Goal: Task Accomplishment & Management: Manage account settings

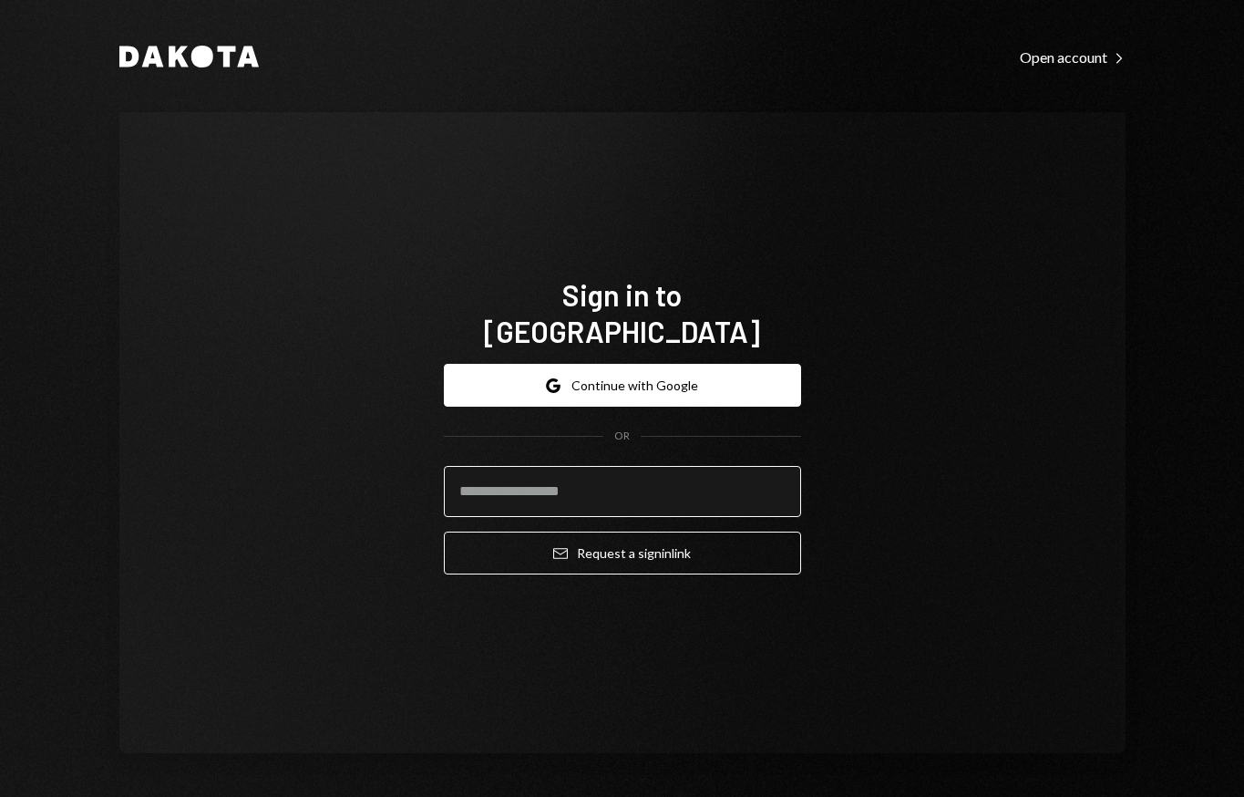
click at [551, 466] on input "email" at bounding box center [622, 491] width 357 height 51
click at [0, 796] on com-1password-button at bounding box center [0, 797] width 0 height 0
click at [606, 480] on input "email" at bounding box center [622, 491] width 357 height 51
click at [904, 452] on div "Sign in to [GEOGRAPHIC_DATA] Google Continue with Google OR Email Request a sig…" at bounding box center [622, 432] width 1006 height 641
click at [759, 467] on input "email" at bounding box center [622, 491] width 357 height 51
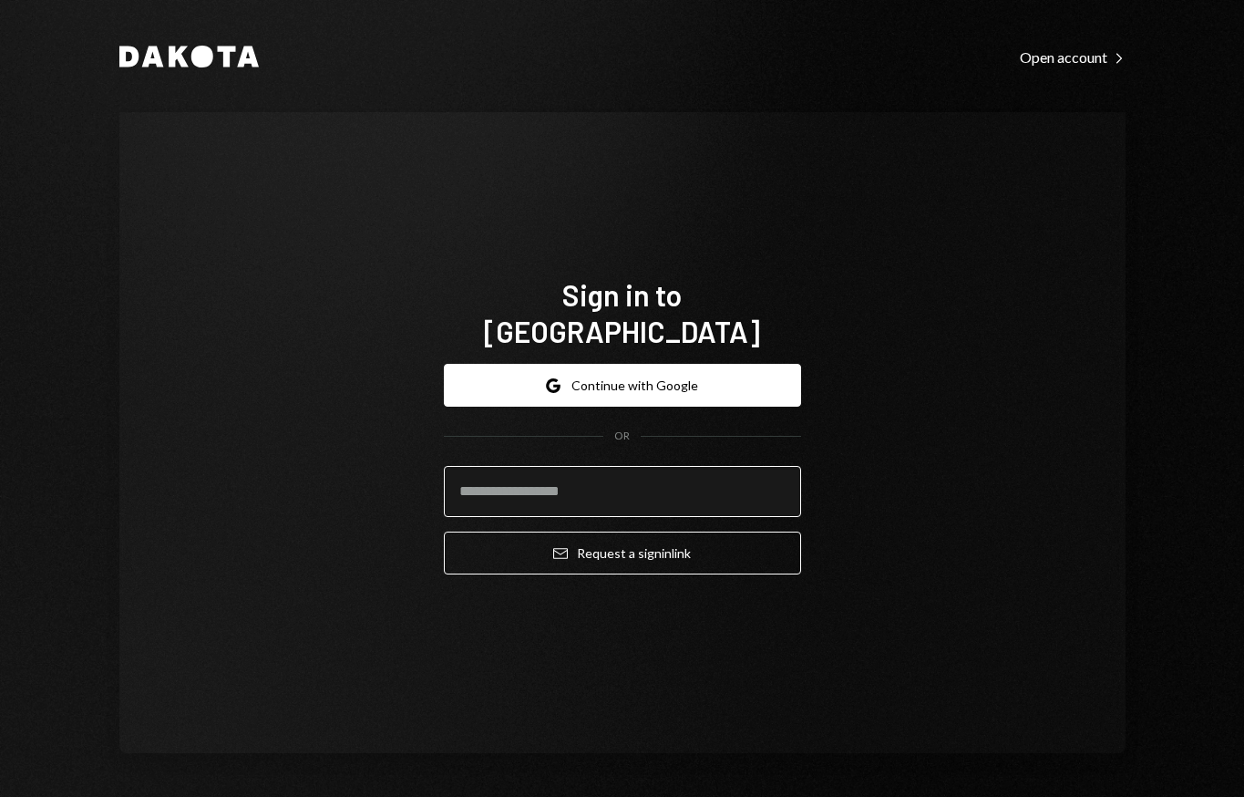
click at [737, 473] on input "email" at bounding box center [622, 491] width 357 height 51
click at [0, 796] on com-1password-button at bounding box center [0, 797] width 0 height 0
type input "**********"
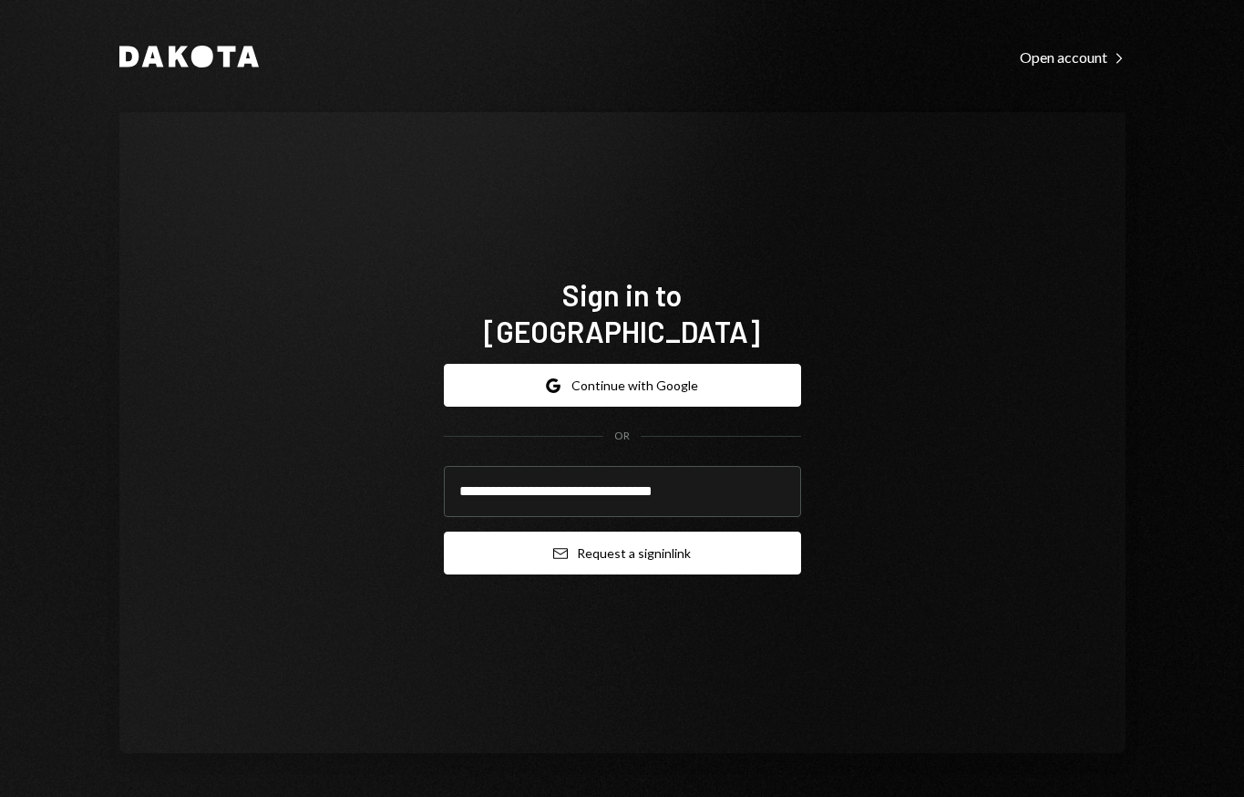
click at [608, 531] on button "Email Request a sign in link" at bounding box center [622, 552] width 357 height 43
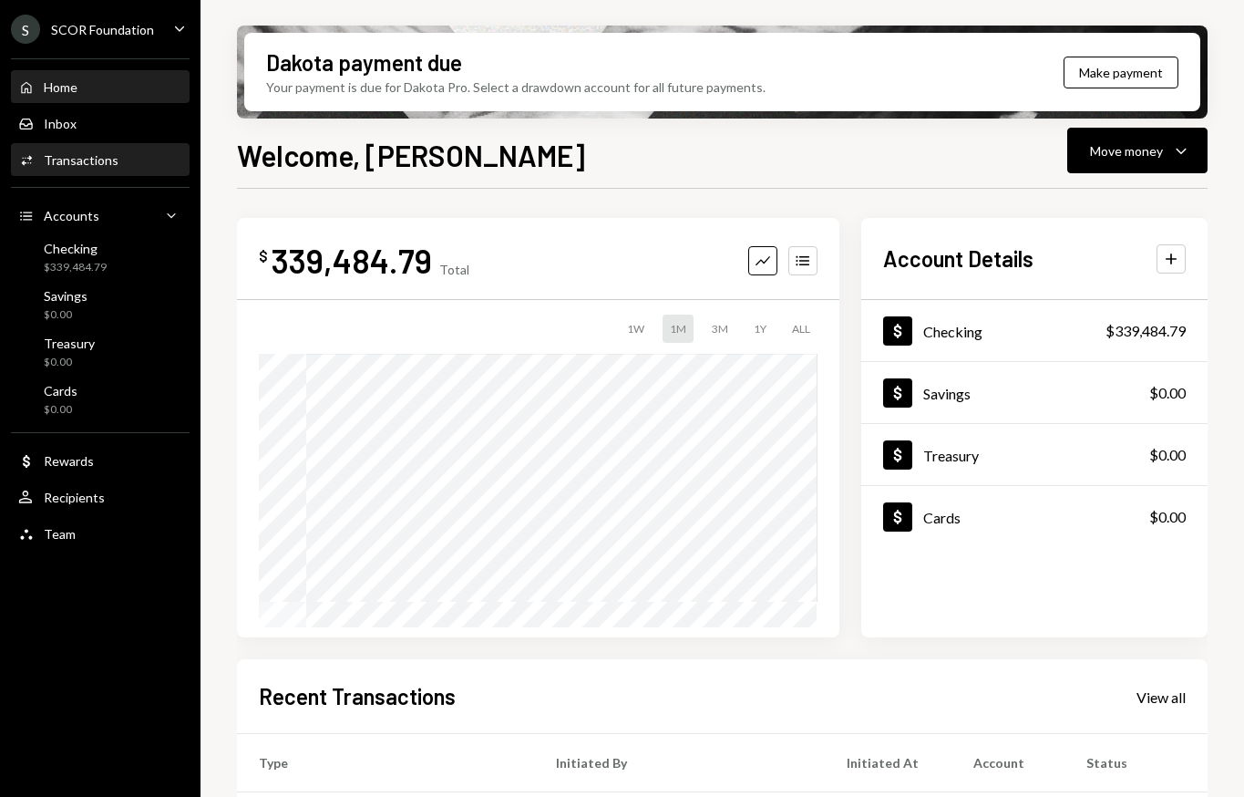
click at [78, 158] on div "Transactions" at bounding box center [81, 159] width 75 height 15
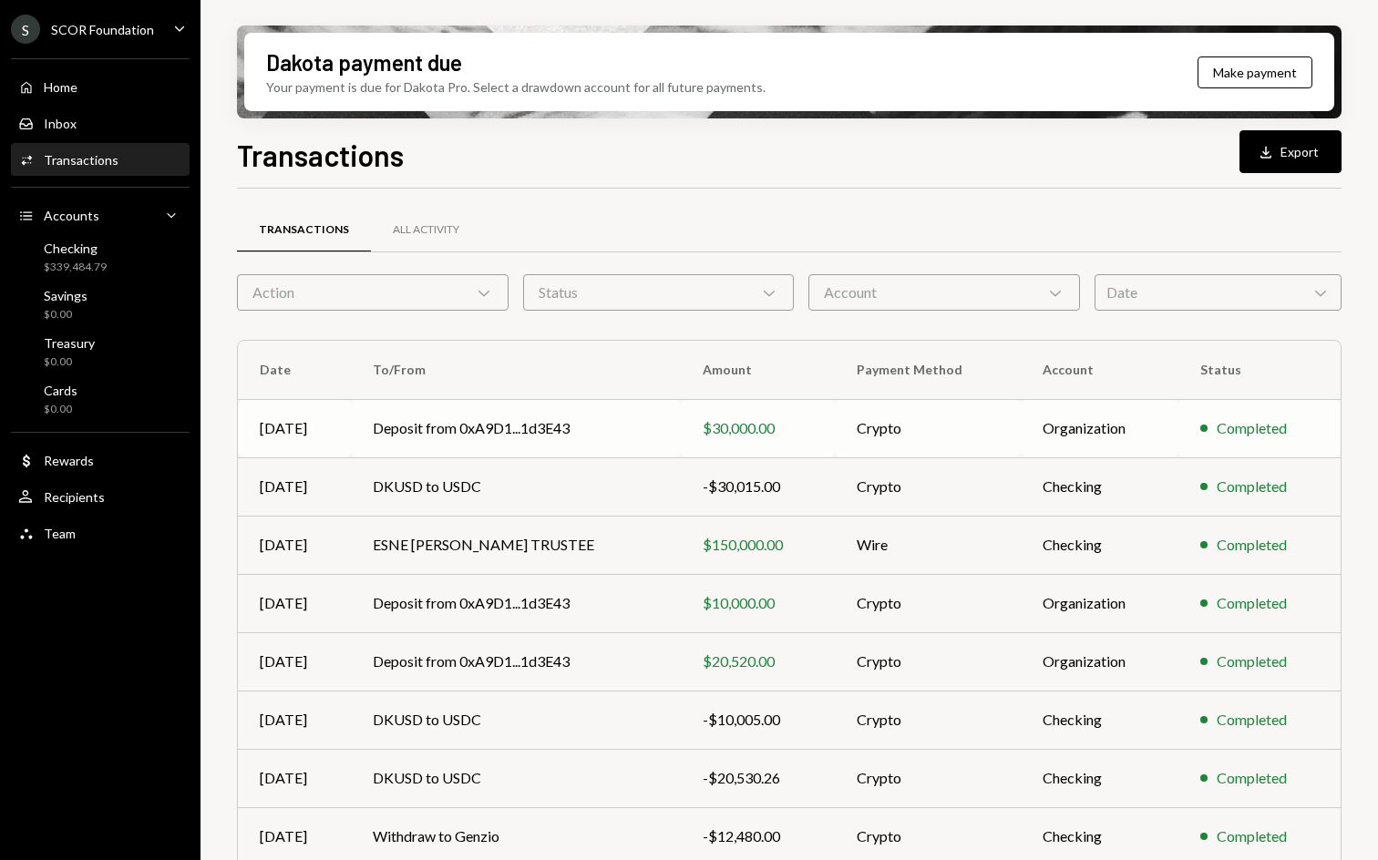
click at [546, 433] on td "Deposit from 0xA9D1...1d3E43" at bounding box center [516, 428] width 330 height 58
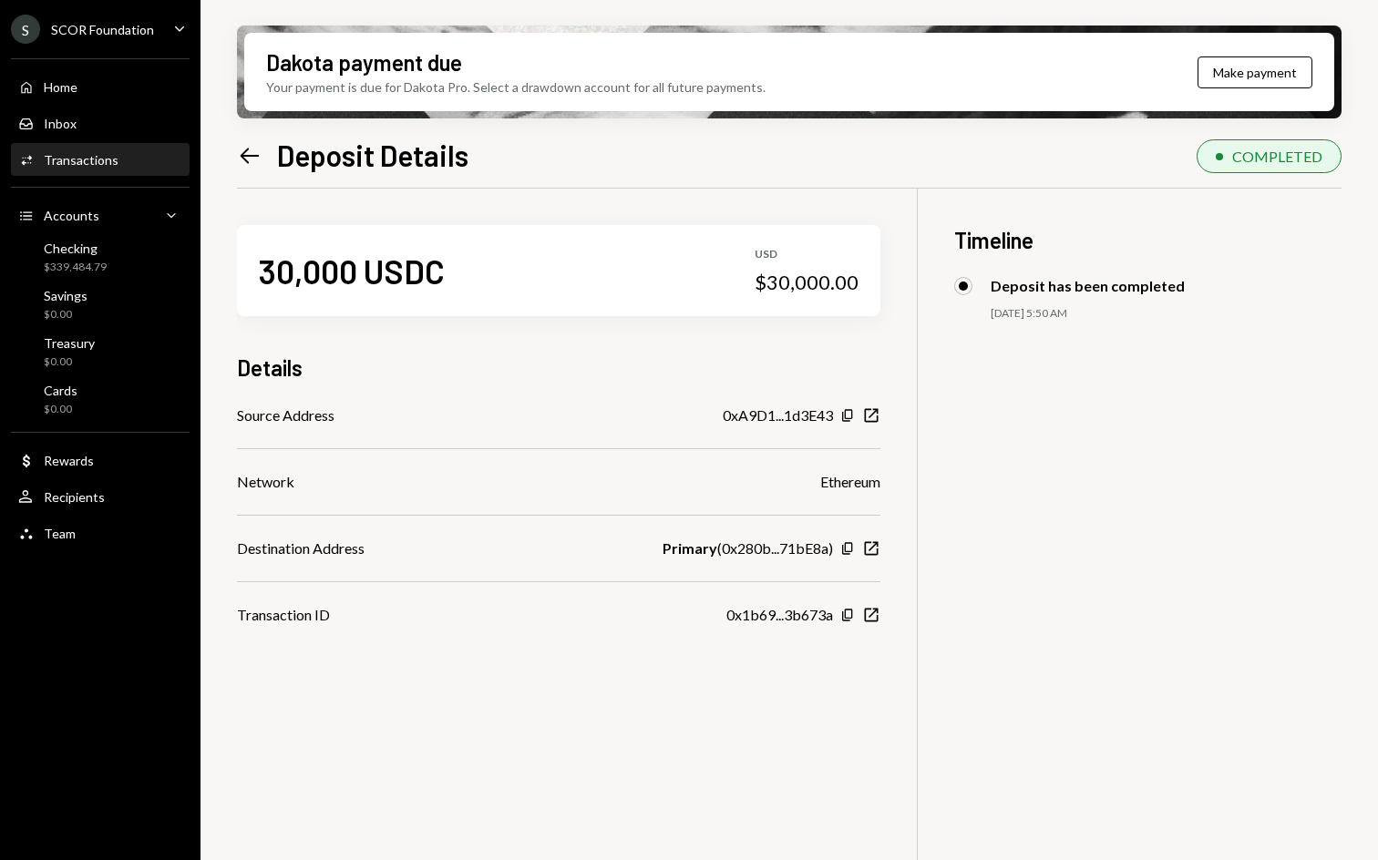
click at [252, 156] on icon at bounding box center [250, 155] width 19 height 15
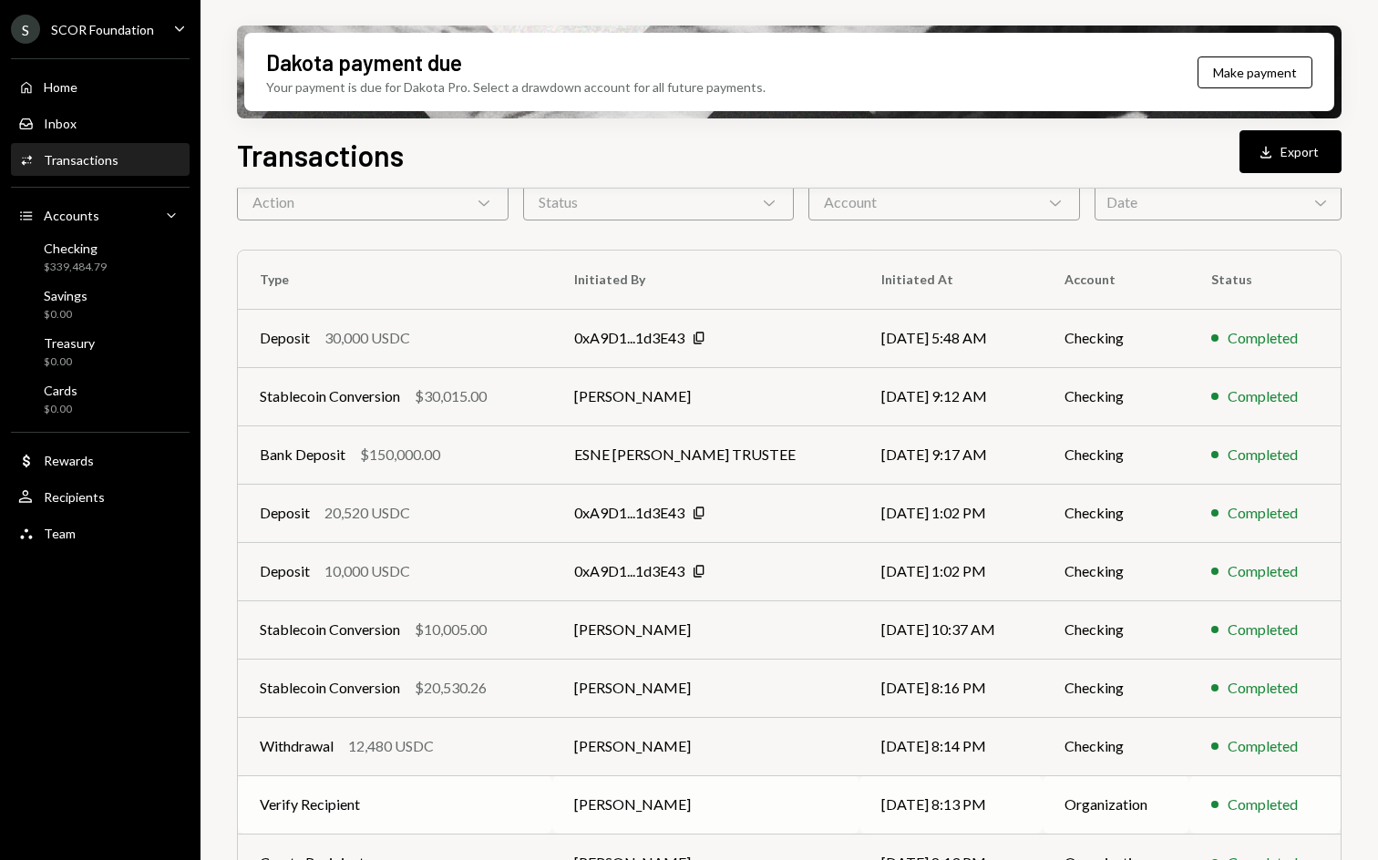
scroll to position [121, 0]
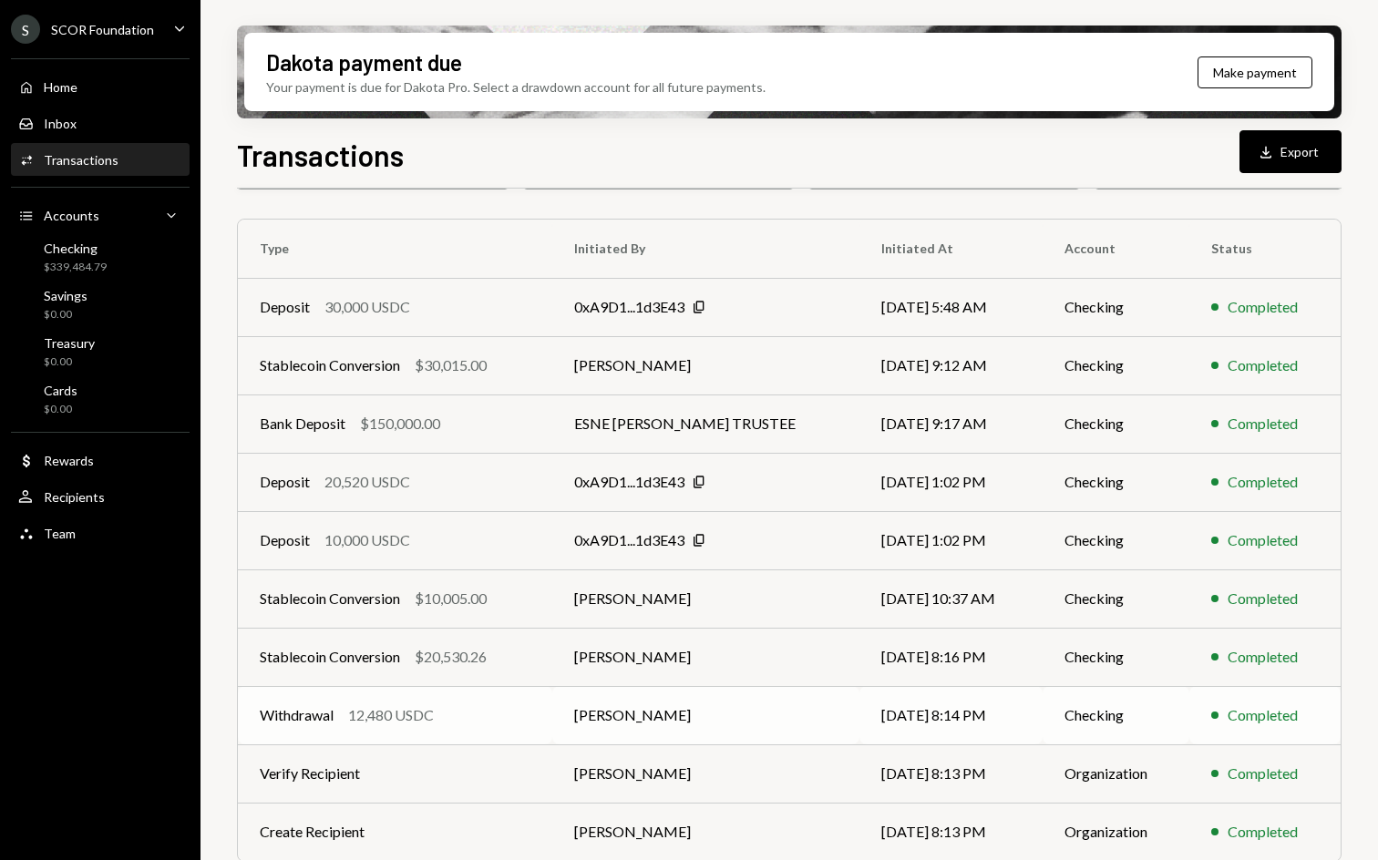
click at [997, 728] on td "09/22/25 8:14 PM" at bounding box center [951, 715] width 183 height 58
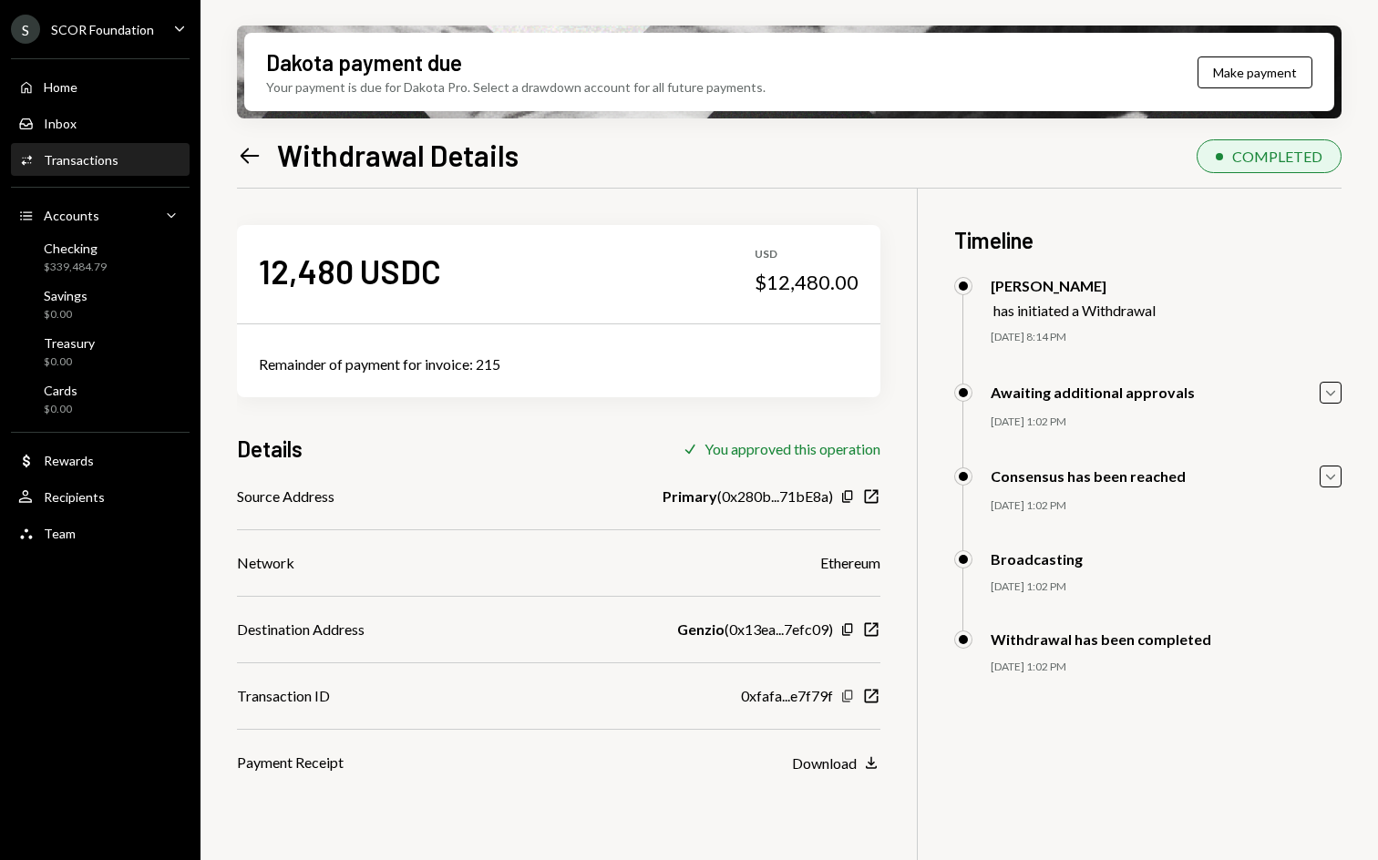
click at [849, 702] on icon "button" at bounding box center [847, 696] width 10 height 12
click at [100, 245] on div "Checking" at bounding box center [75, 248] width 63 height 15
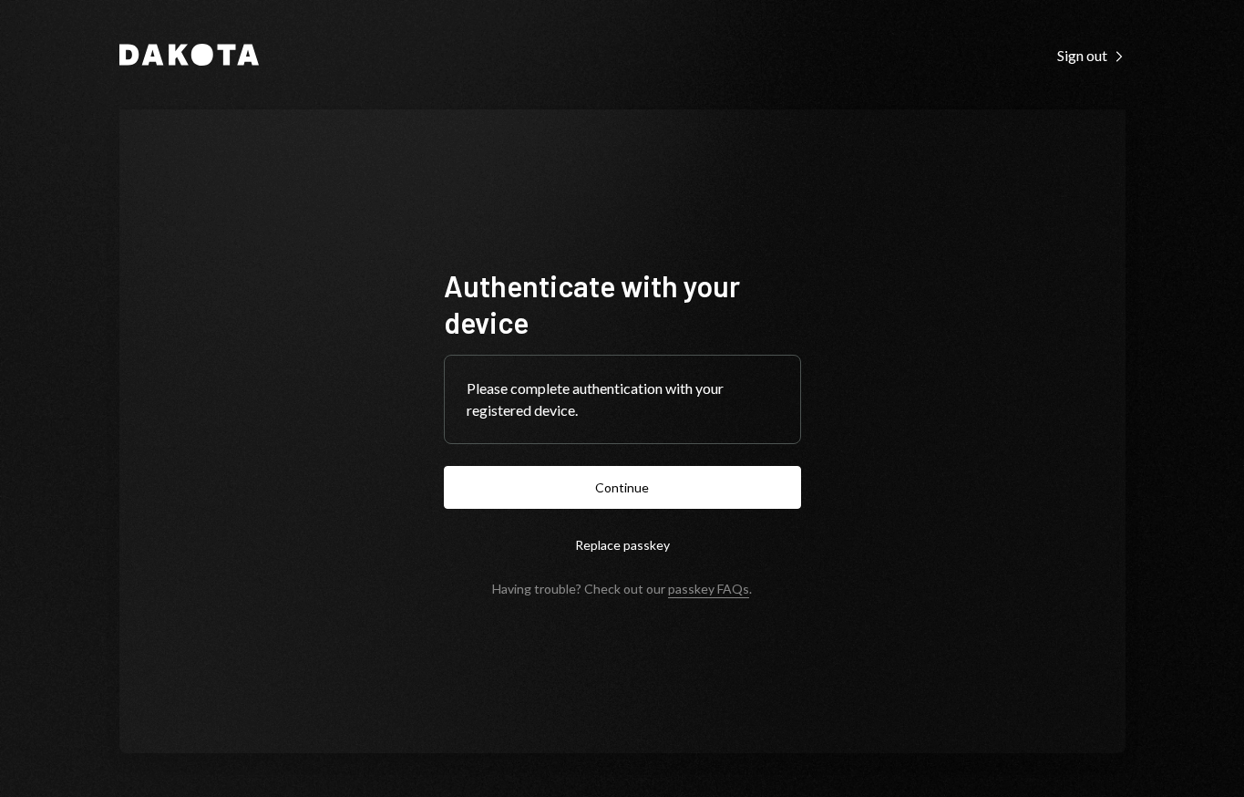
click at [591, 486] on button "Continue" at bounding box center [622, 487] width 357 height 43
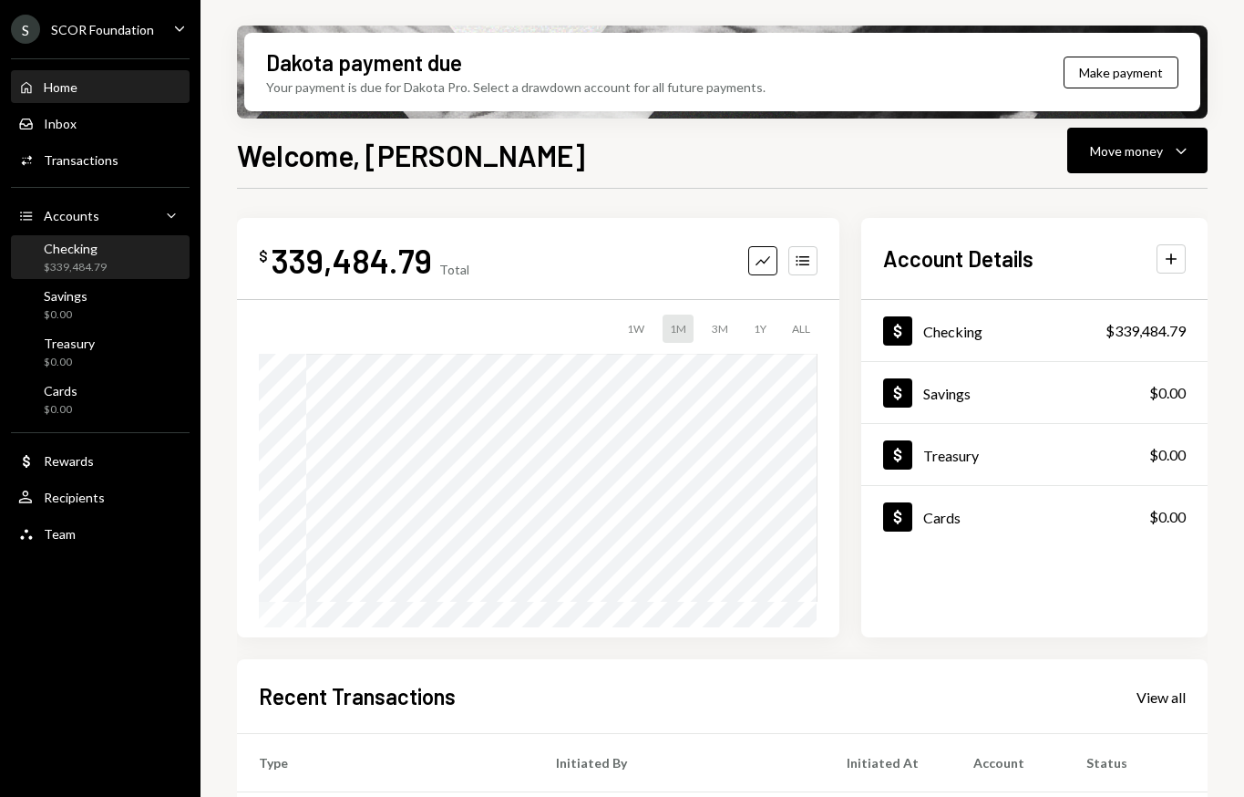
click at [122, 259] on div "Checking $339,484.79" at bounding box center [100, 258] width 164 height 35
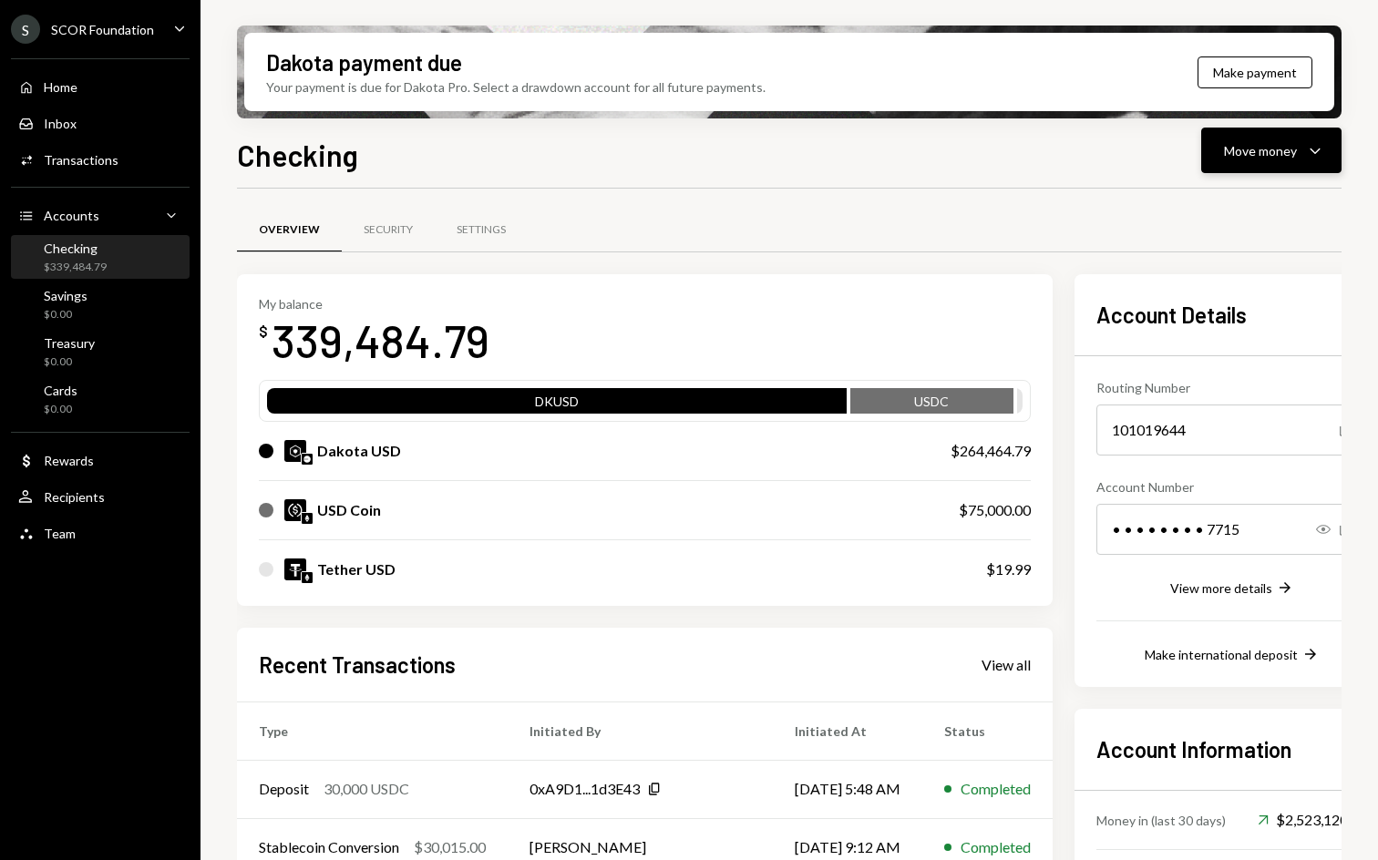
click at [1310, 159] on icon "Caret Down" at bounding box center [1315, 150] width 22 height 22
click at [1217, 201] on div "Send" at bounding box center [1256, 205] width 133 height 19
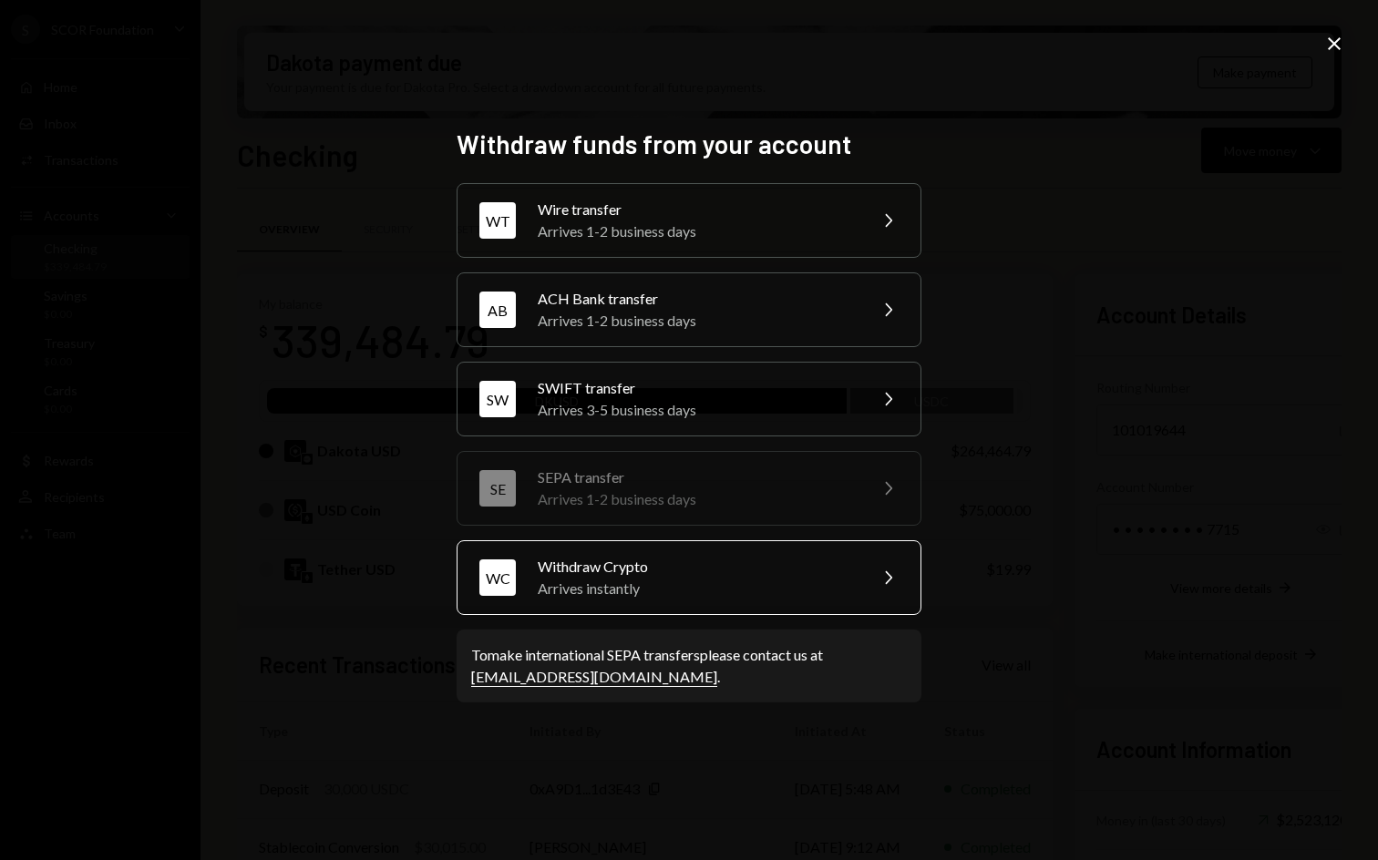
click at [680, 584] on div "Arrives instantly" at bounding box center [696, 589] width 317 height 22
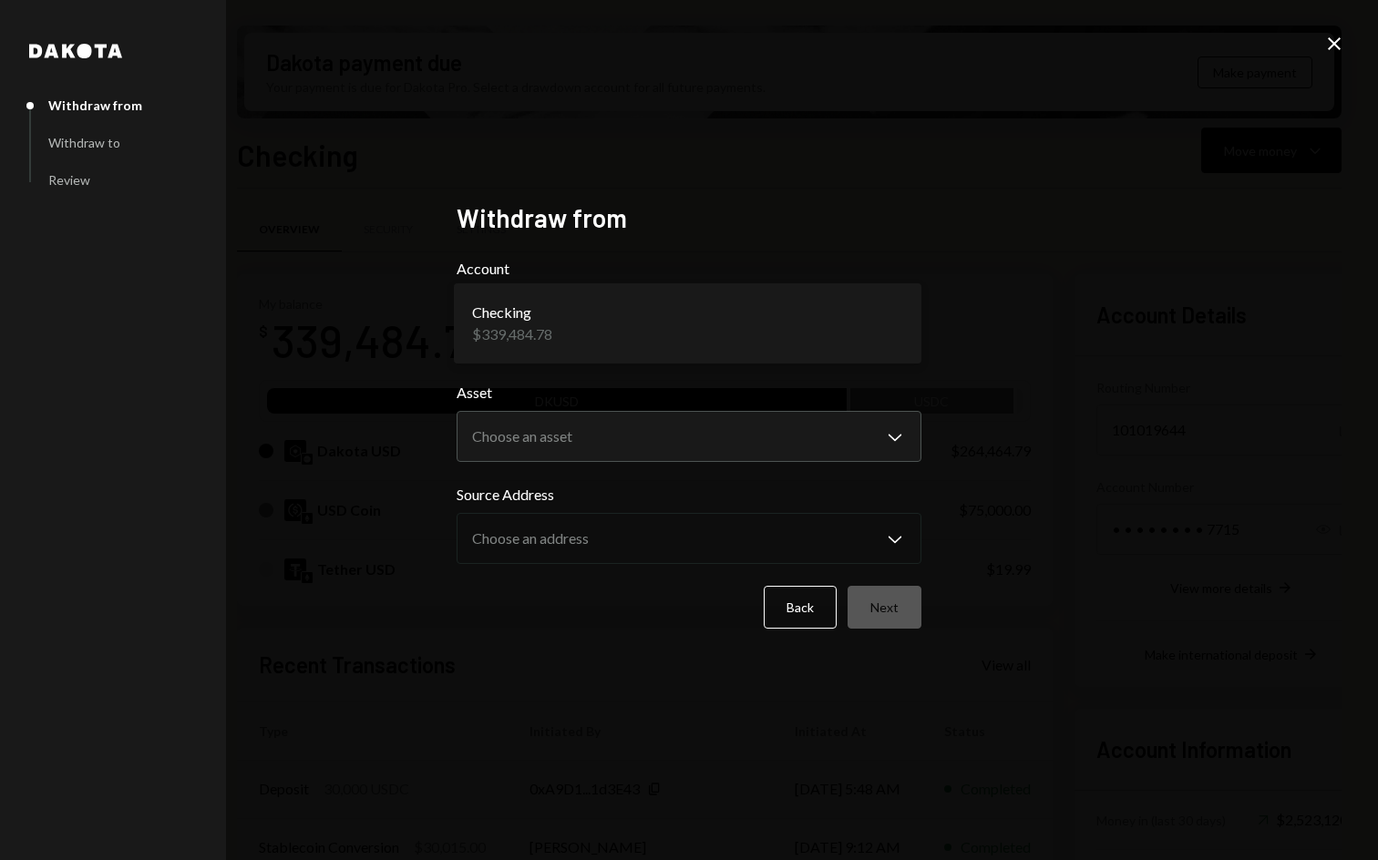
click at [595, 318] on body "S SCOR Foundation Caret Down Home Home Inbox Inbox Activities Transactions Acco…" at bounding box center [689, 430] width 1378 height 860
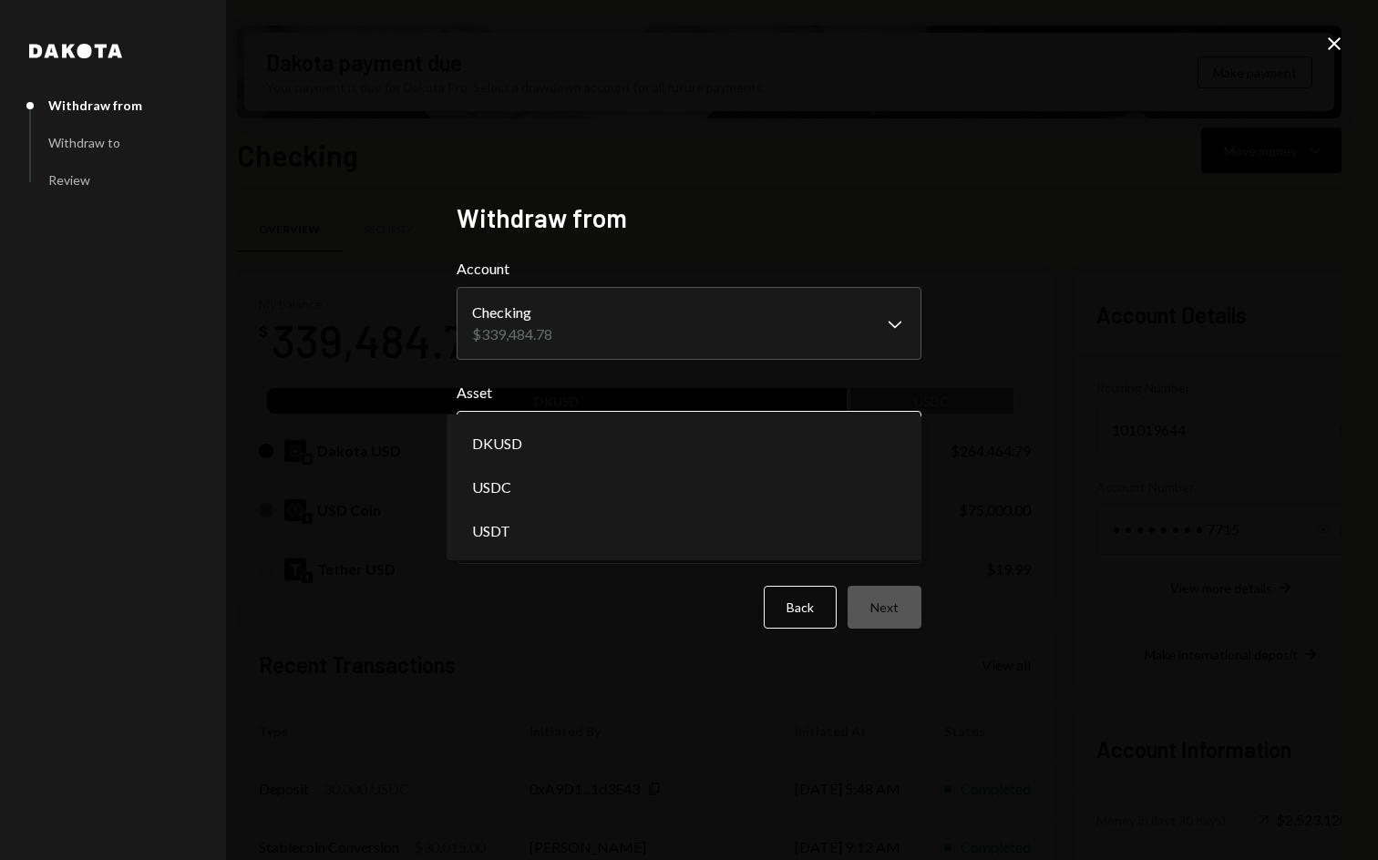
click at [580, 422] on body "S SCOR Foundation Caret Down Home Home Inbox Inbox Activities Transactions Acco…" at bounding box center [689, 430] width 1378 height 860
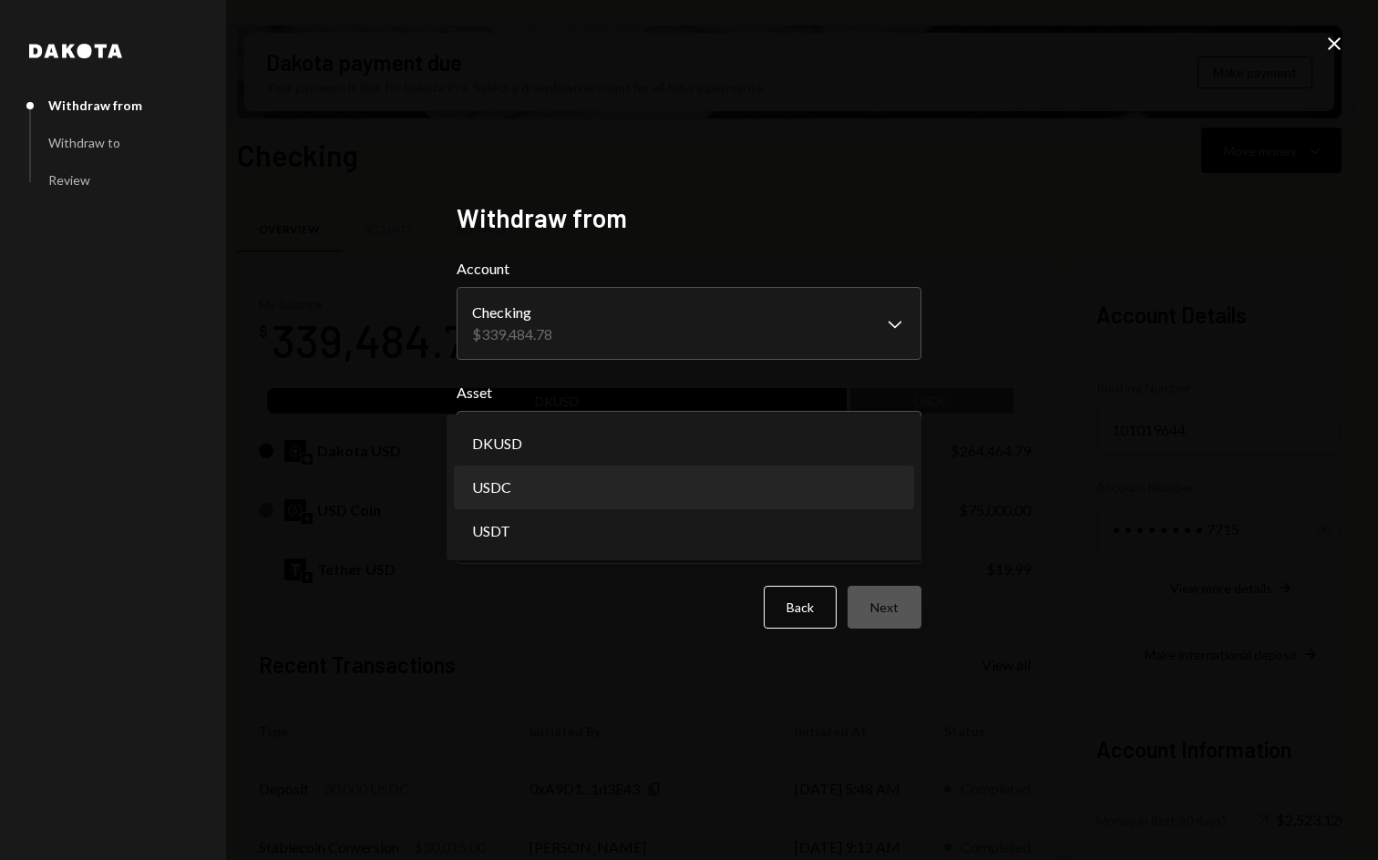
select select "****"
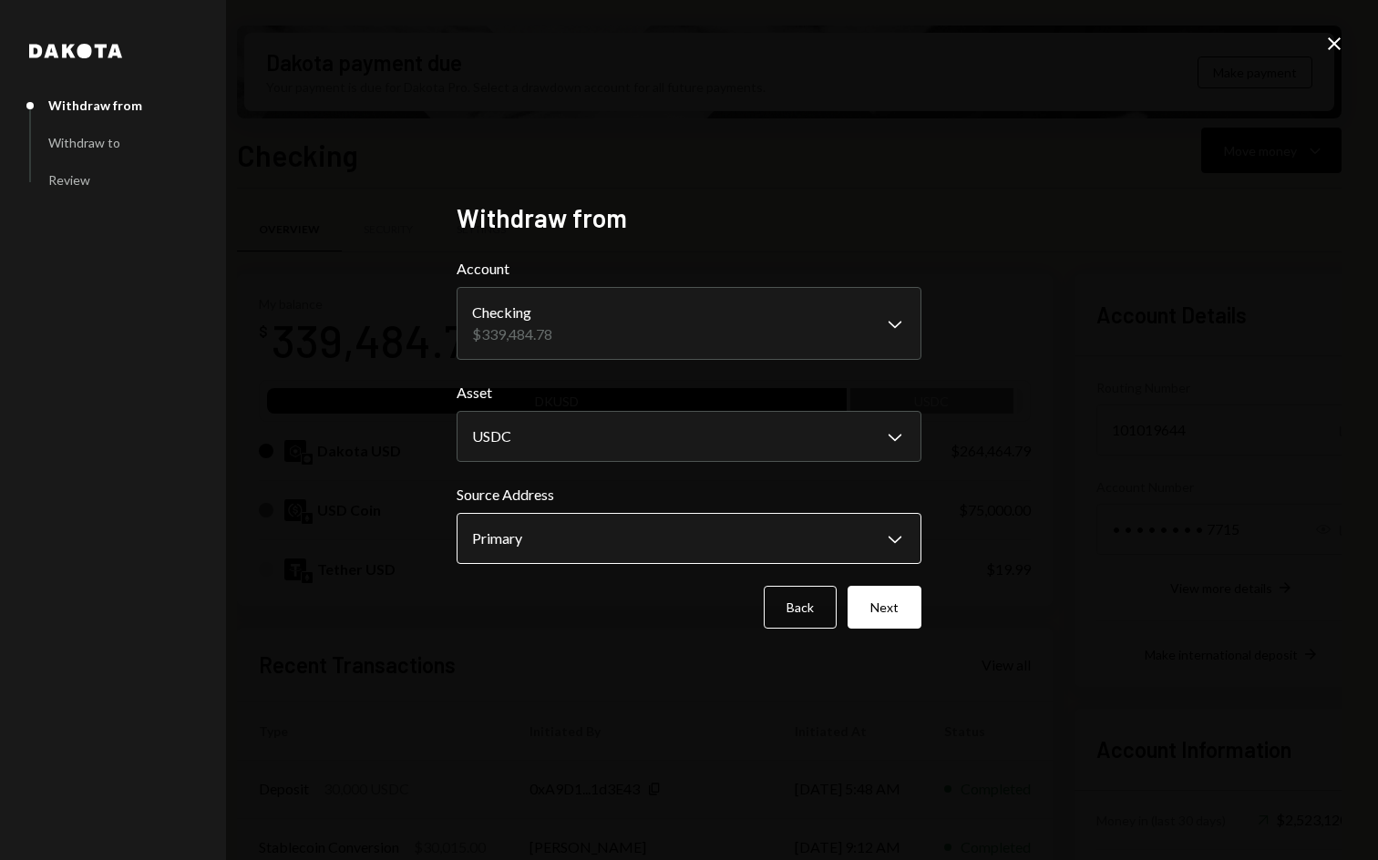
click at [574, 546] on body "S SCOR Foundation Caret Down Home Home Inbox Inbox Activities Transactions Acco…" at bounding box center [689, 430] width 1378 height 860
click at [891, 607] on button "Next" at bounding box center [885, 607] width 74 height 43
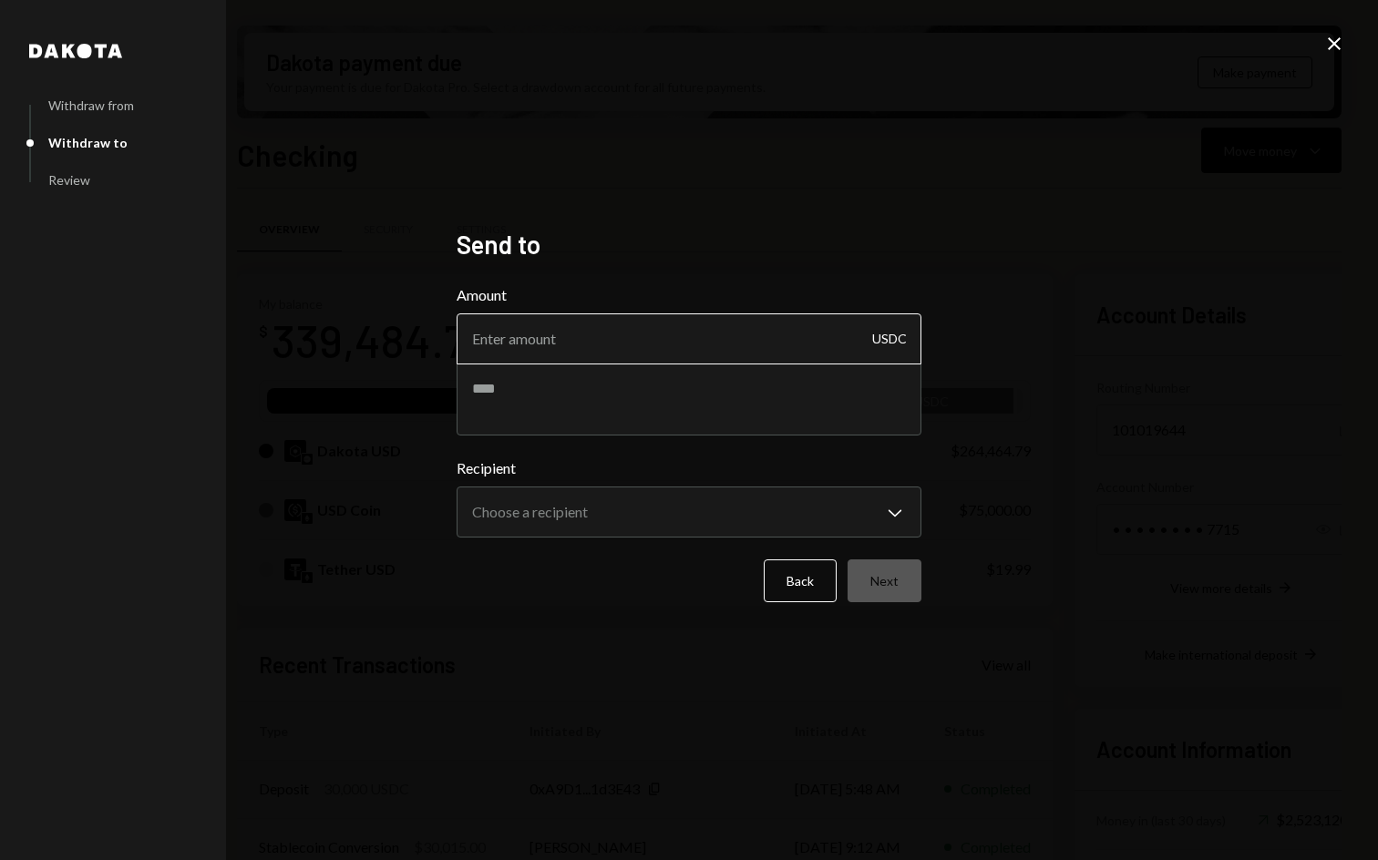
click at [618, 345] on input "Amount" at bounding box center [689, 339] width 465 height 51
type input "30000"
click at [535, 400] on textarea at bounding box center [689, 399] width 465 height 73
paste textarea "**********"
type textarea "**********"
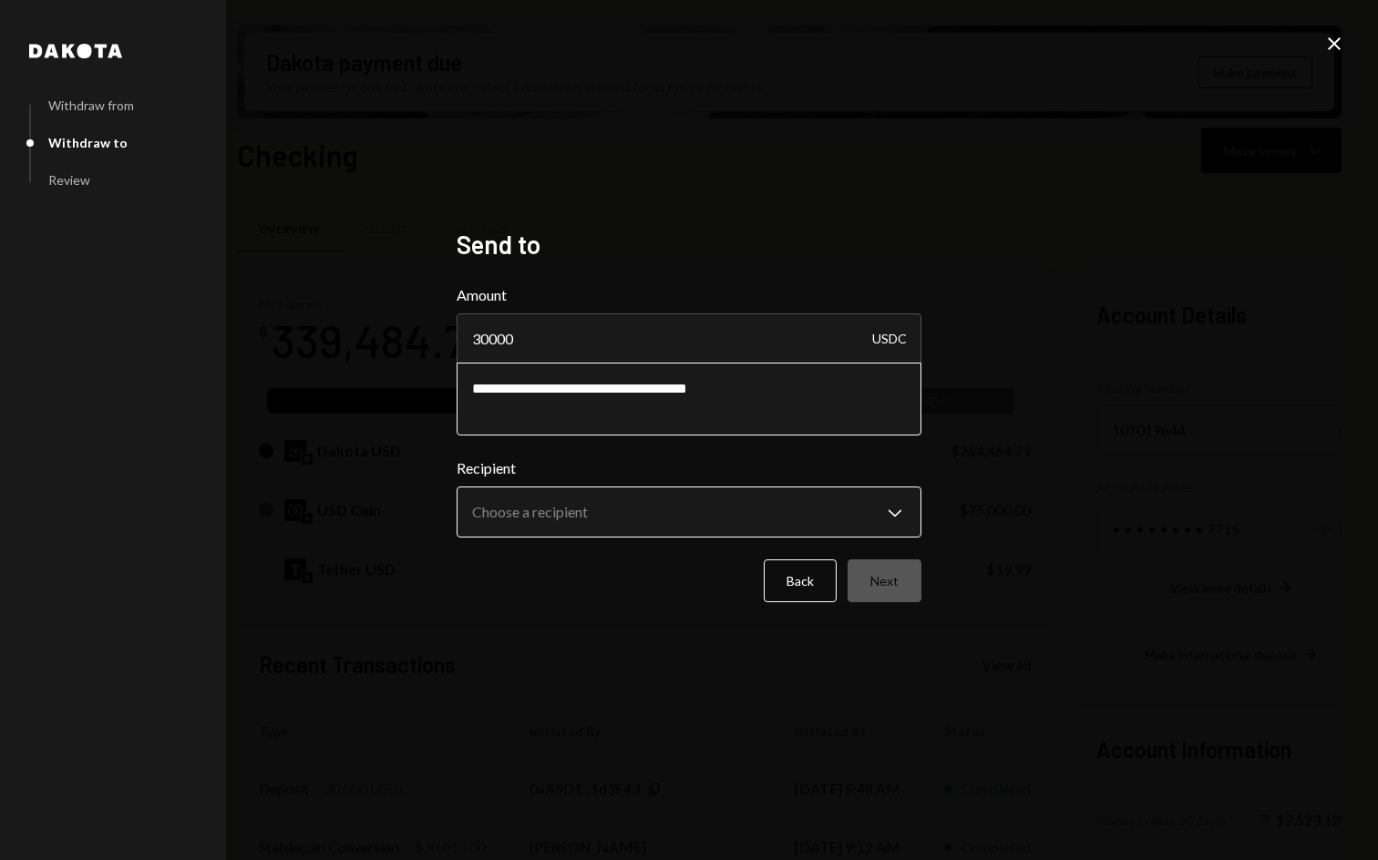
click at [675, 523] on body "S SCOR Foundation Caret Down Home Home Inbox Inbox Activities Transactions Acco…" at bounding box center [689, 430] width 1378 height 860
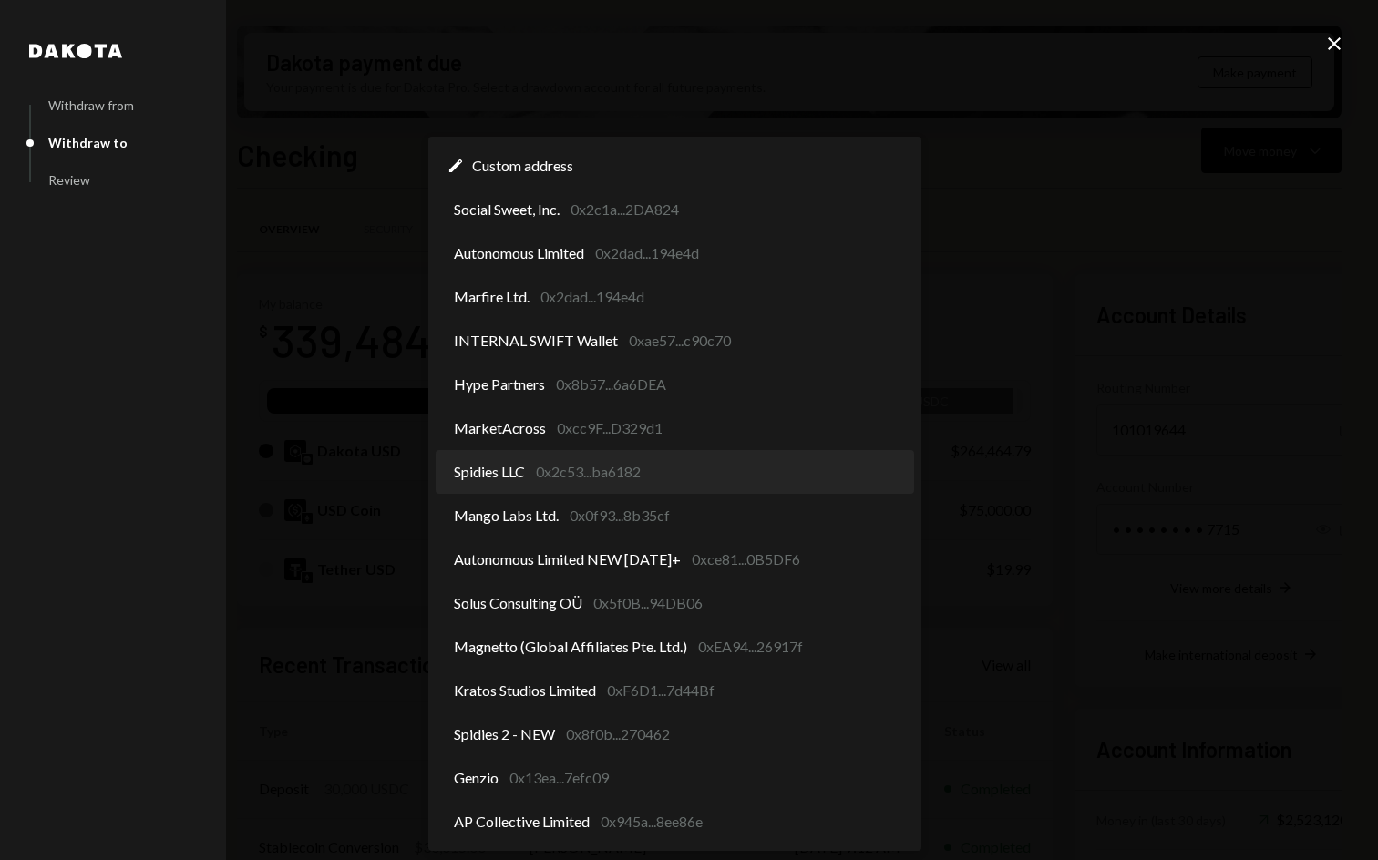
select select "**********"
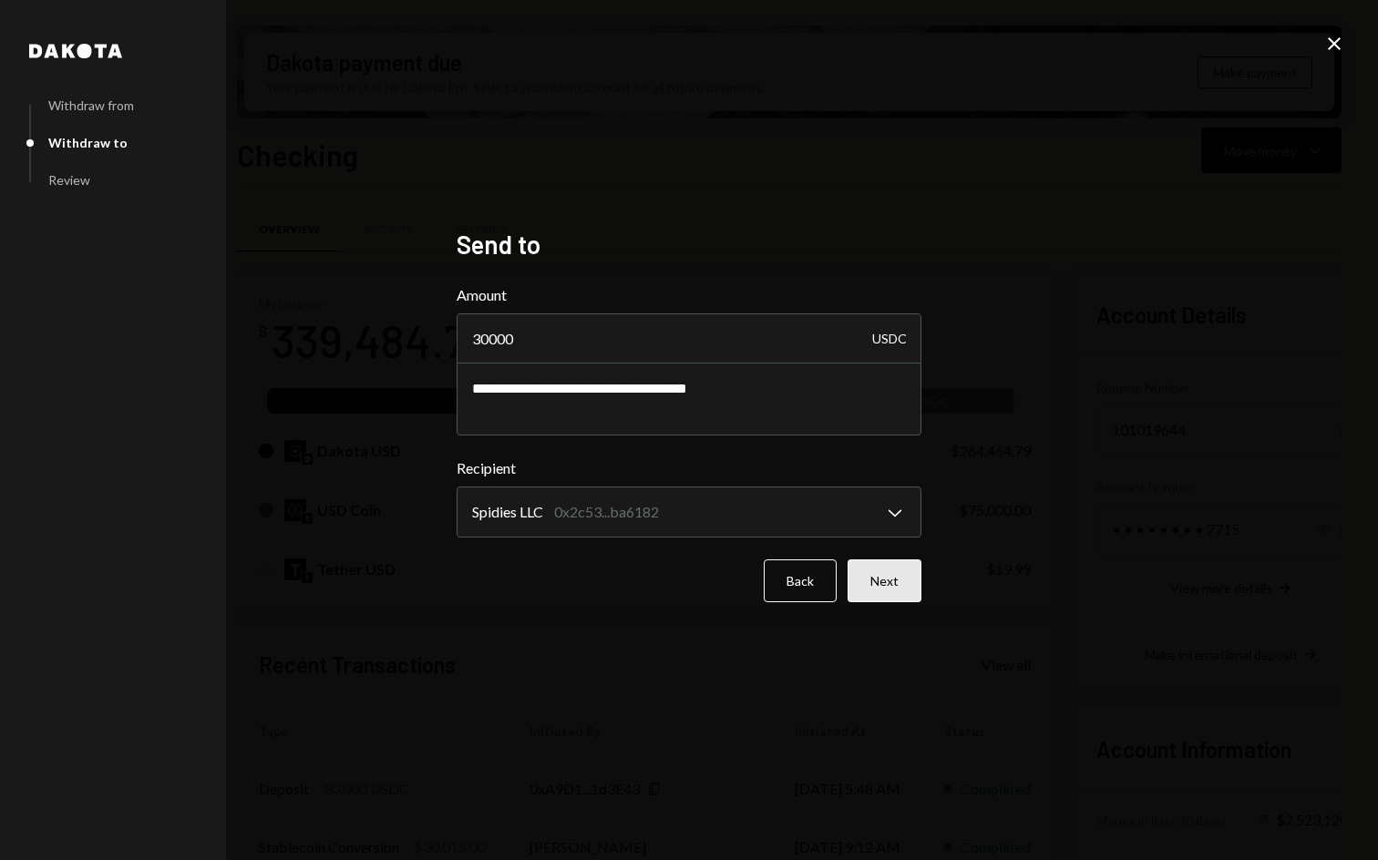
click at [892, 564] on button "Next" at bounding box center [885, 581] width 74 height 43
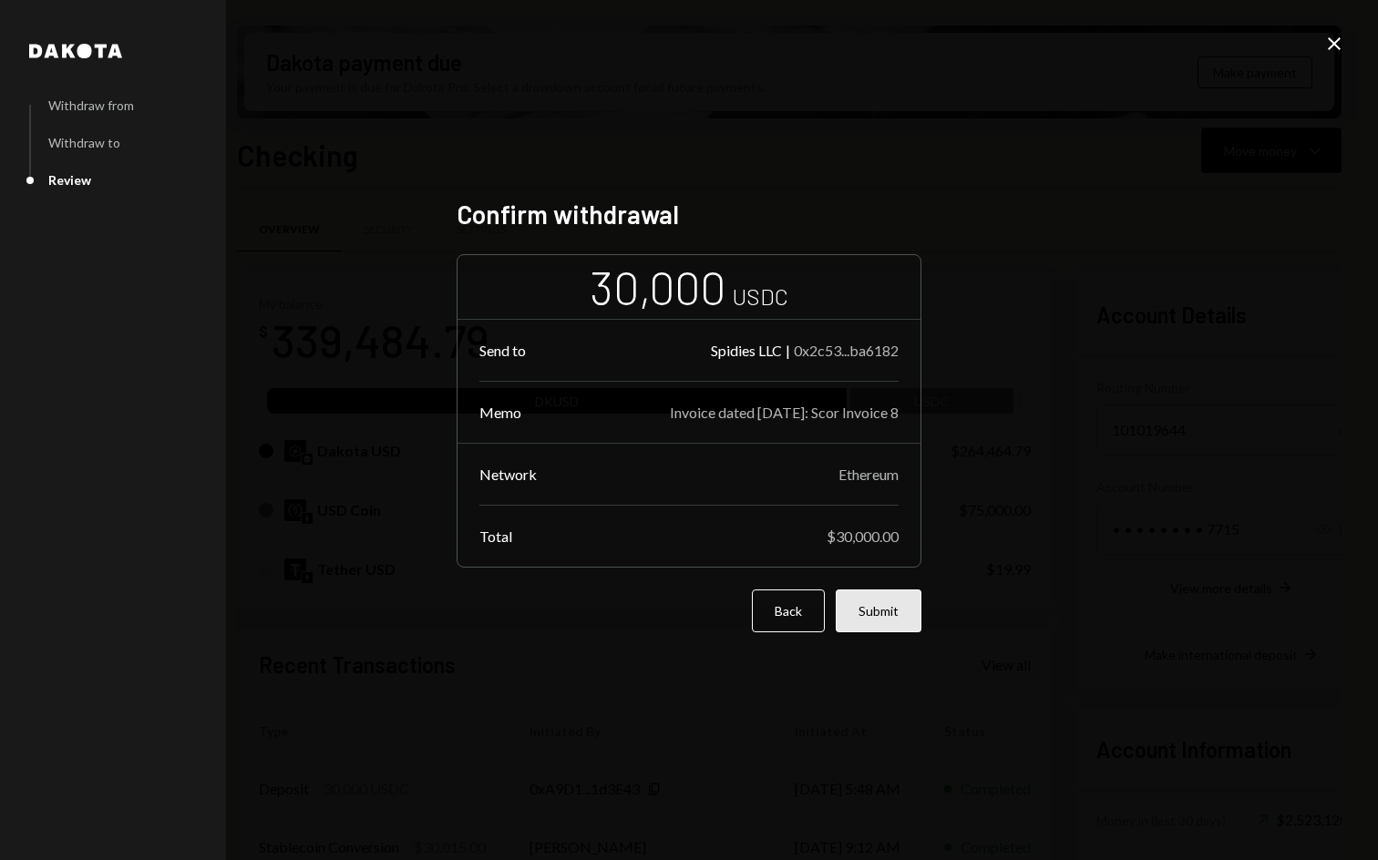
click at [895, 617] on button "Submit" at bounding box center [879, 611] width 86 height 43
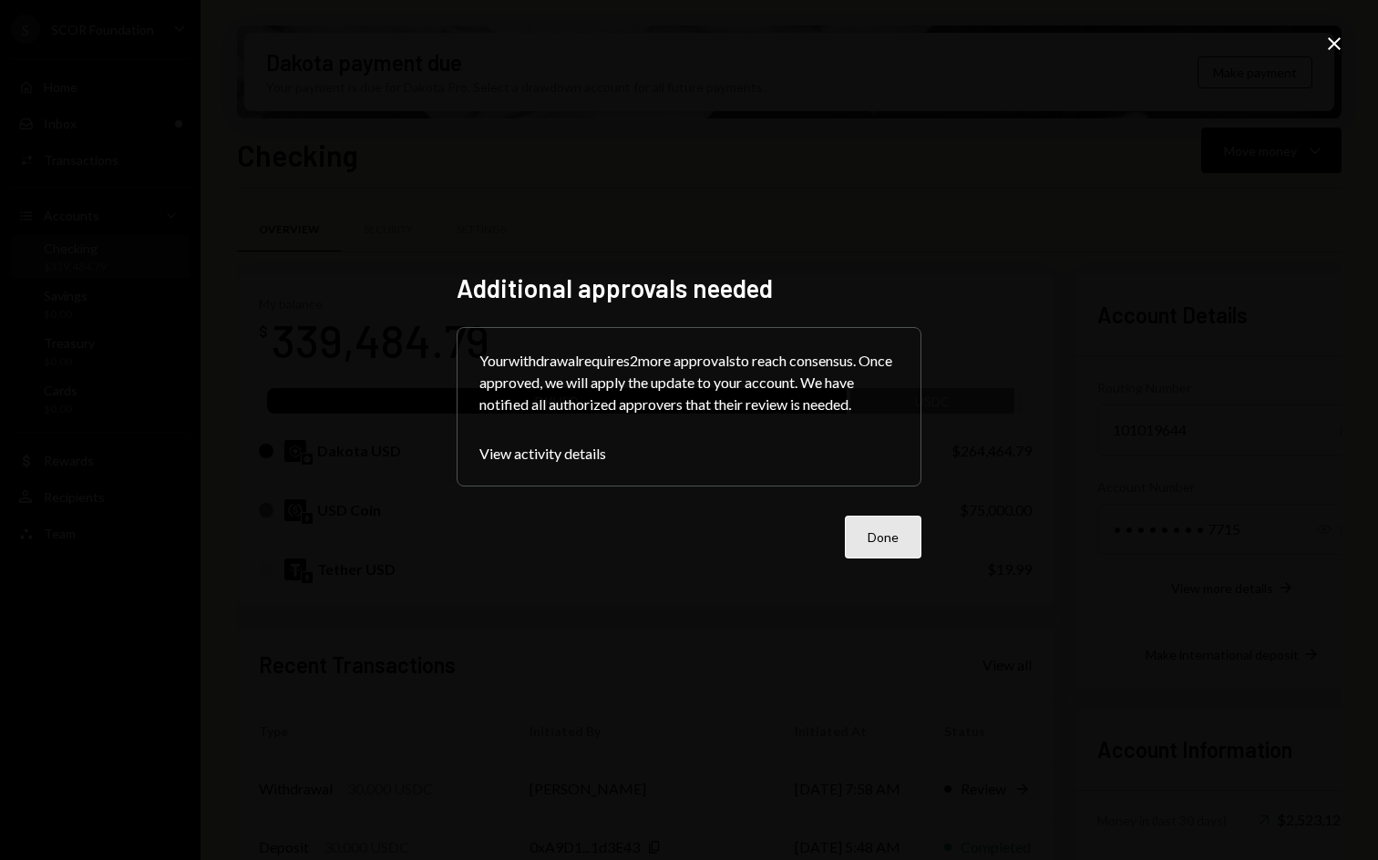
click at [888, 530] on button "Done" at bounding box center [883, 537] width 77 height 43
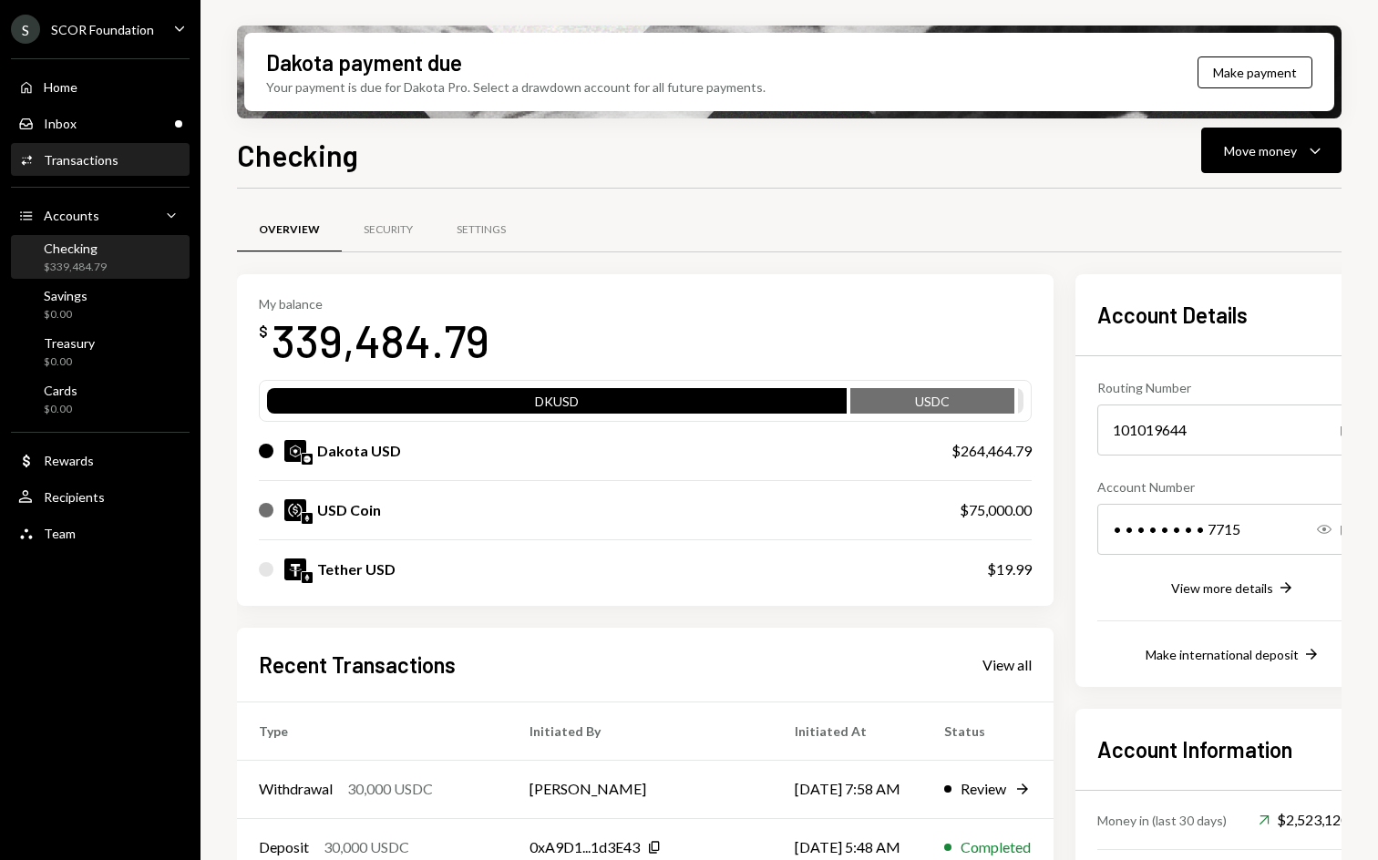
click at [72, 168] on div "Activities Transactions" at bounding box center [68, 160] width 100 height 16
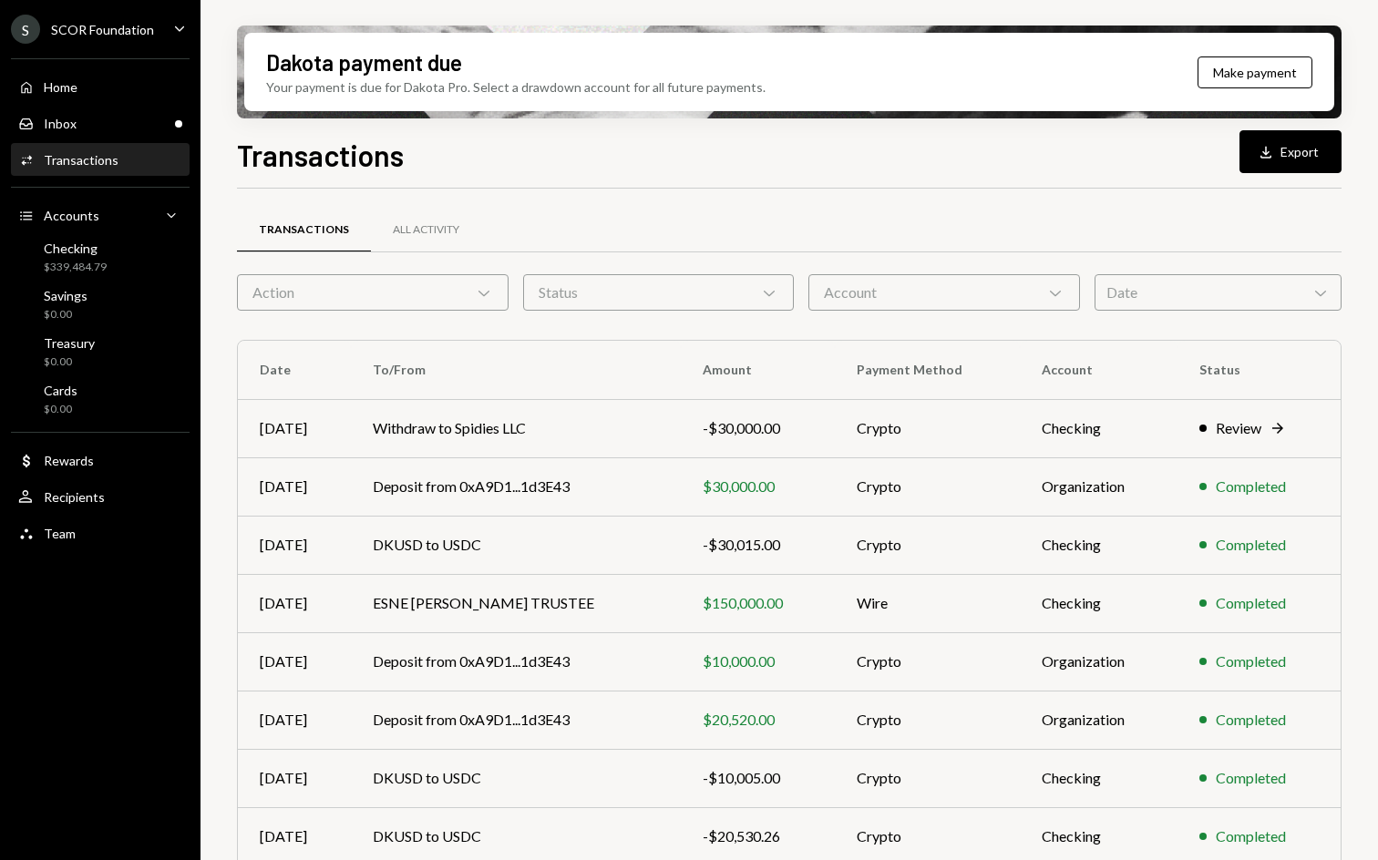
click at [1310, 147] on button "Download Export" at bounding box center [1291, 151] width 102 height 43
click at [92, 250] on div "Checking" at bounding box center [75, 248] width 63 height 15
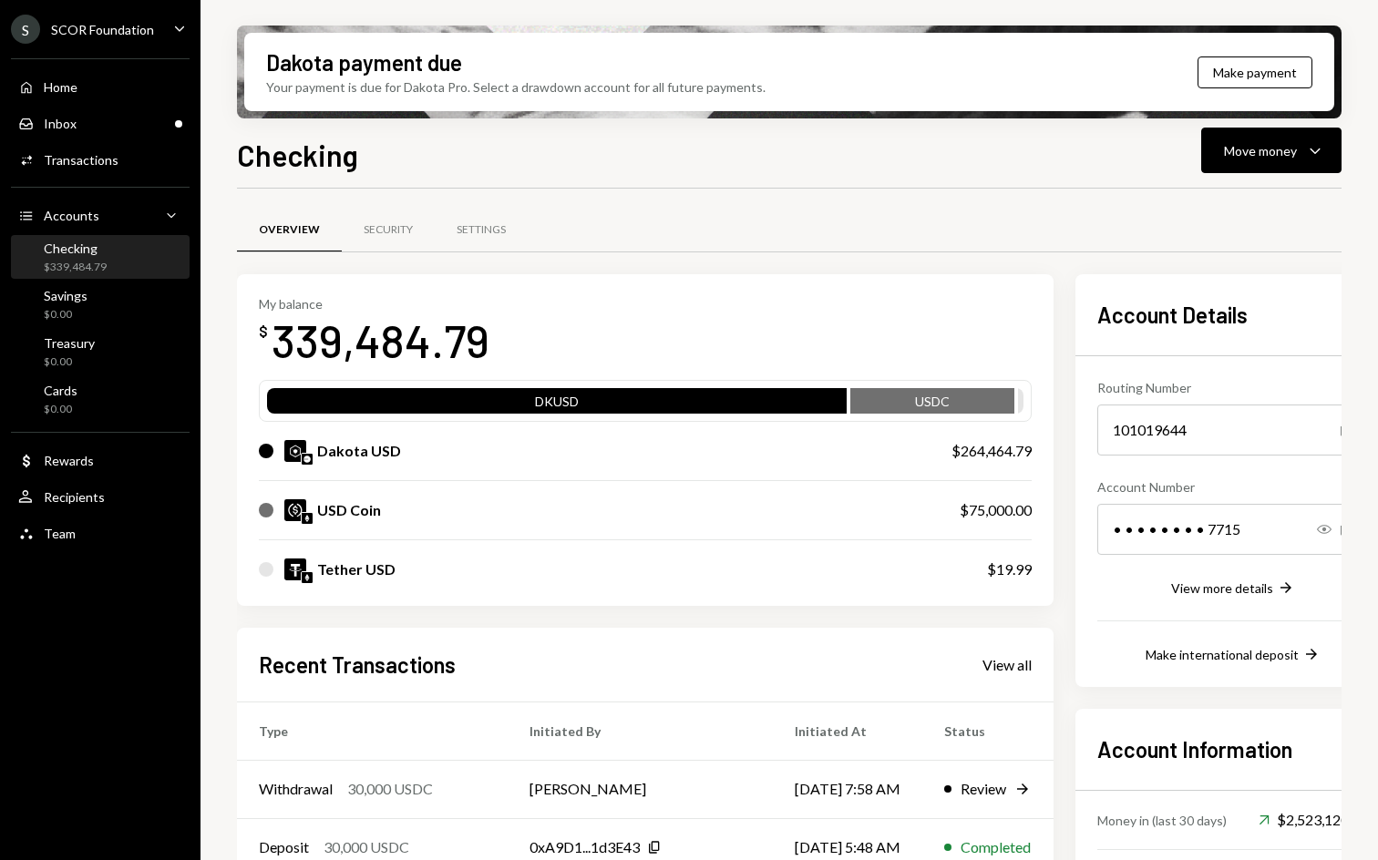
click at [1355, 149] on div "Dakota payment due Your payment is due for Dakota Pro. Select a drawdown accoun…" at bounding box center [790, 430] width 1178 height 860
click at [1324, 155] on icon "Caret Down" at bounding box center [1315, 150] width 22 height 22
click at [1212, 207] on div "Send" at bounding box center [1256, 205] width 133 height 19
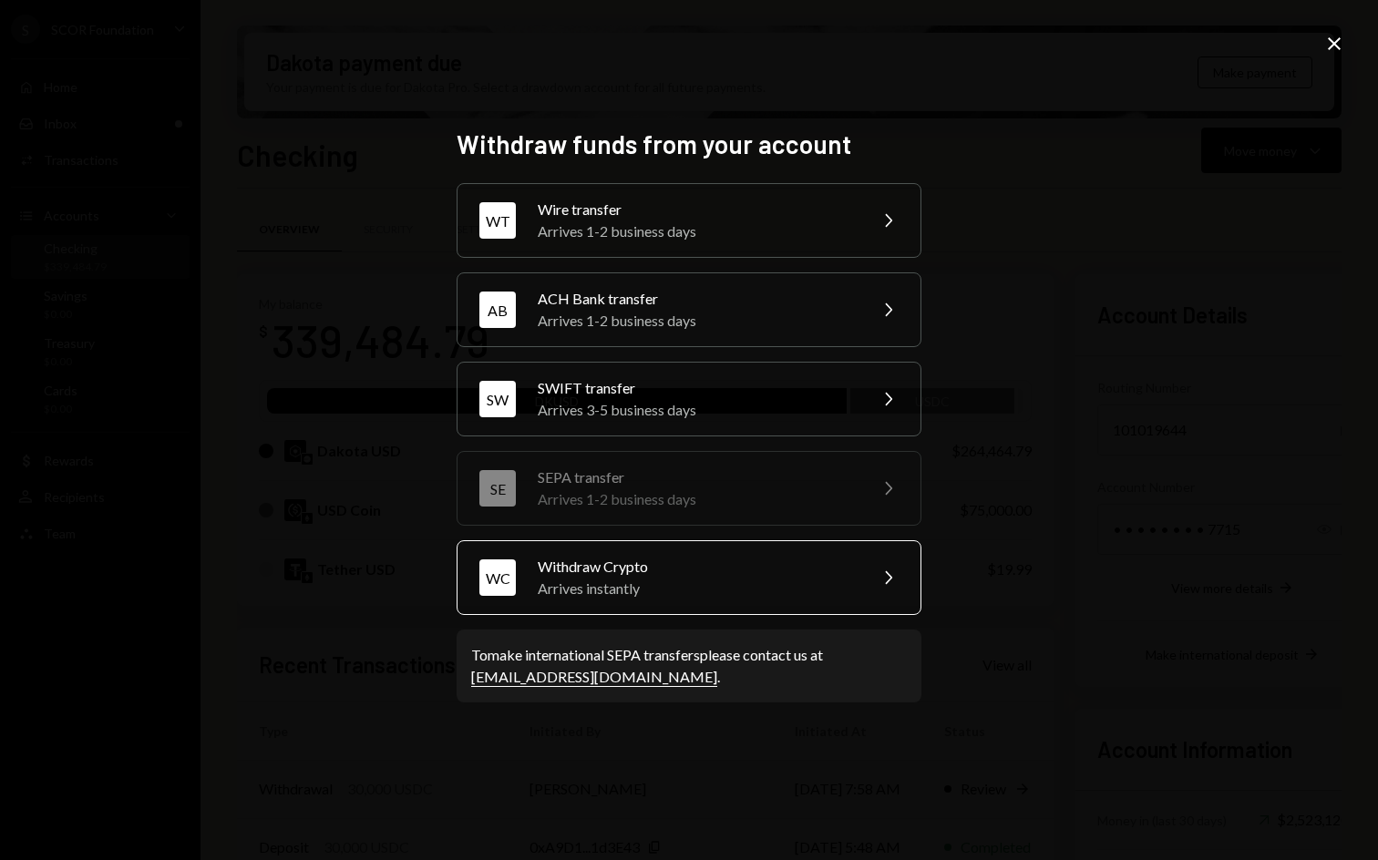
click at [759, 591] on div "Arrives instantly" at bounding box center [696, 589] width 317 height 22
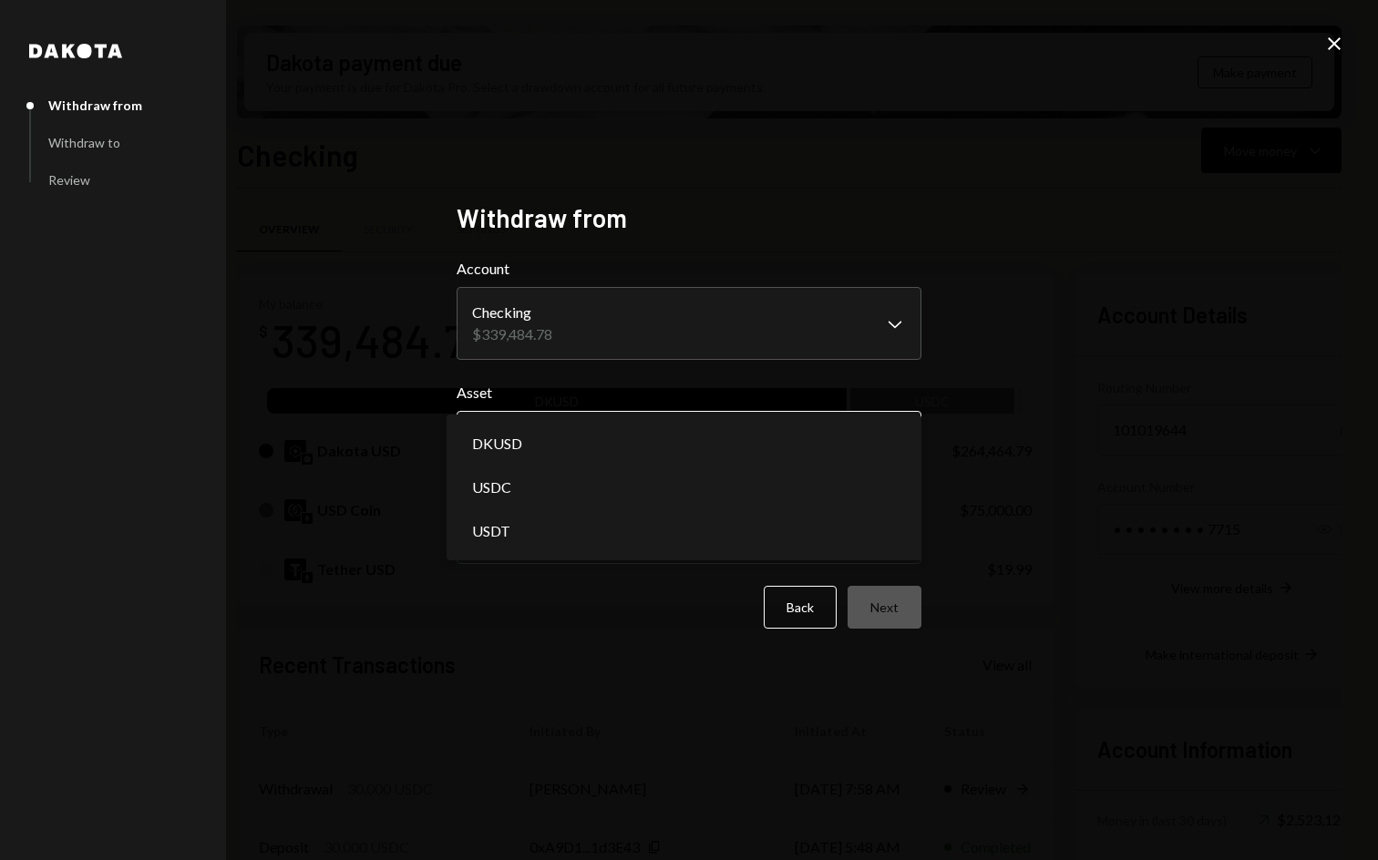
click at [568, 434] on body "S SCOR Foundation Caret Down Home Home Inbox Inbox Activities Transactions Acco…" at bounding box center [689, 430] width 1378 height 860
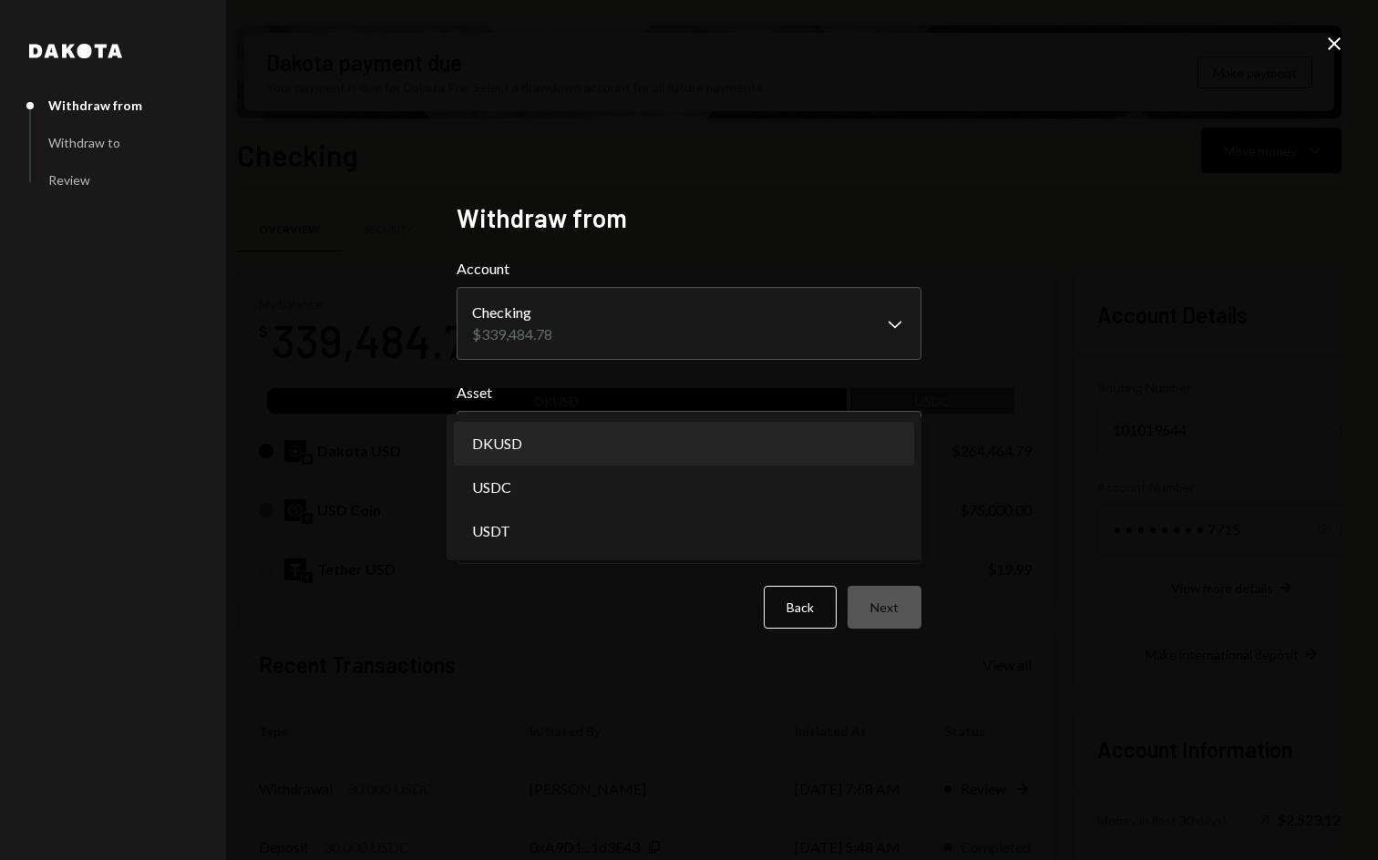
click at [562, 442] on body "S SCOR Foundation Caret Down Home Home Inbox Inbox Activities Transactions Acco…" at bounding box center [689, 430] width 1378 height 860
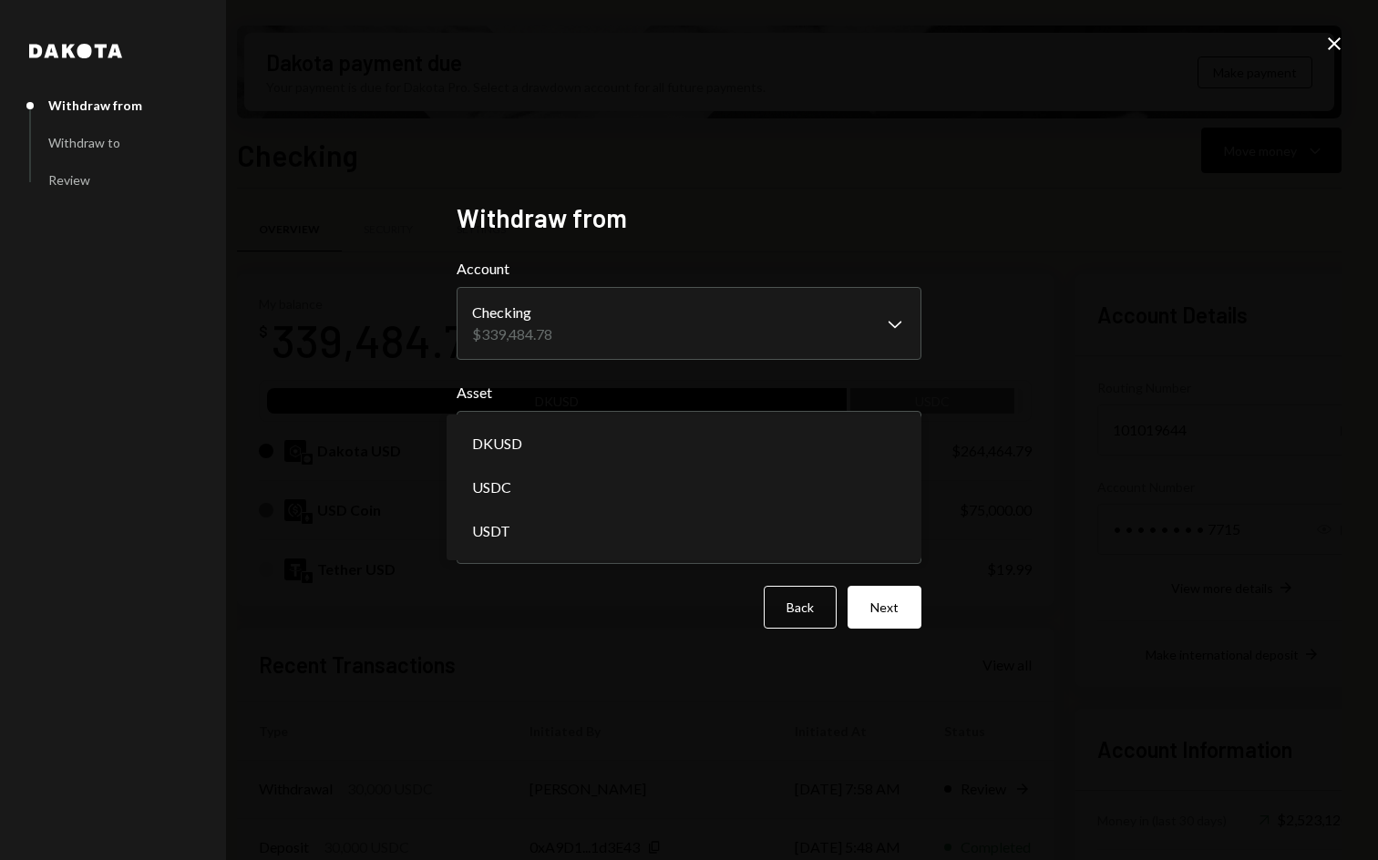
select select "****"
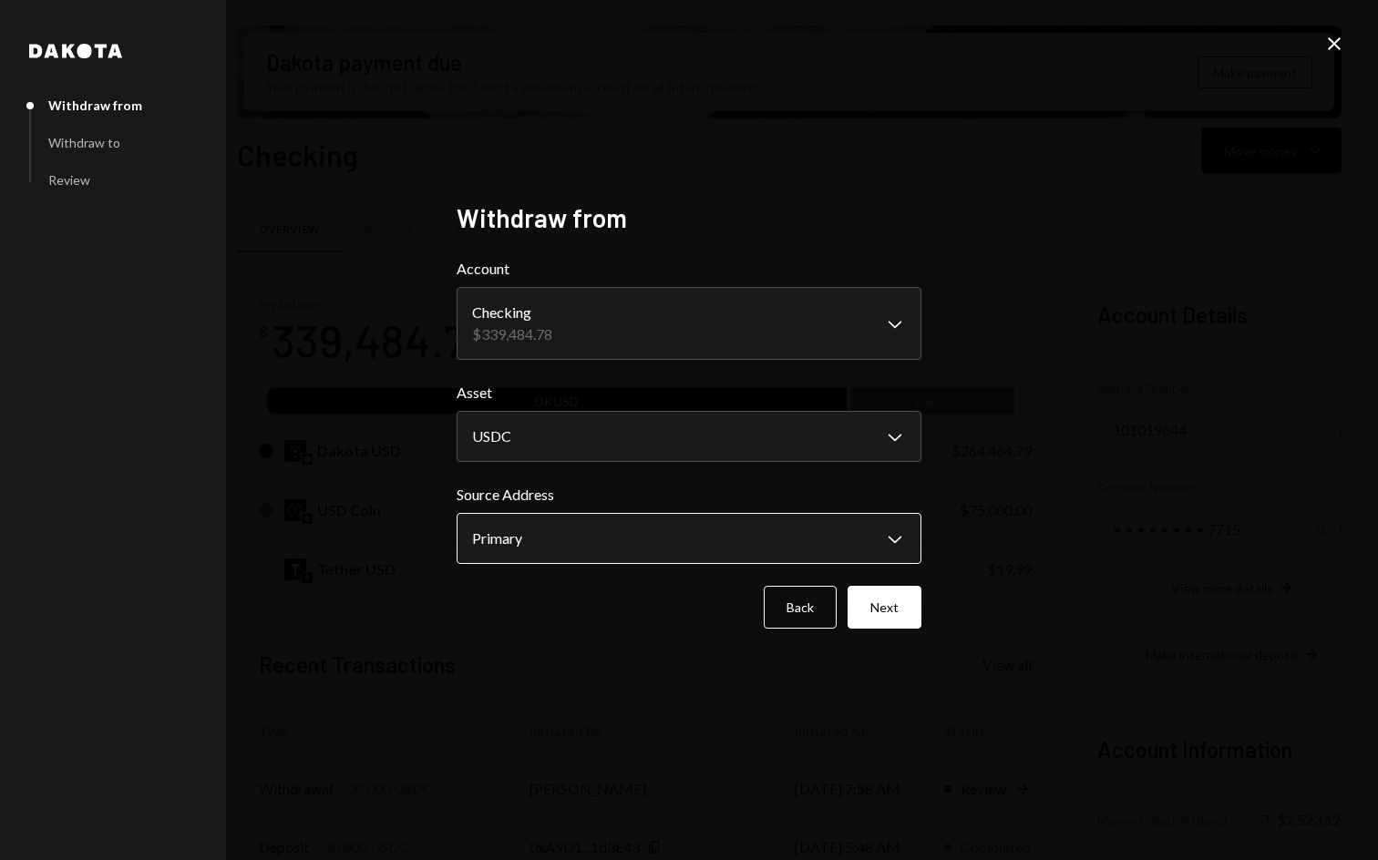
click at [561, 539] on body "S SCOR Foundation Caret Down Home Home Inbox Inbox Activities Transactions Acco…" at bounding box center [689, 430] width 1378 height 860
click at [870, 613] on button "Next" at bounding box center [885, 607] width 74 height 43
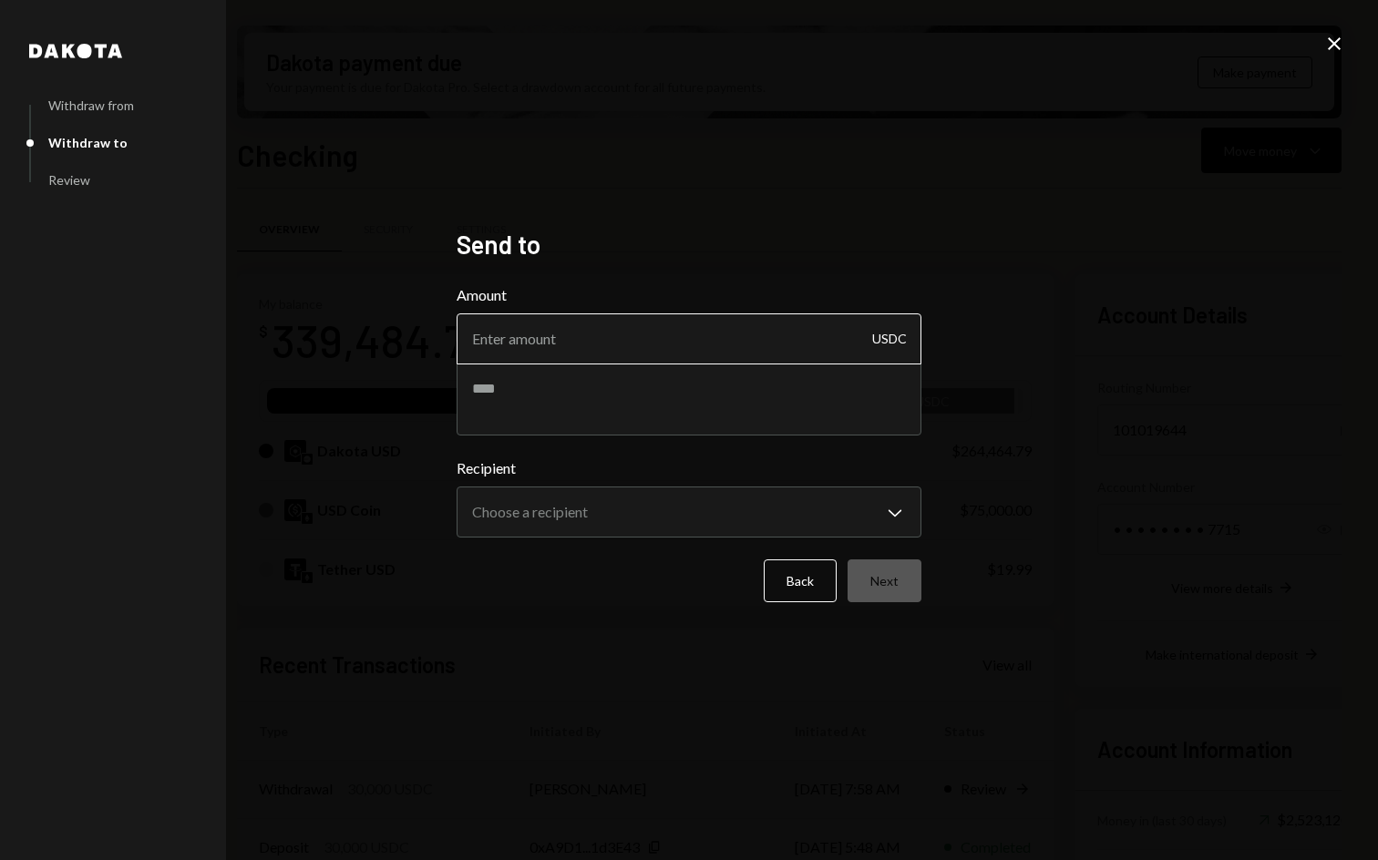
click at [592, 324] on input "Amount" at bounding box center [689, 339] width 465 height 51
type input "10000"
paste textarea "**********"
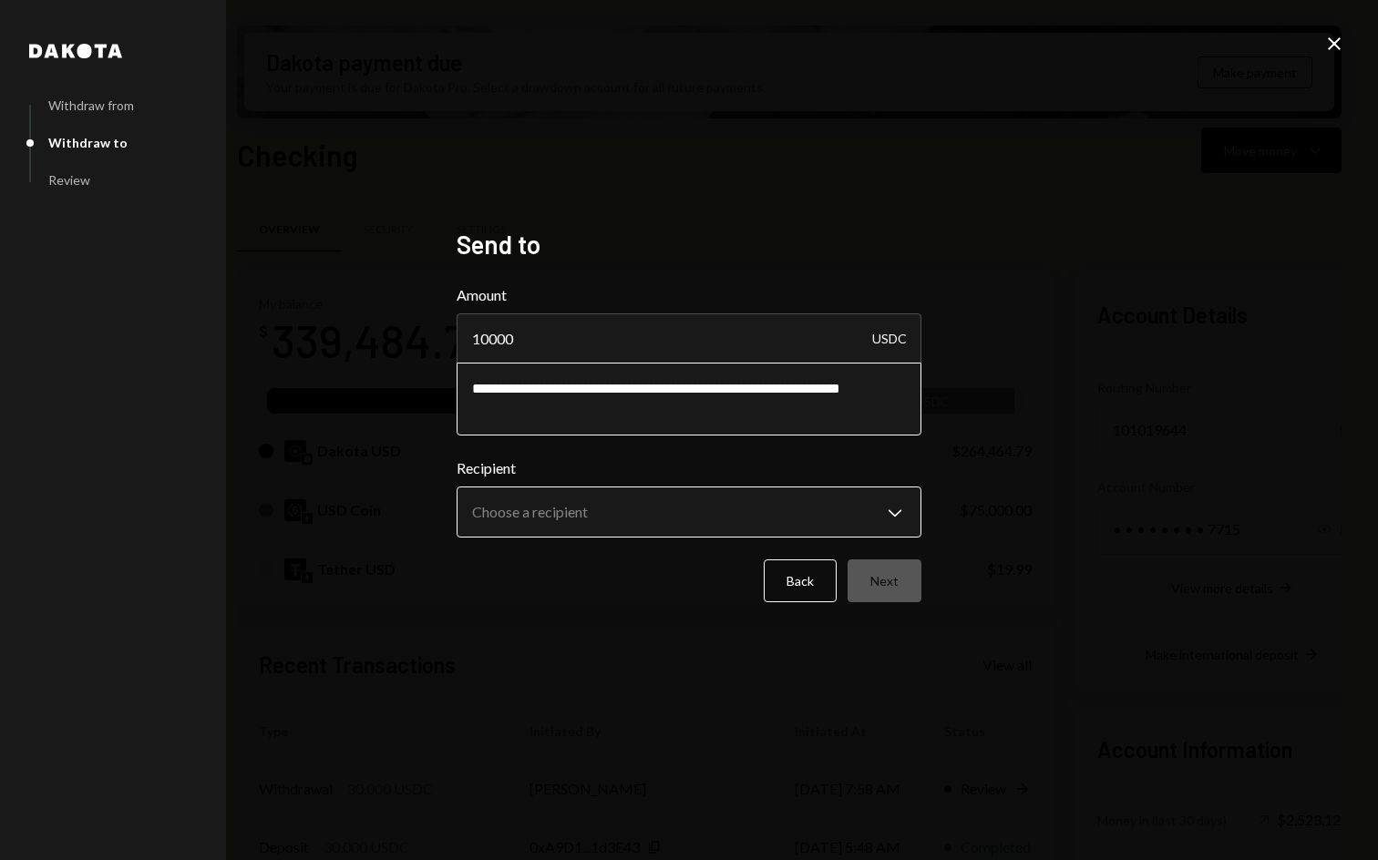
type textarea "**********"
click at [715, 514] on body "S SCOR Foundation Caret Down Home Home Inbox Inbox Activities Transactions Acco…" at bounding box center [689, 430] width 1378 height 860
click at [1030, 575] on div "**********" at bounding box center [689, 430] width 1378 height 860
click at [890, 501] on body "S SCOR Foundation Caret Down Home Home Inbox Inbox Activities Transactions Acco…" at bounding box center [689, 430] width 1378 height 860
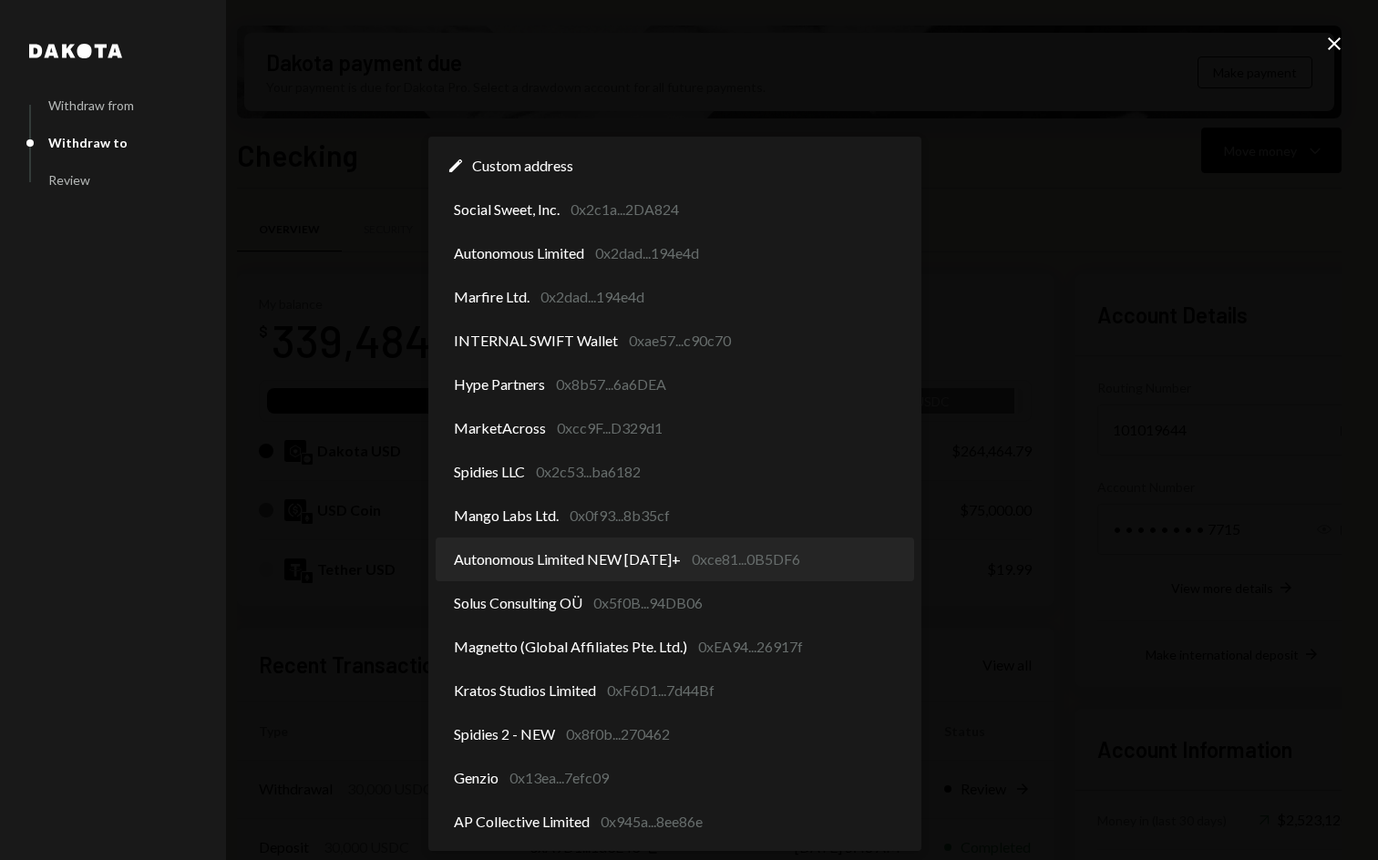
select select "**********"
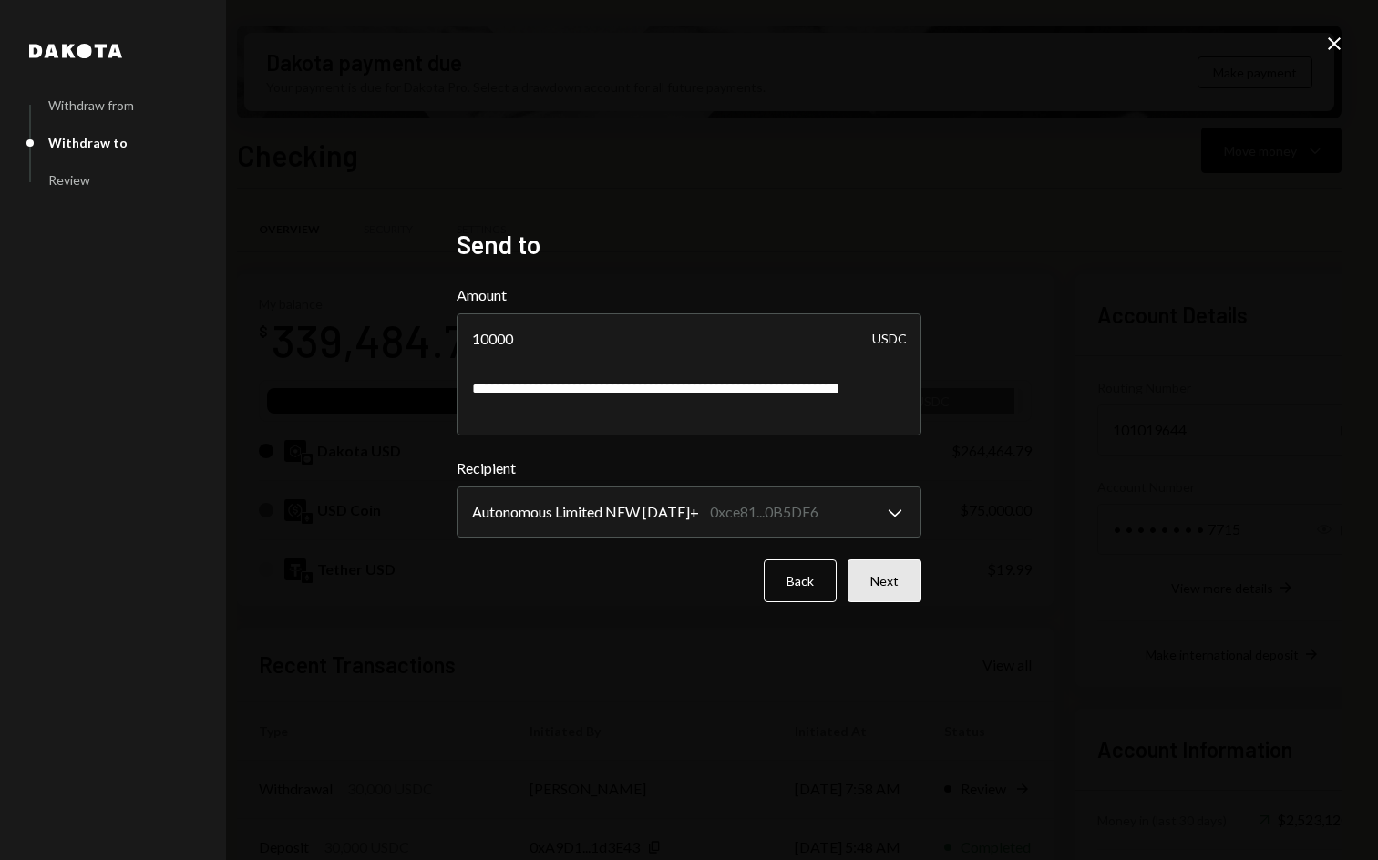
click at [902, 587] on button "Next" at bounding box center [885, 581] width 74 height 43
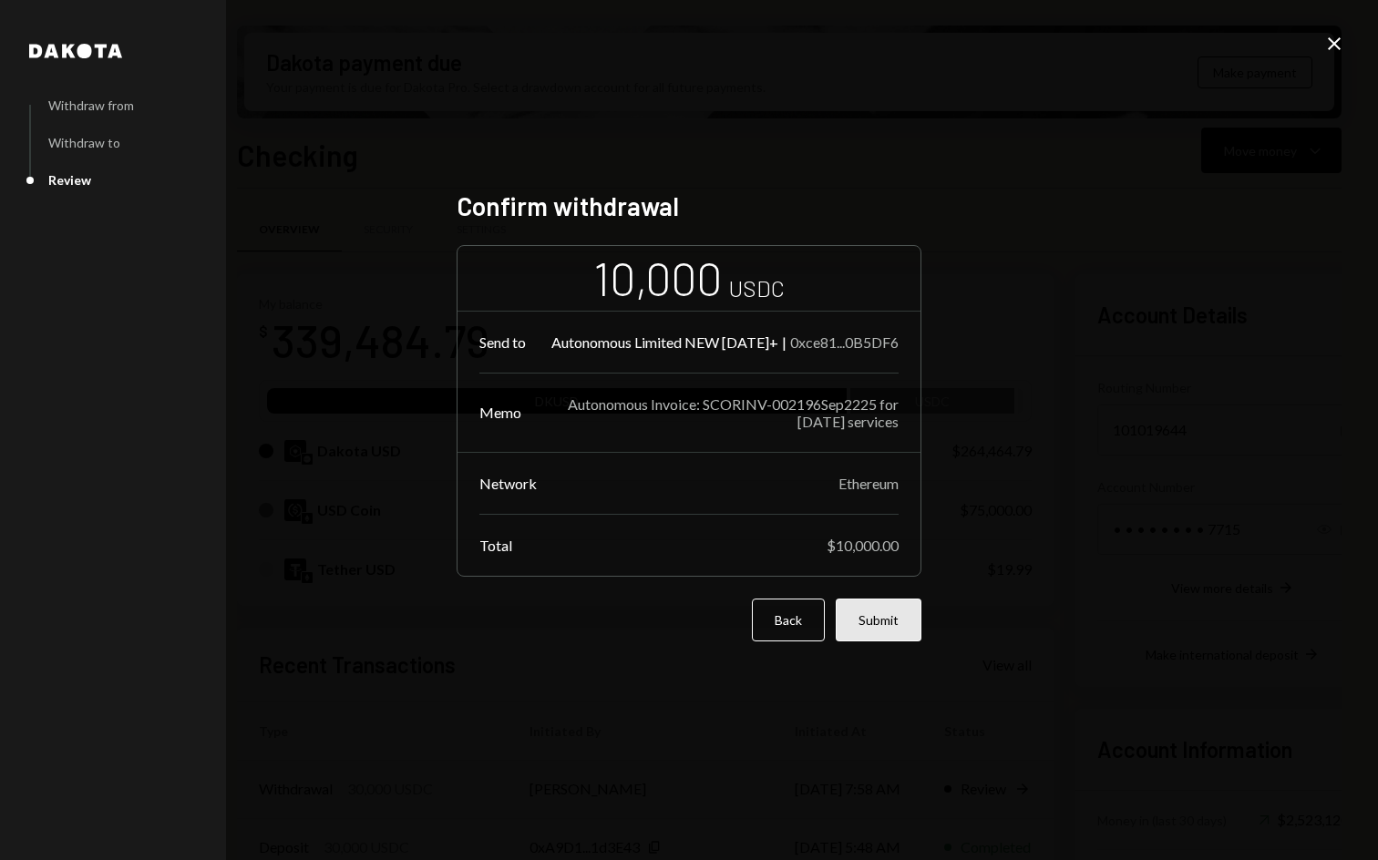
click at [891, 626] on button "Submit" at bounding box center [879, 620] width 86 height 43
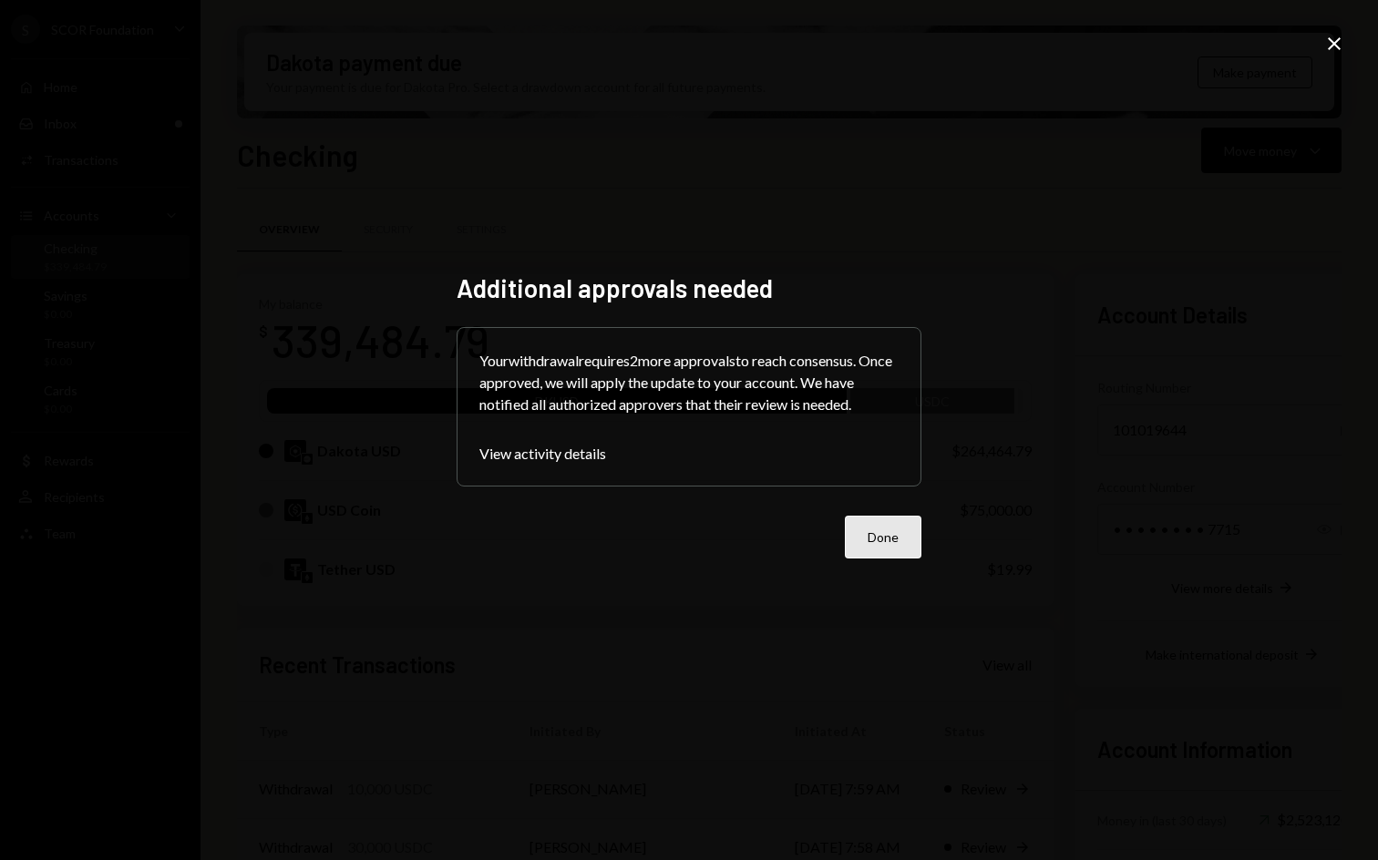
click at [891, 531] on button "Done" at bounding box center [883, 537] width 77 height 43
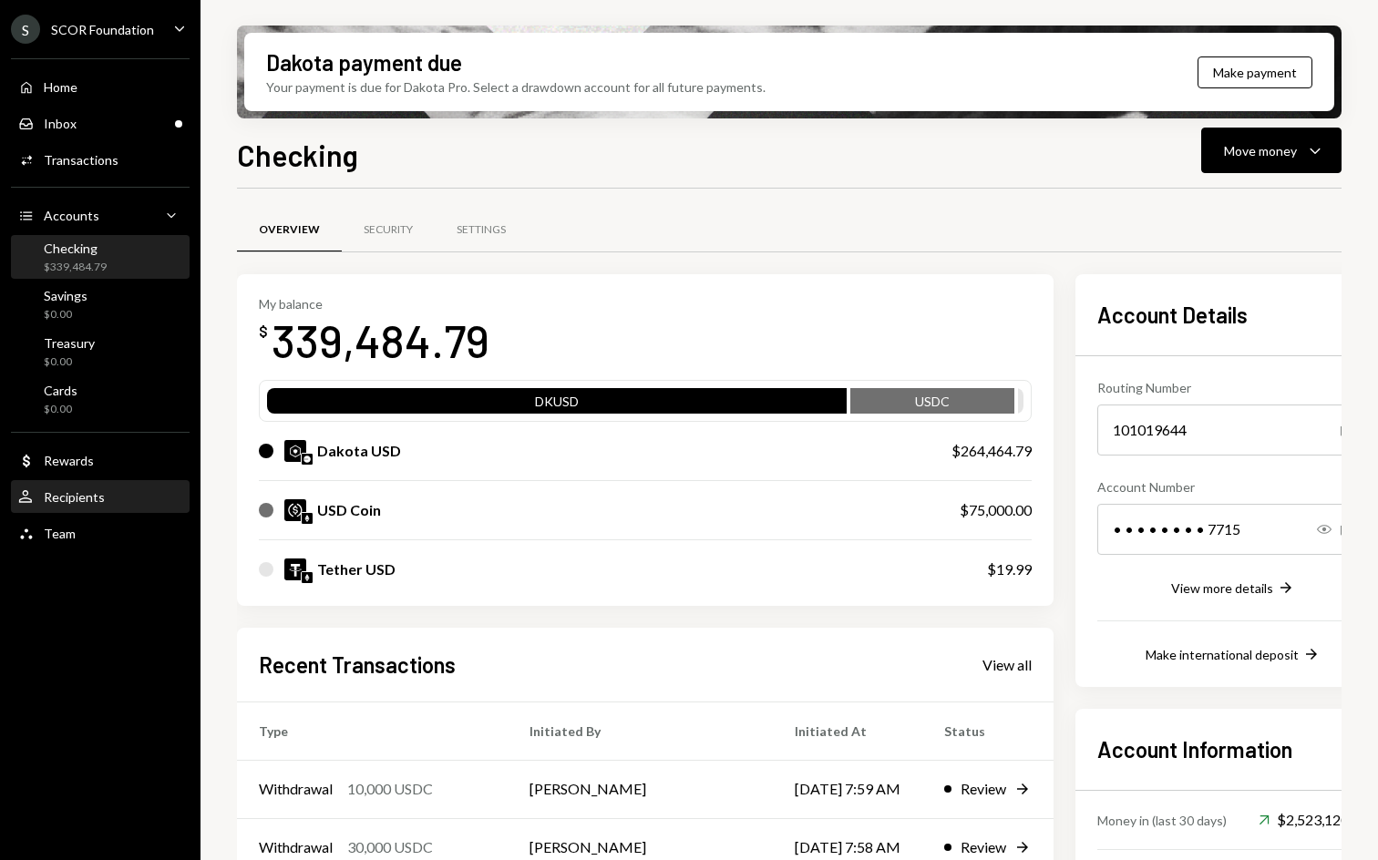
click at [111, 500] on div "User Recipients" at bounding box center [100, 497] width 164 height 16
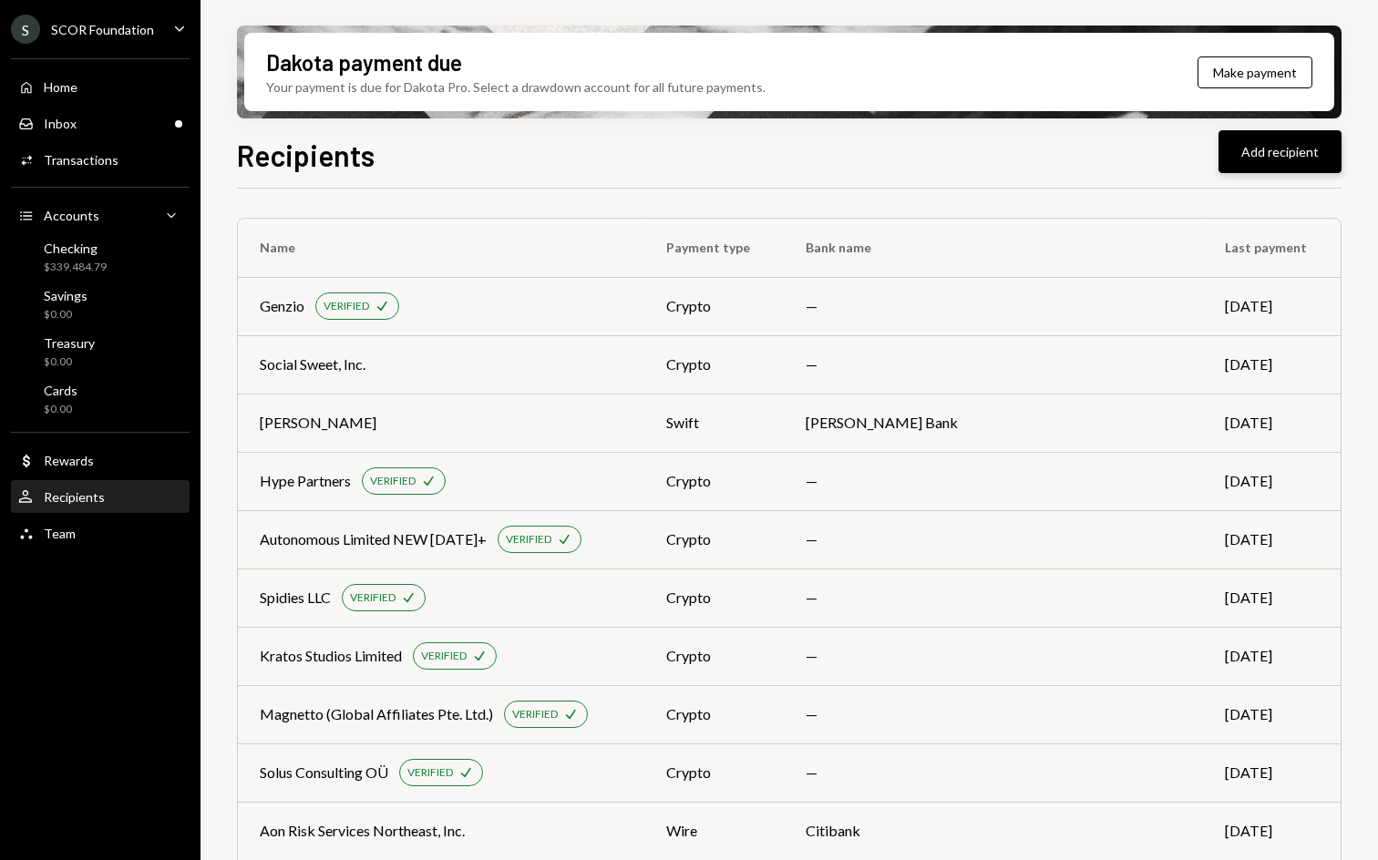
click at [1264, 147] on button "Add recipient" at bounding box center [1280, 151] width 123 height 43
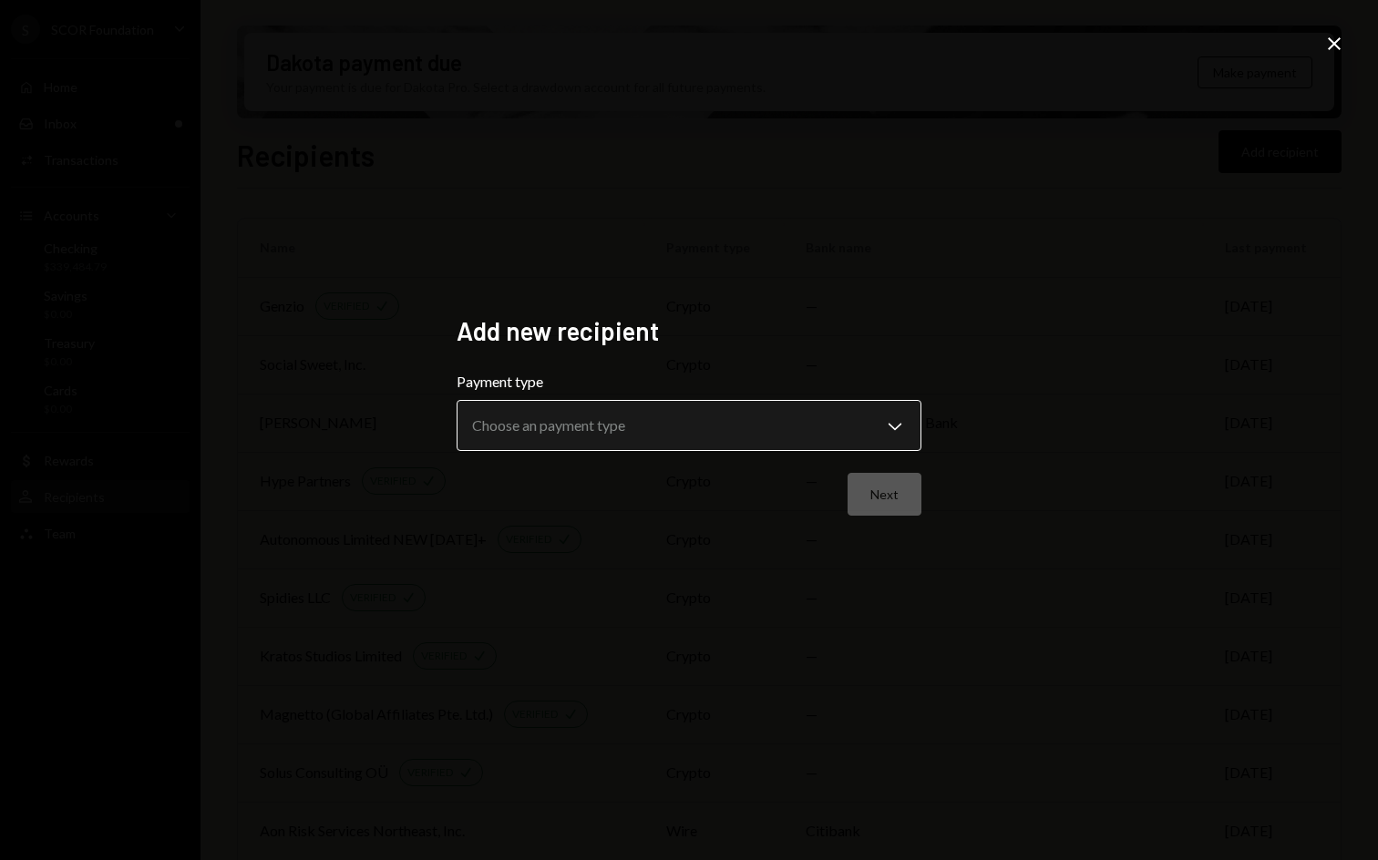
click at [621, 439] on body "S SCOR Foundation Caret Down Home Home Inbox Inbox Activities Transactions Acco…" at bounding box center [689, 430] width 1378 height 860
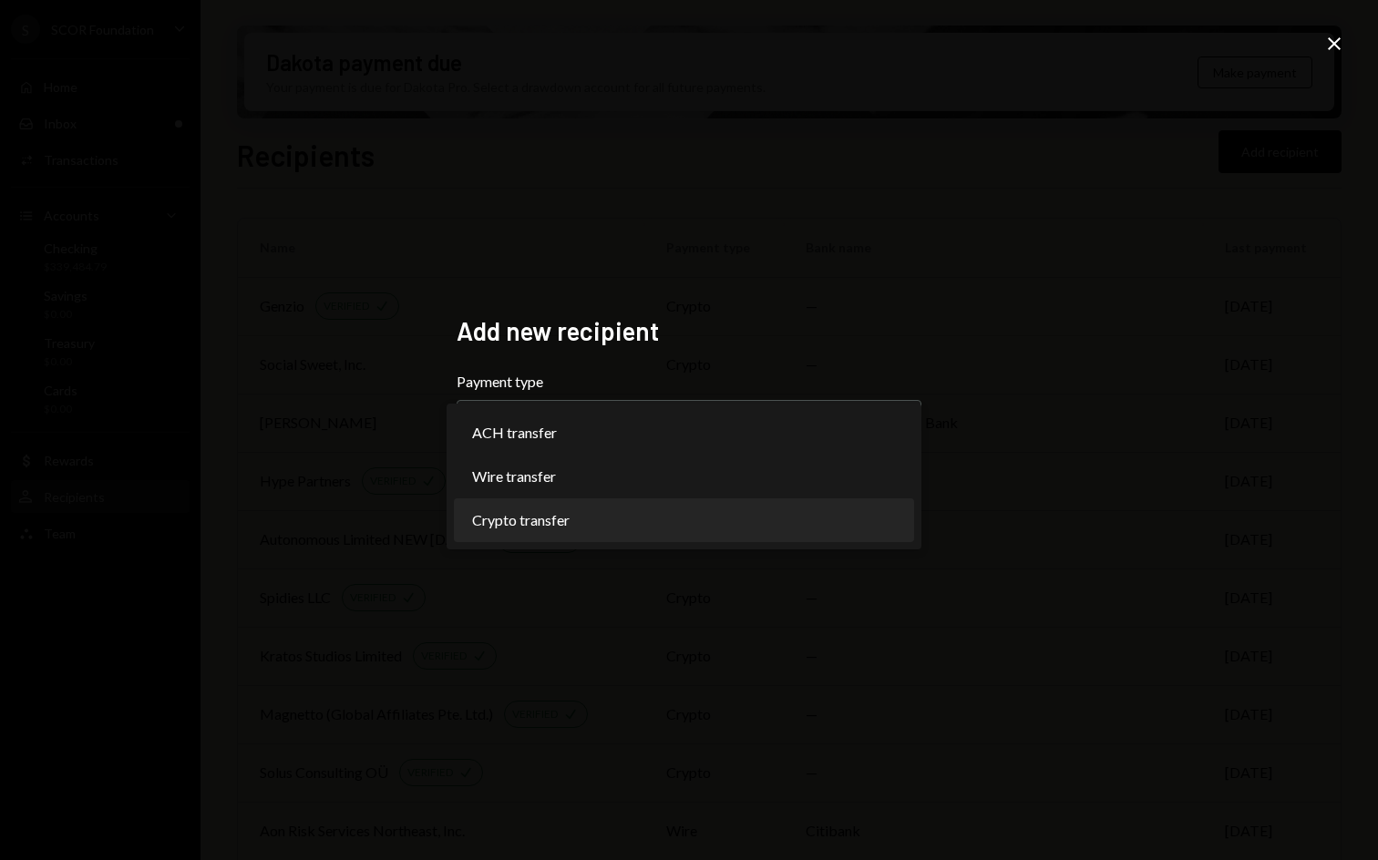
select select "******"
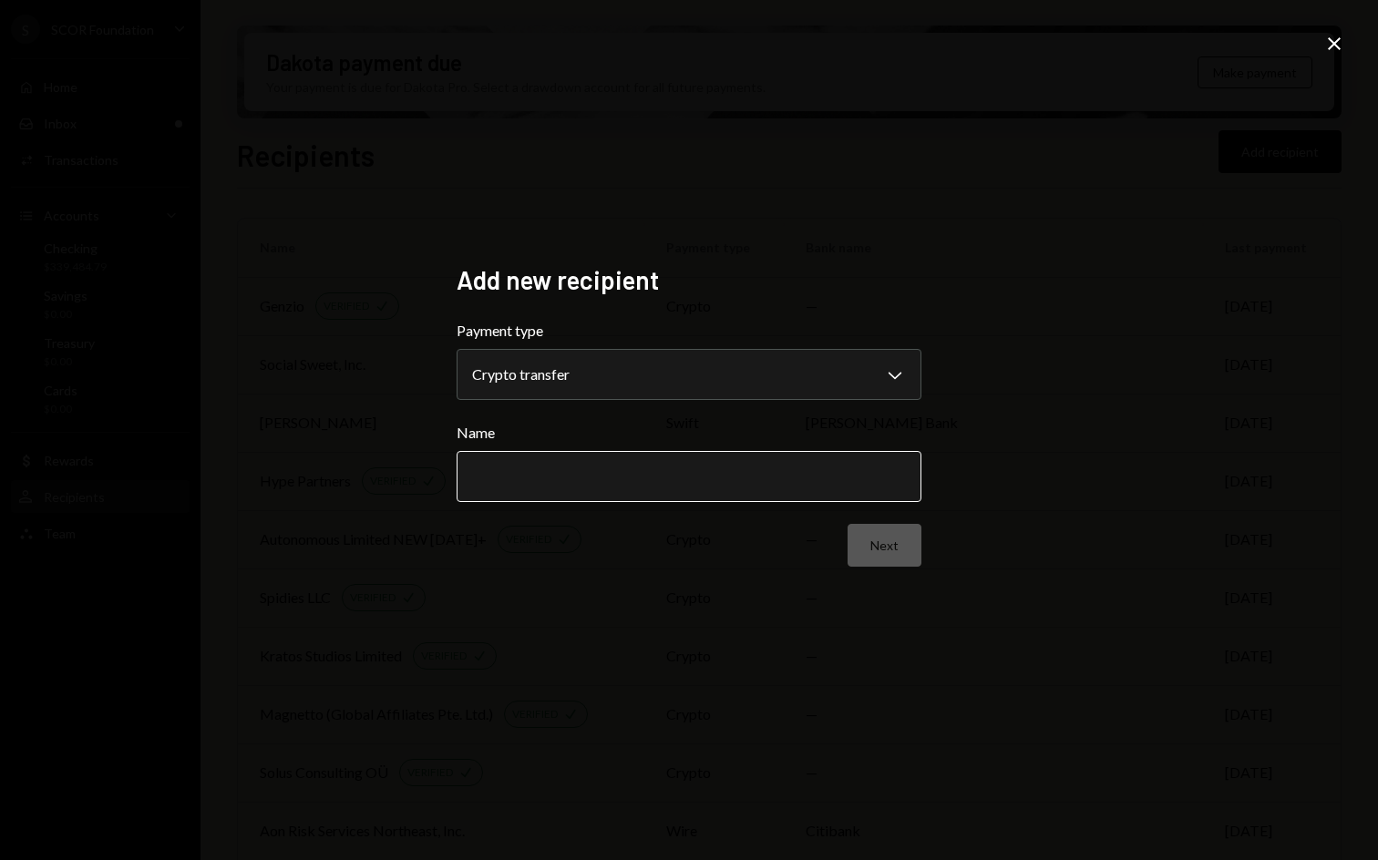
click at [576, 485] on input "Name" at bounding box center [689, 476] width 465 height 51
type input "**********"
click at [671, 687] on div "**********" at bounding box center [689, 430] width 1378 height 860
click at [860, 543] on button "Next" at bounding box center [885, 545] width 74 height 43
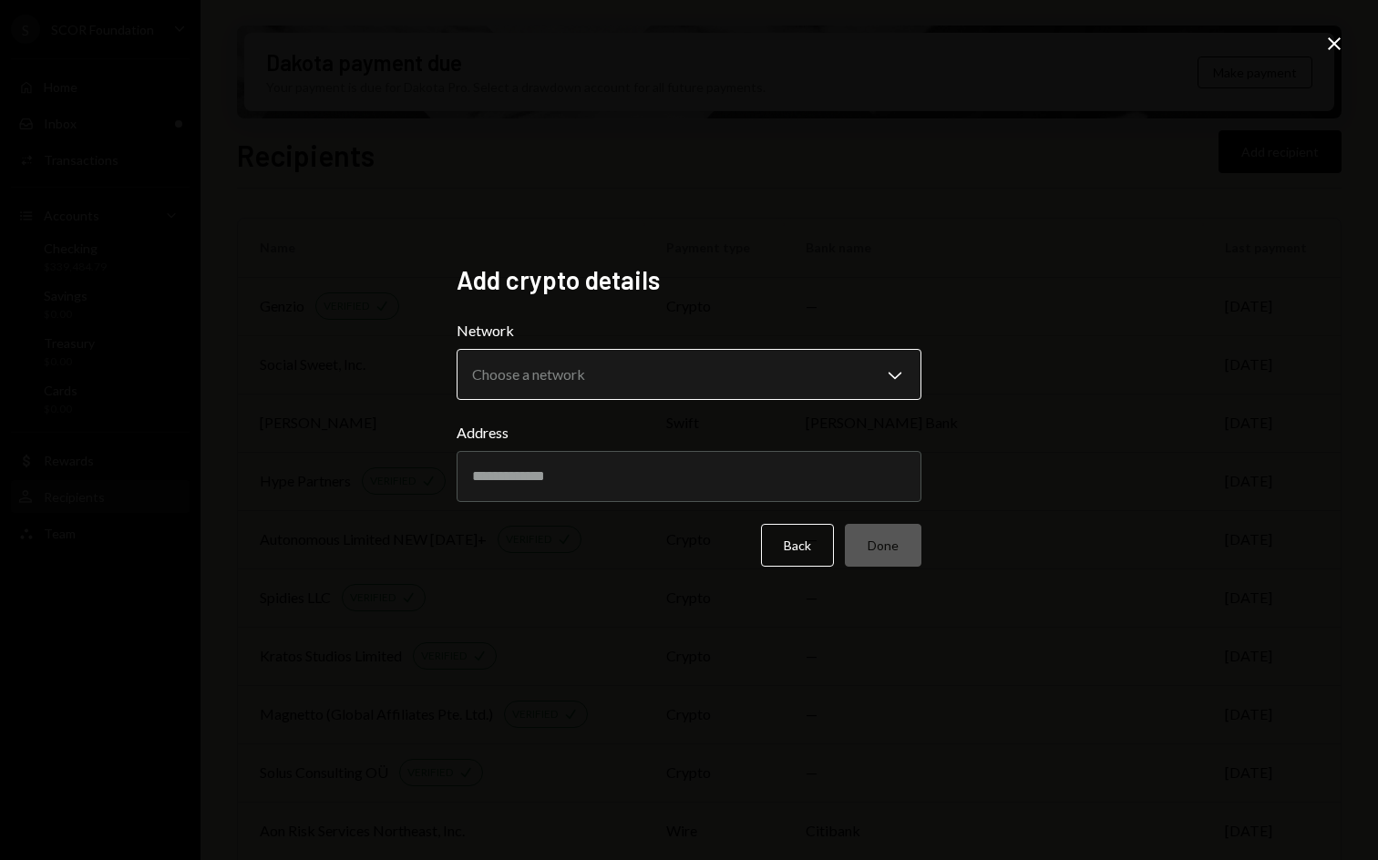
click at [588, 367] on body "S SCOR Foundation Caret Down Home Home Inbox Inbox Activities Transactions Acco…" at bounding box center [689, 430] width 1378 height 860
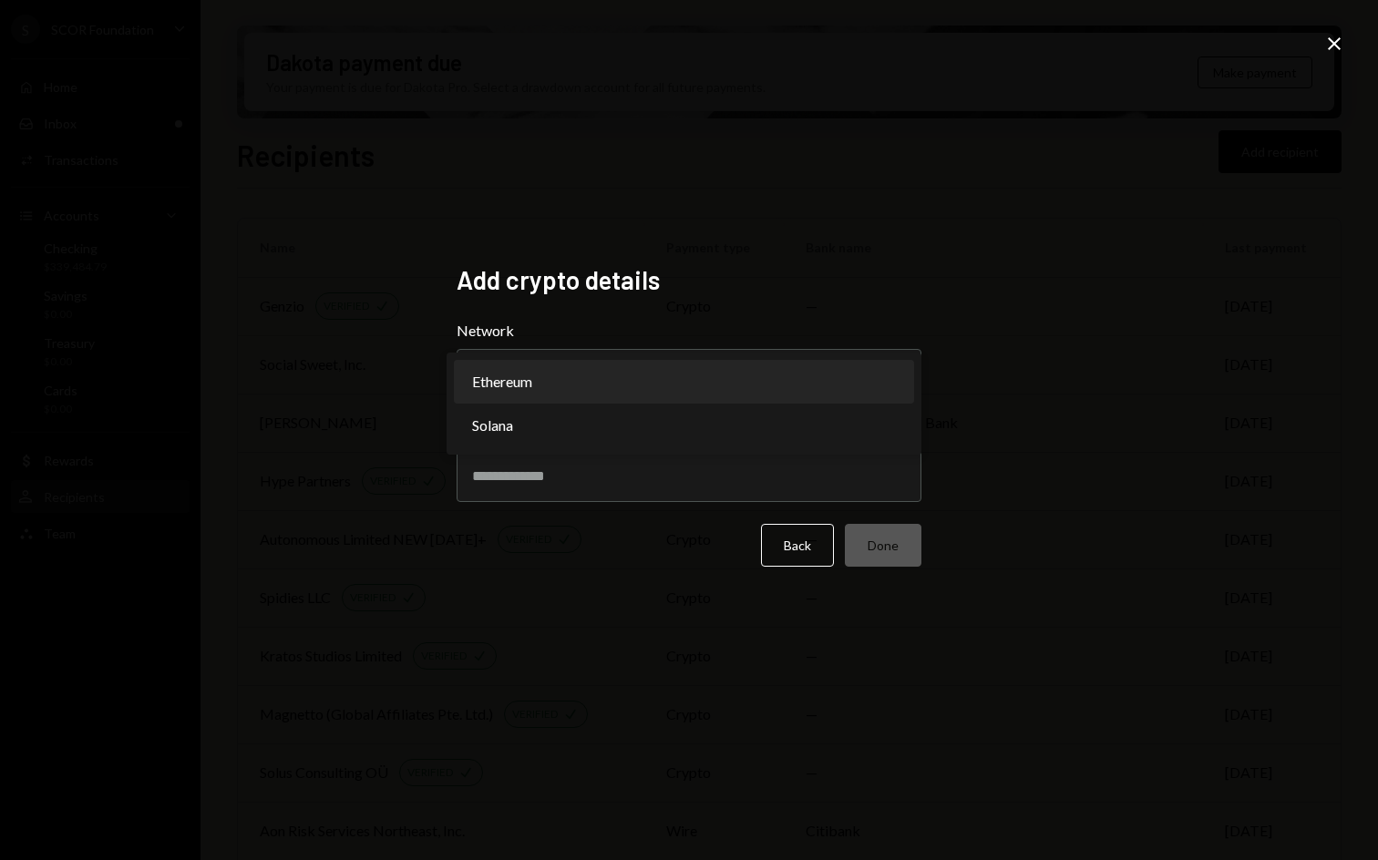
select select "**********"
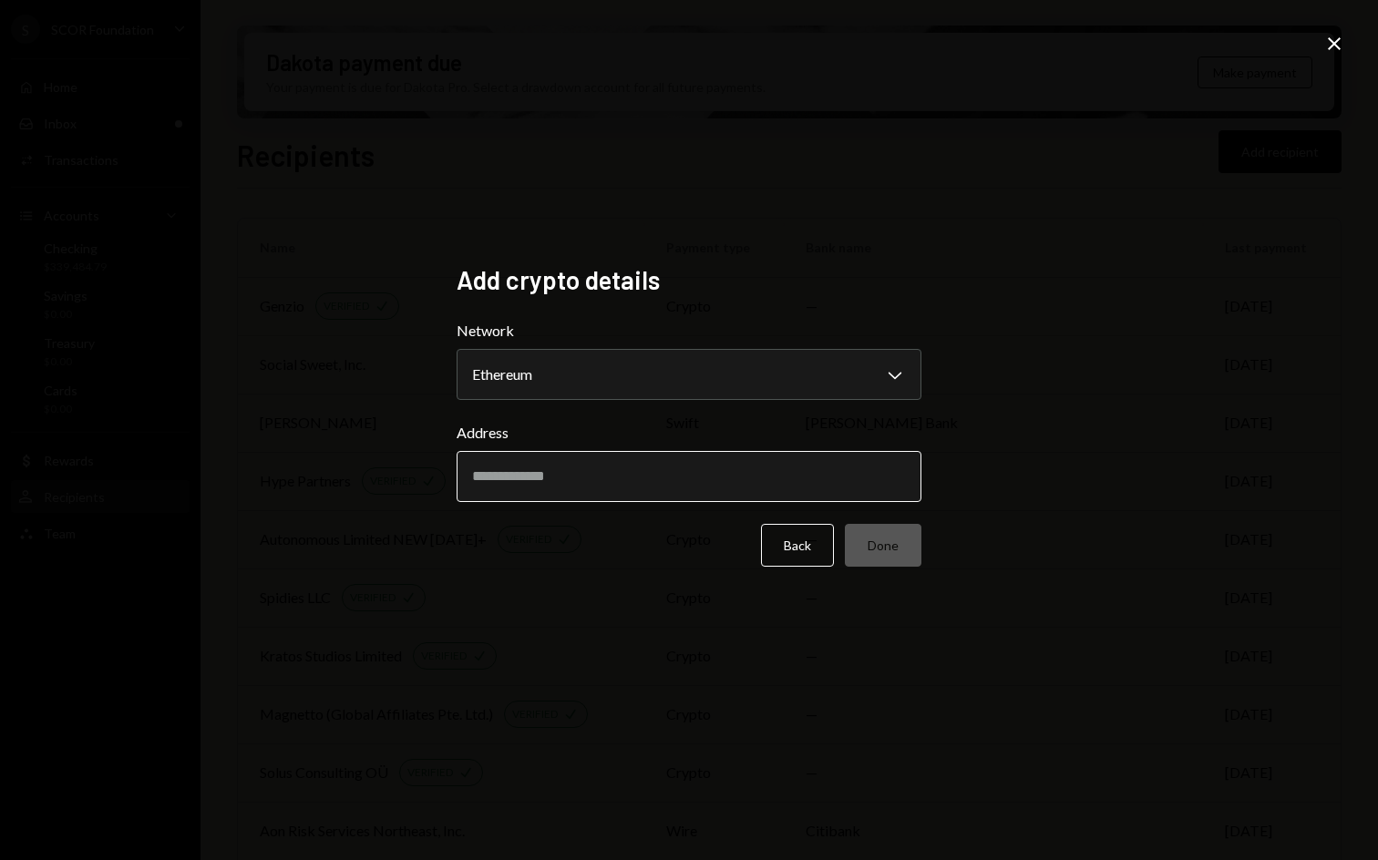
click at [582, 466] on input "Address" at bounding box center [689, 476] width 465 height 51
paste input "**********"
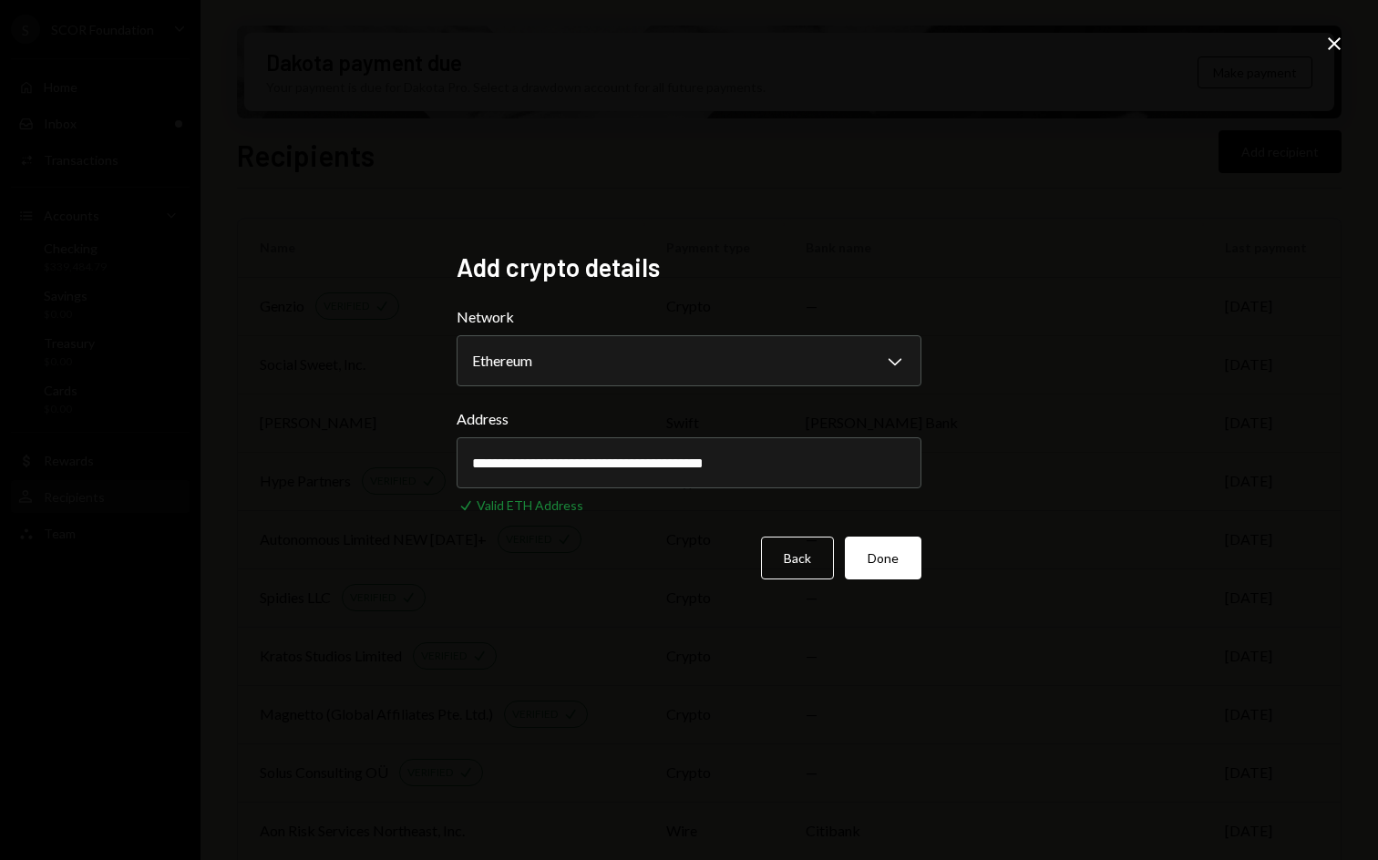
type input "**********"
click at [1035, 509] on div "**********" at bounding box center [689, 430] width 1378 height 860
click at [904, 546] on button "Done" at bounding box center [883, 558] width 77 height 43
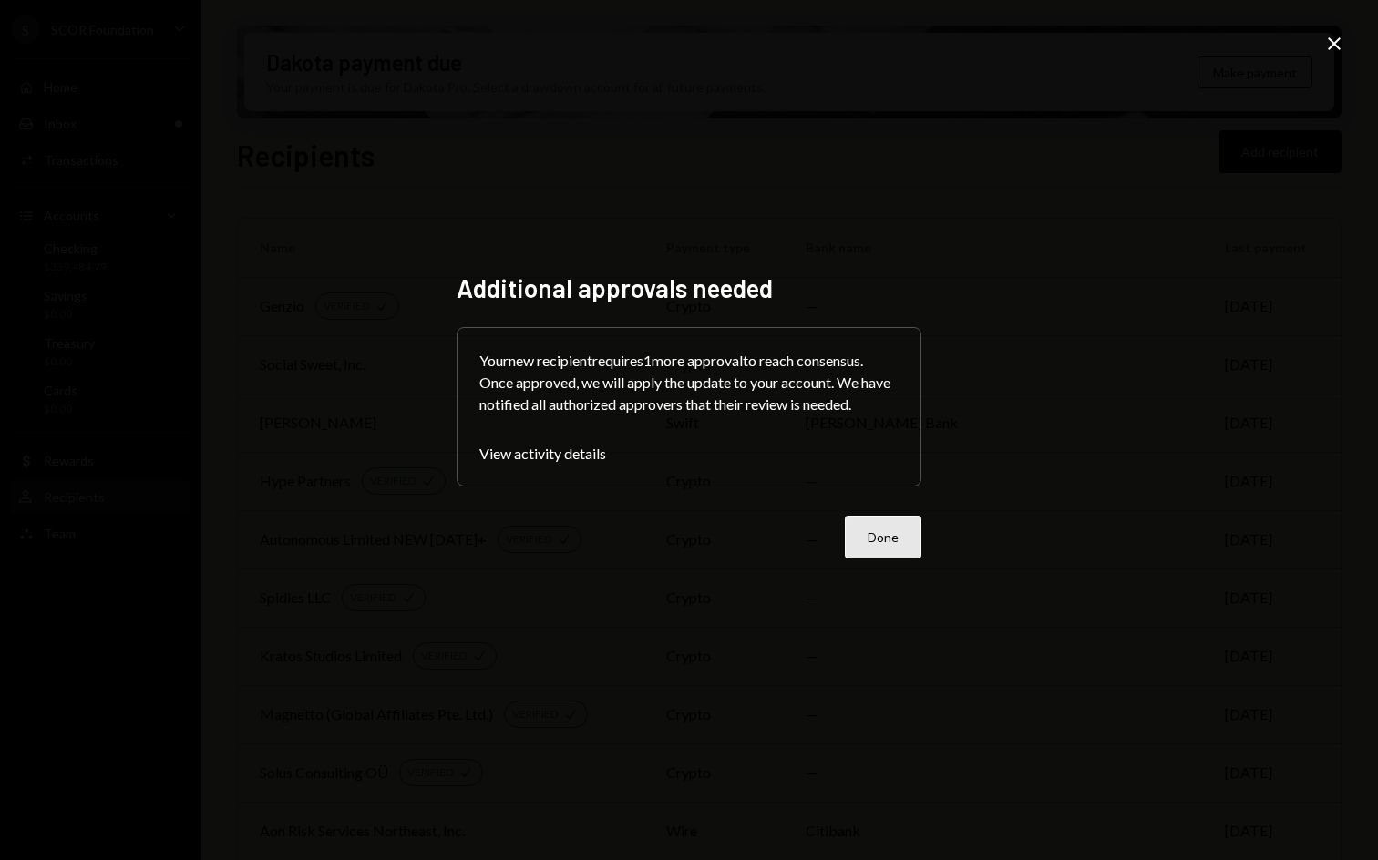
click at [870, 521] on button "Done" at bounding box center [883, 537] width 77 height 43
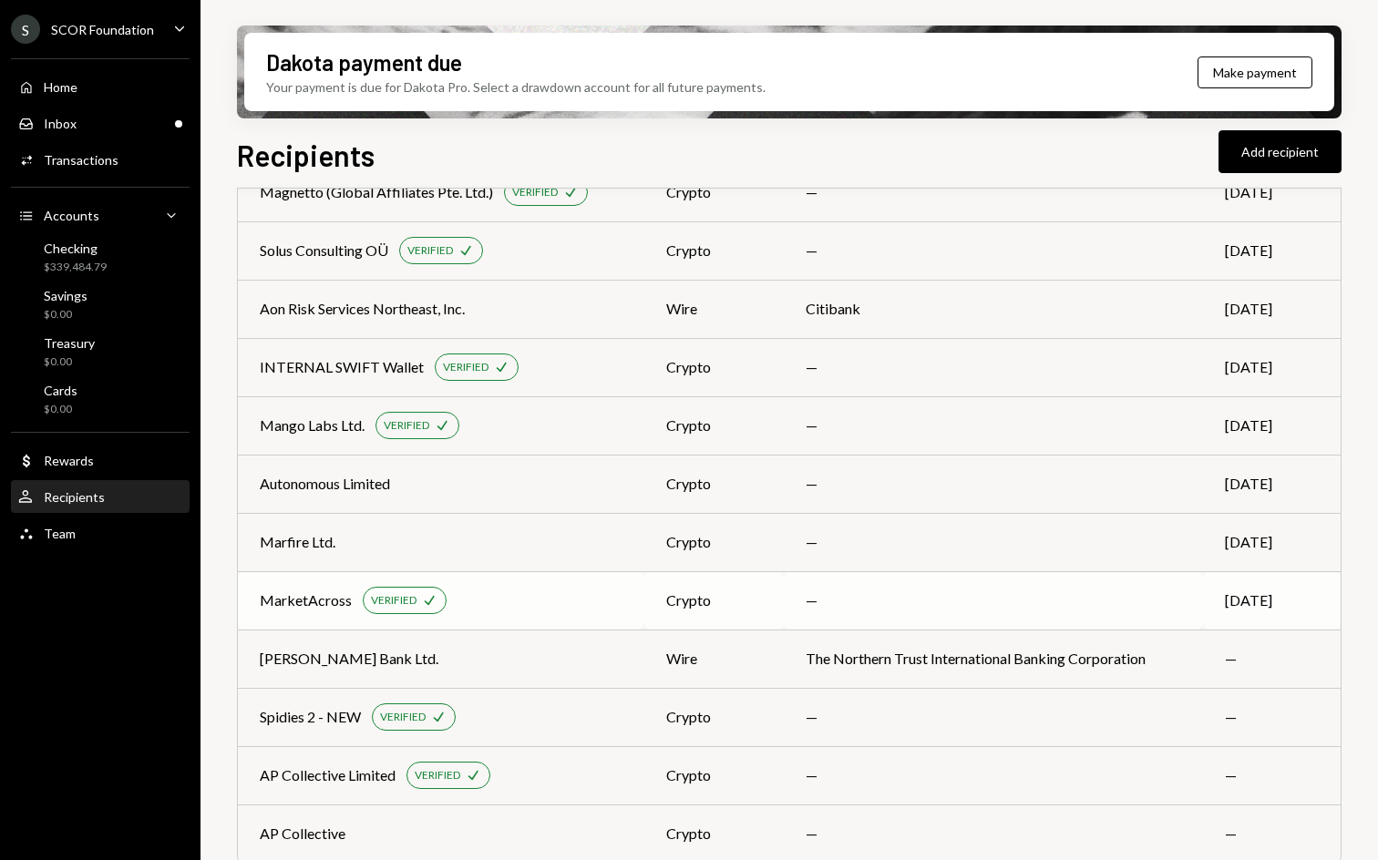
scroll to position [541, 0]
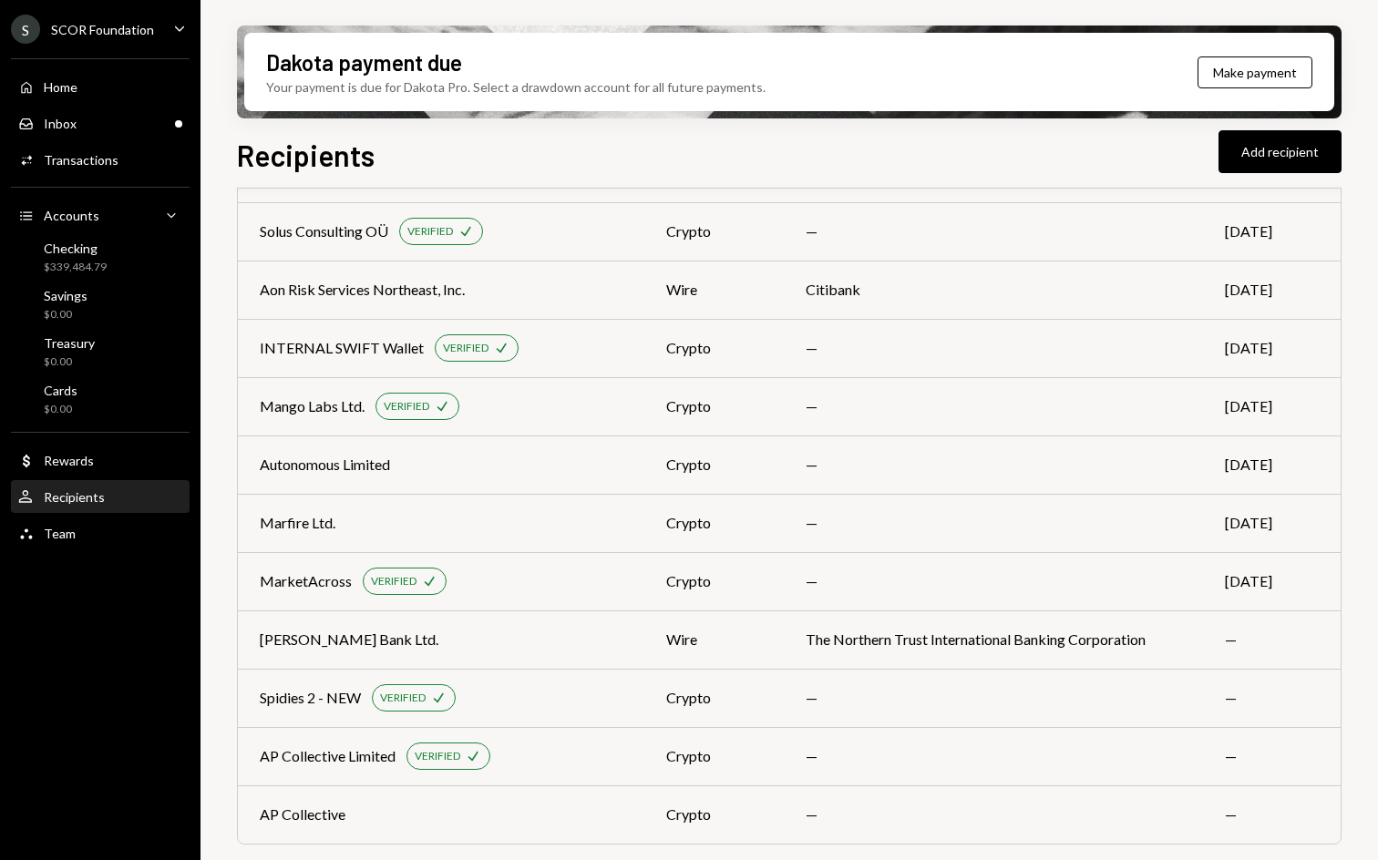
click at [114, 105] on div "Home Home Inbox Inbox Activities Transactions Accounts Accounts Caret Down Chec…" at bounding box center [100, 300] width 201 height 506
click at [114, 117] on div "Inbox Inbox" at bounding box center [100, 124] width 164 height 16
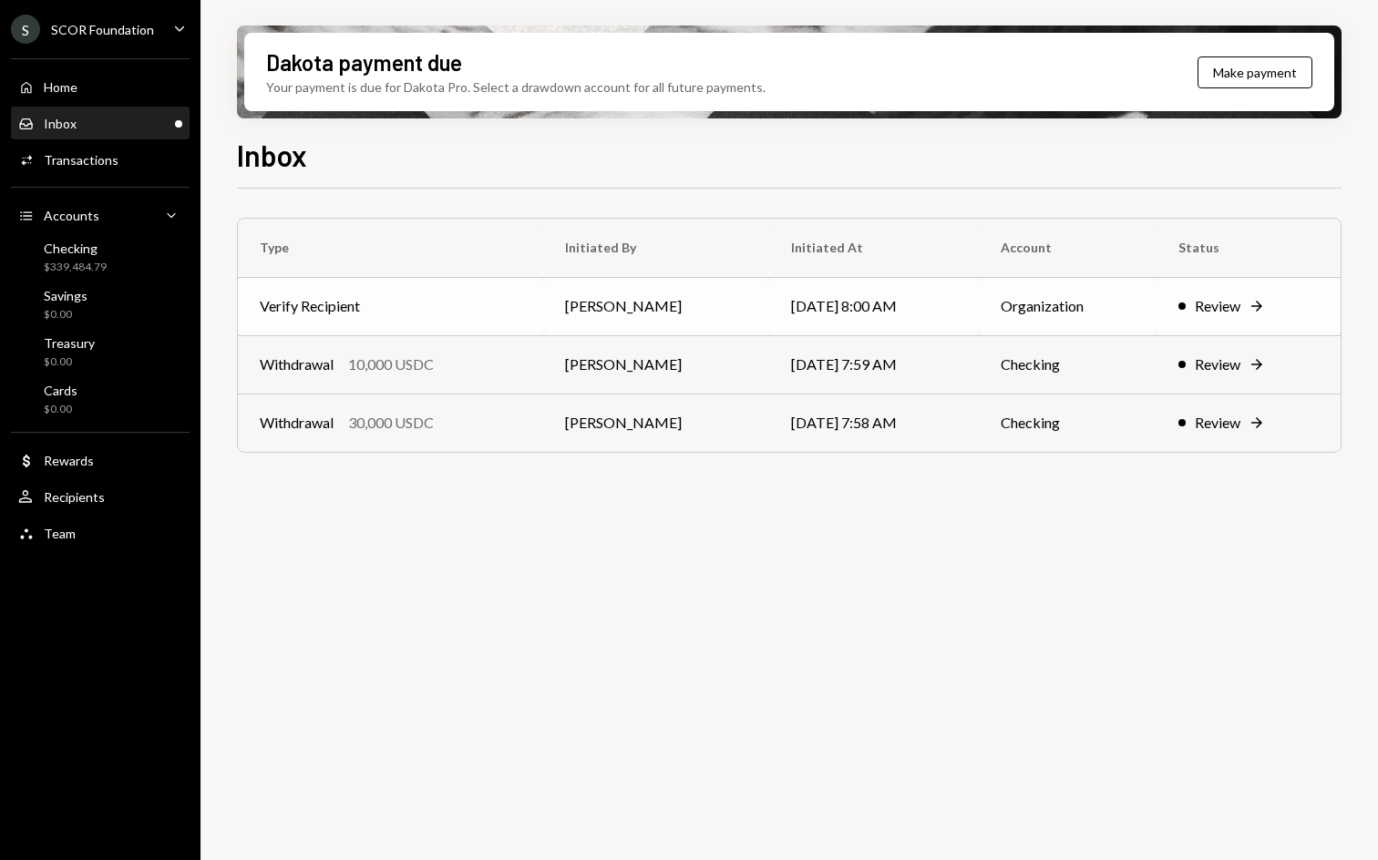
click at [1220, 313] on div "Review" at bounding box center [1218, 306] width 46 height 22
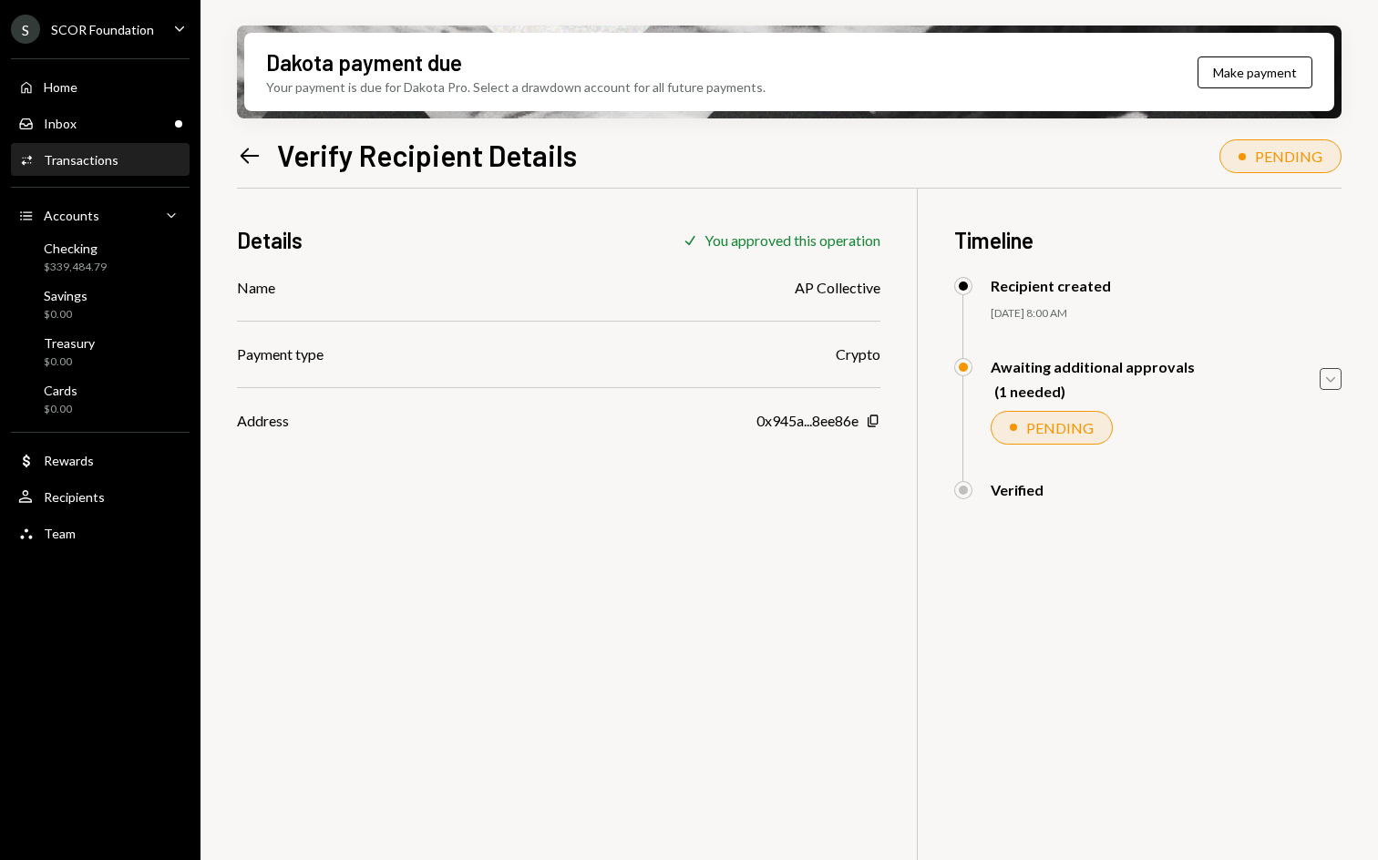
click at [1324, 376] on icon "Caret Down" at bounding box center [1331, 379] width 20 height 20
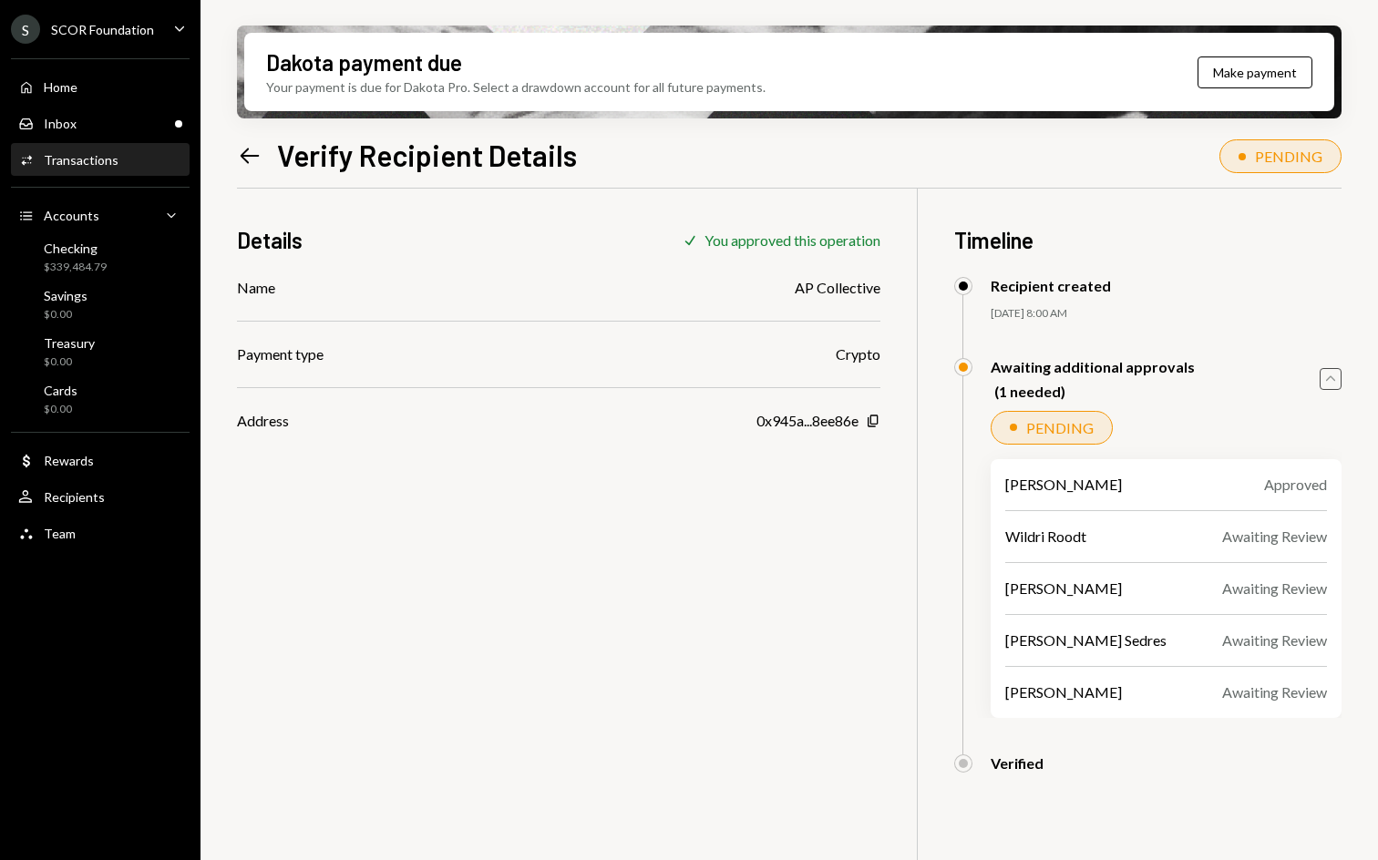
click at [1328, 377] on icon "Caret Up" at bounding box center [1331, 379] width 20 height 20
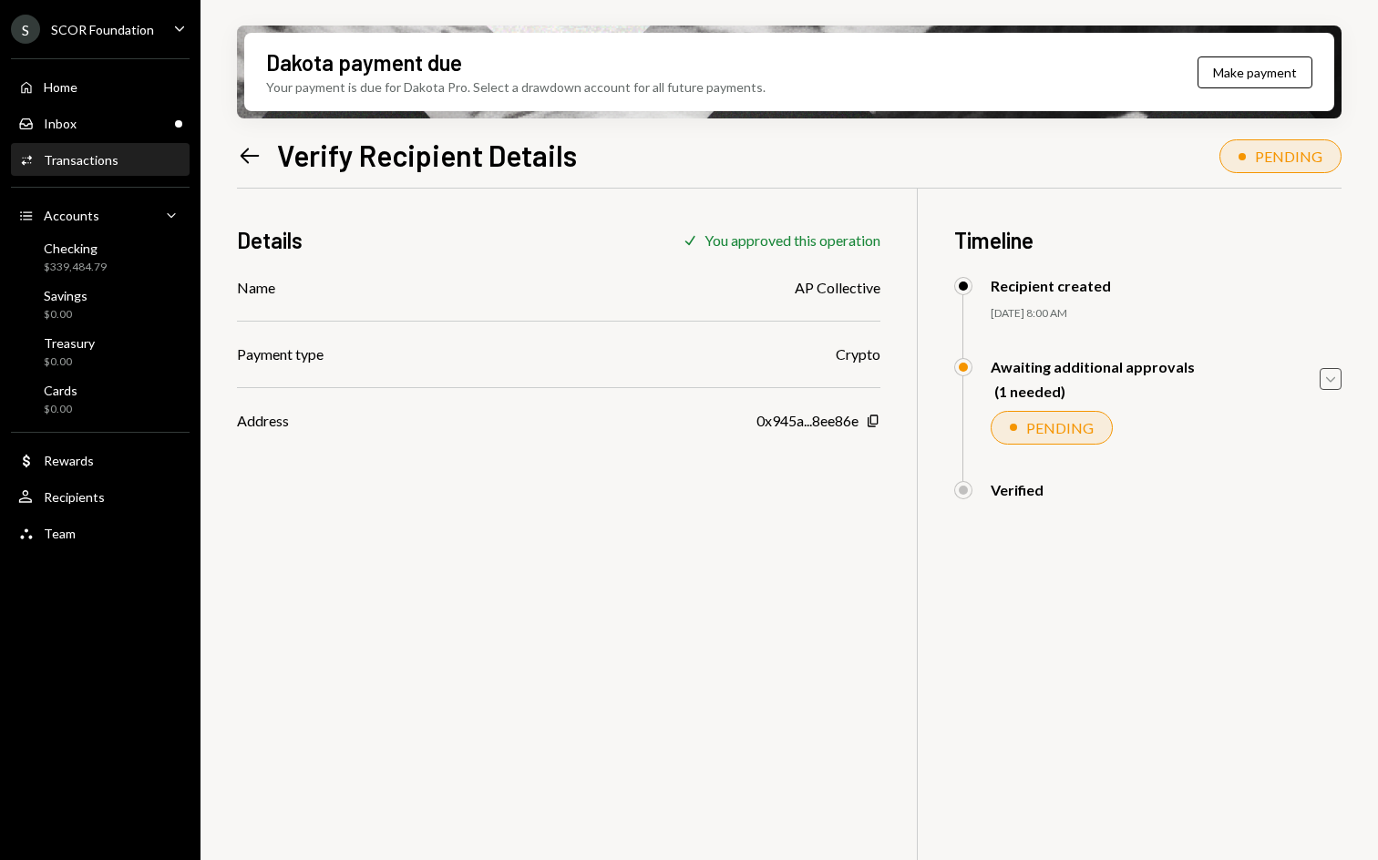
drag, startPoint x: 452, startPoint y: 342, endPoint x: 438, endPoint y: 336, distance: 14.7
click at [452, 342] on div "Name AP Collective Payment type Crypto Address 0x945a...8ee86e Copy" at bounding box center [559, 354] width 644 height 155
click at [92, 166] on div "Transactions" at bounding box center [81, 159] width 75 height 15
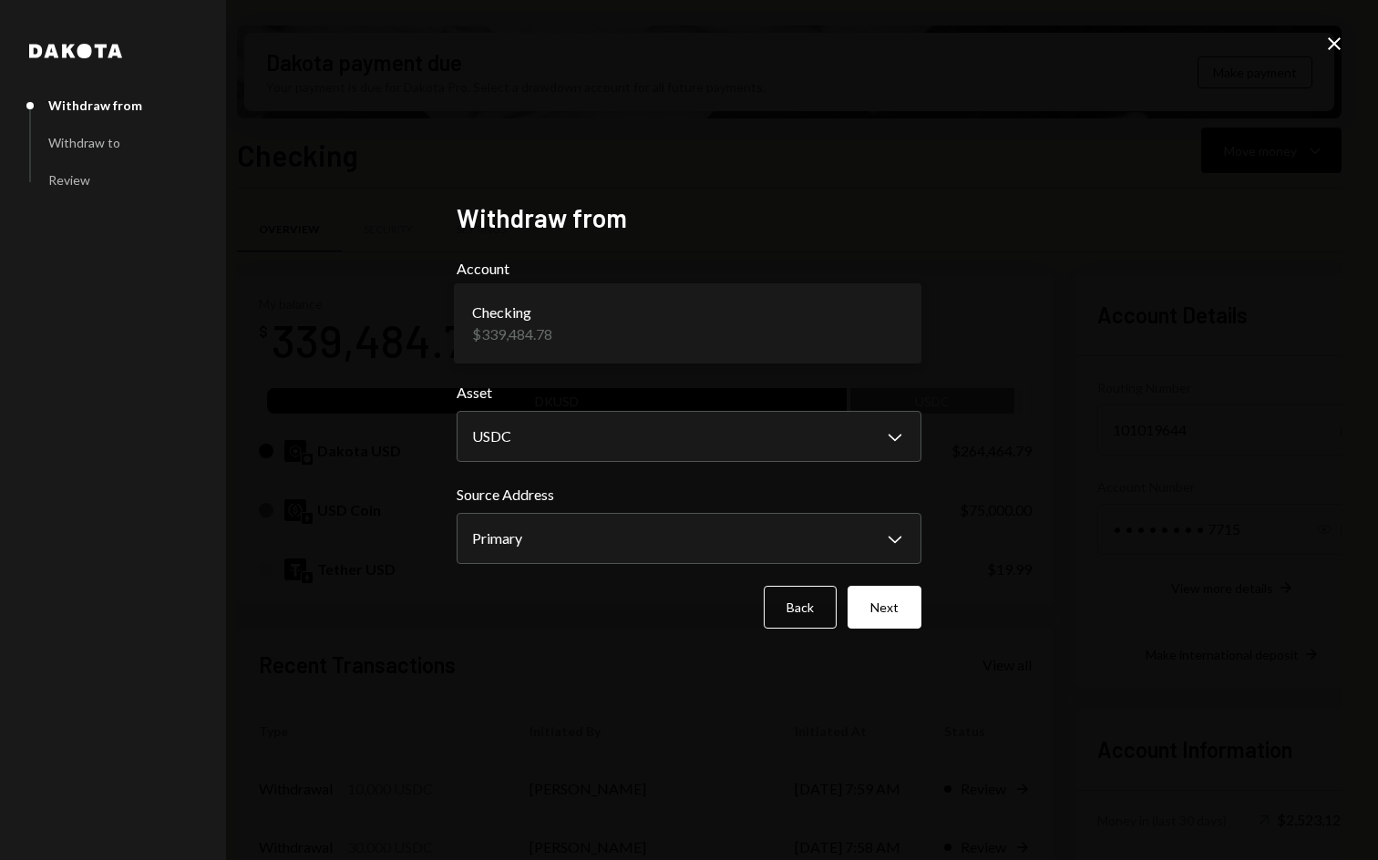
select select "****"
click at [869, 619] on button "Next" at bounding box center [885, 607] width 74 height 43
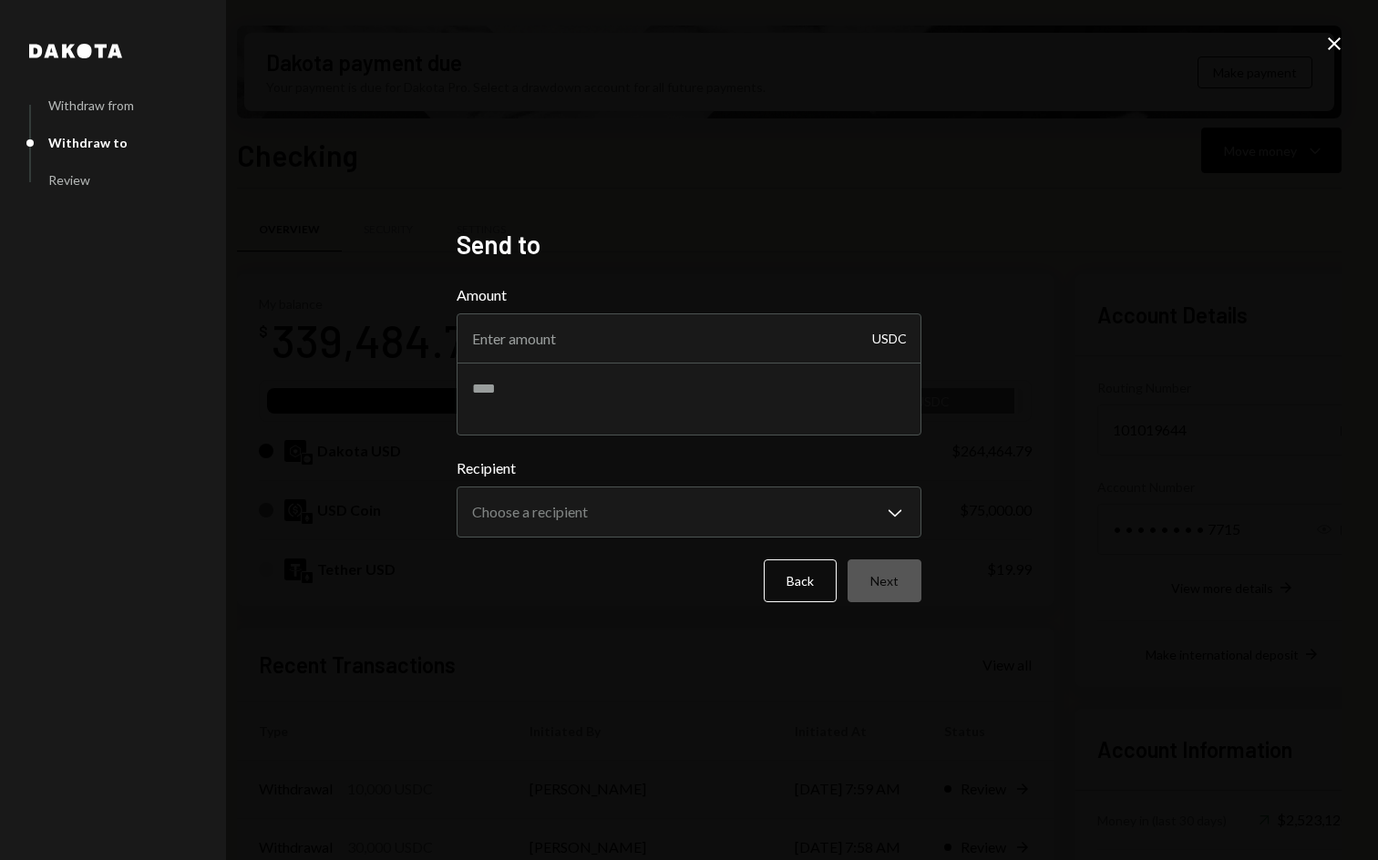
click at [1333, 52] on icon "Close" at bounding box center [1335, 44] width 22 height 22
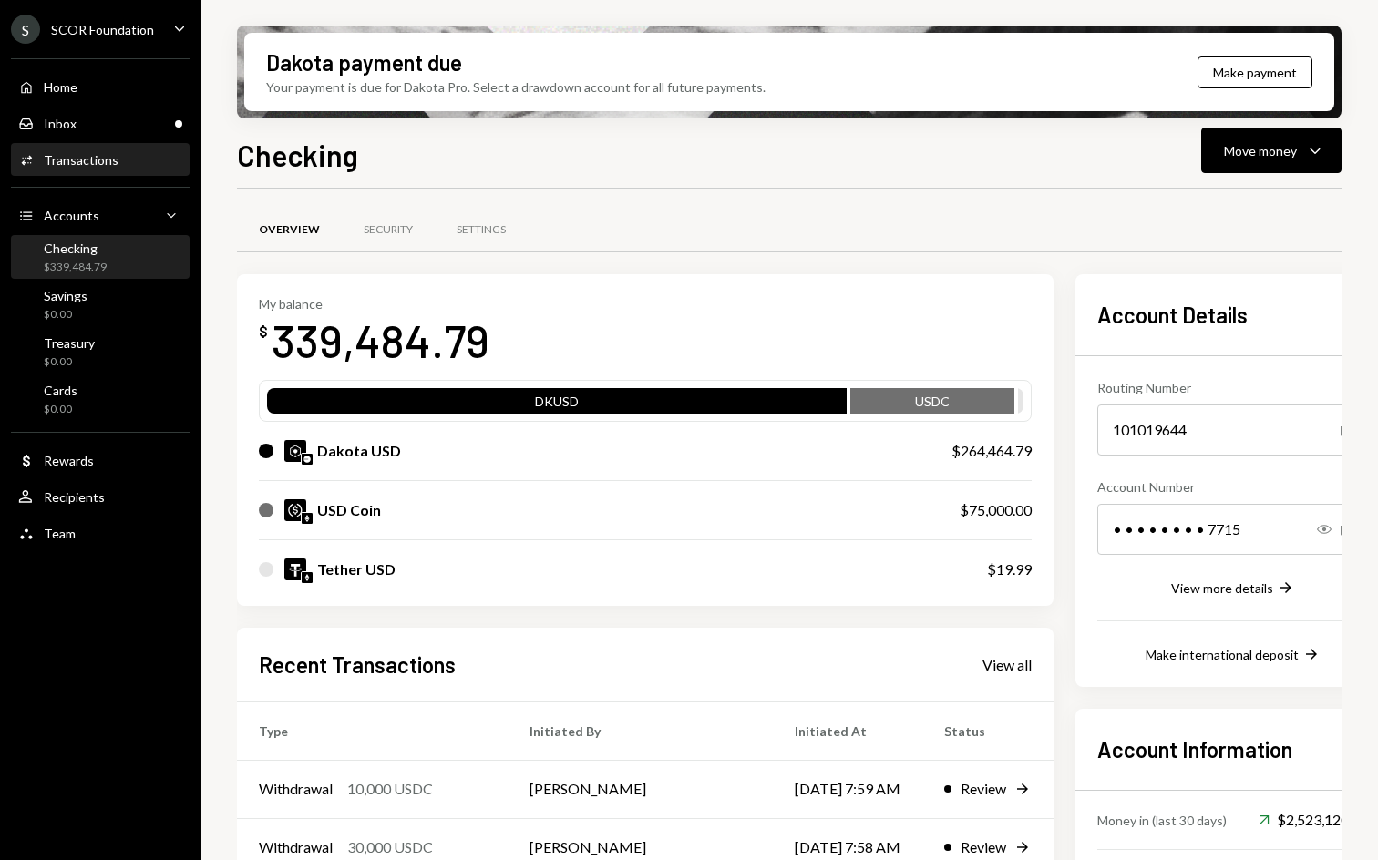
click at [92, 155] on div "Transactions" at bounding box center [81, 159] width 75 height 15
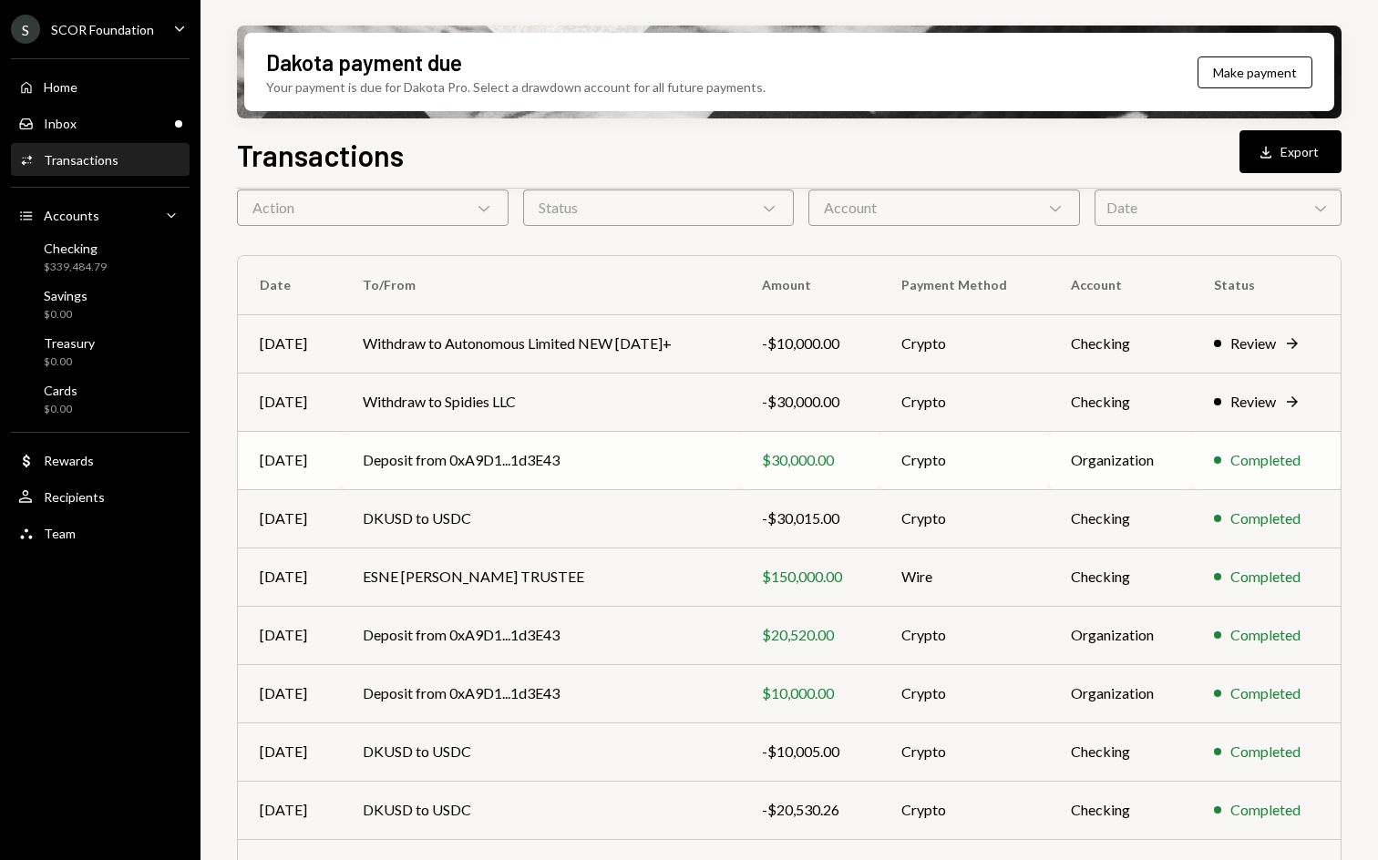
scroll to position [178, 0]
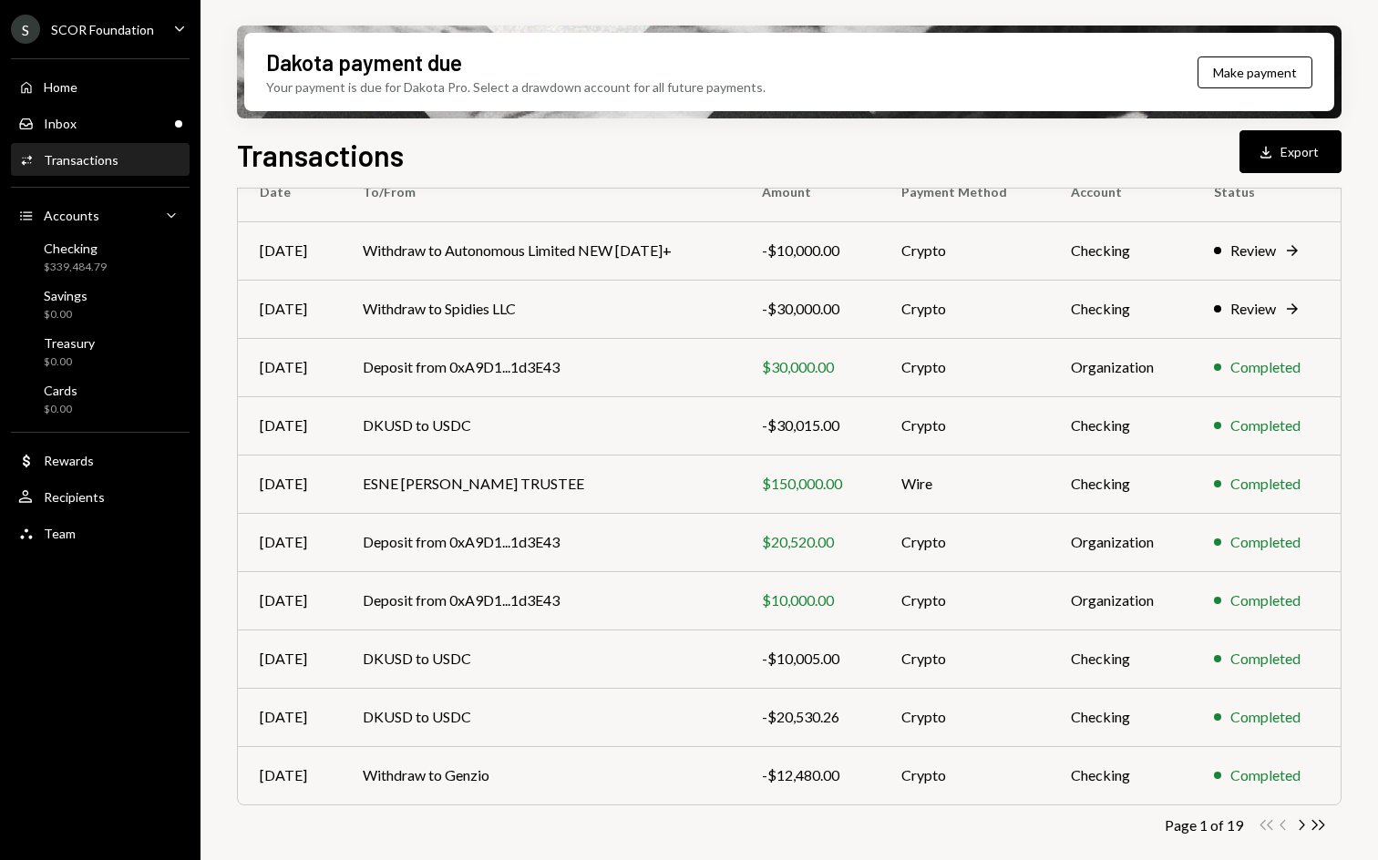
click at [1300, 823] on icon "Chevron Right" at bounding box center [1301, 825] width 17 height 17
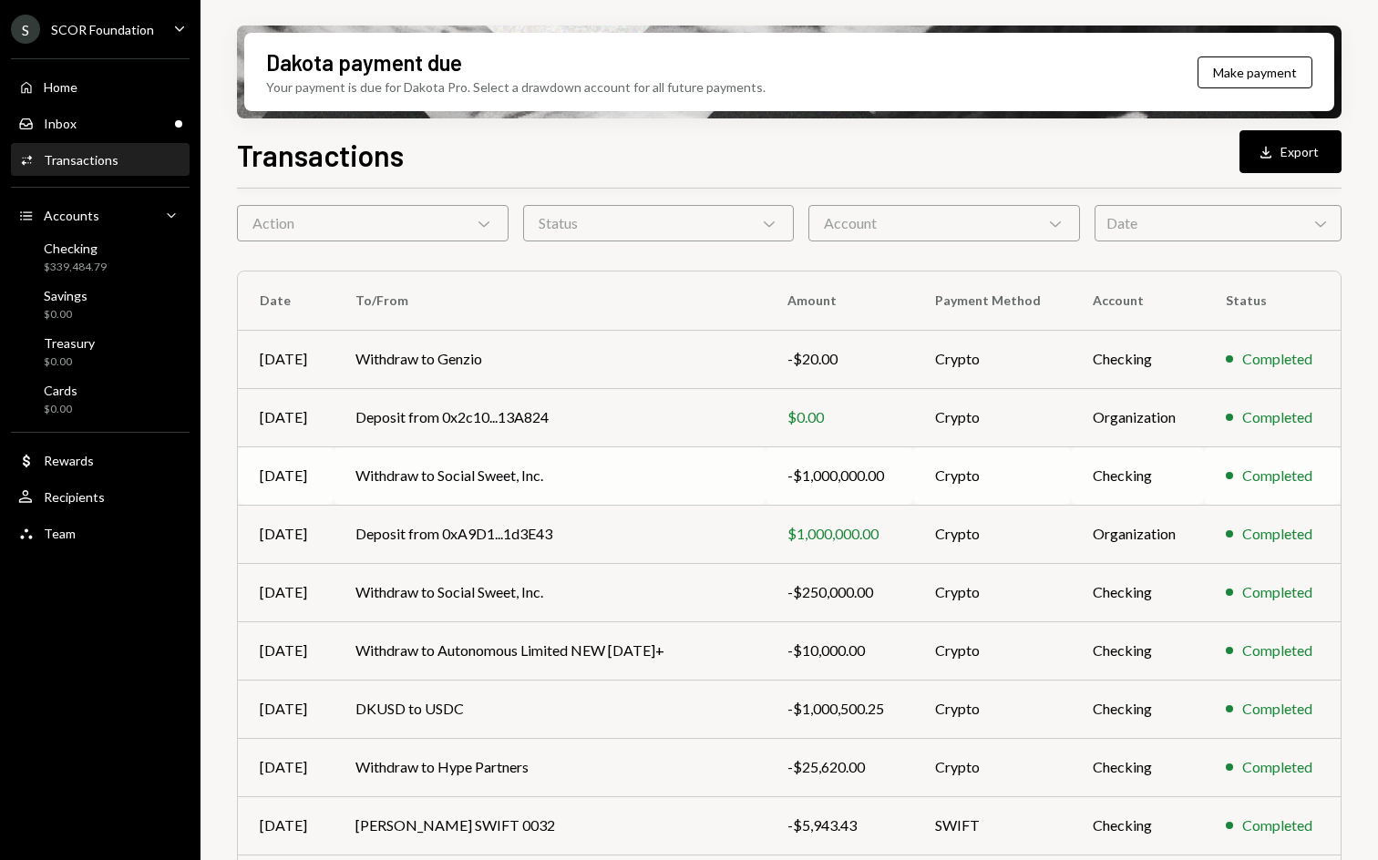
scroll to position [0, 0]
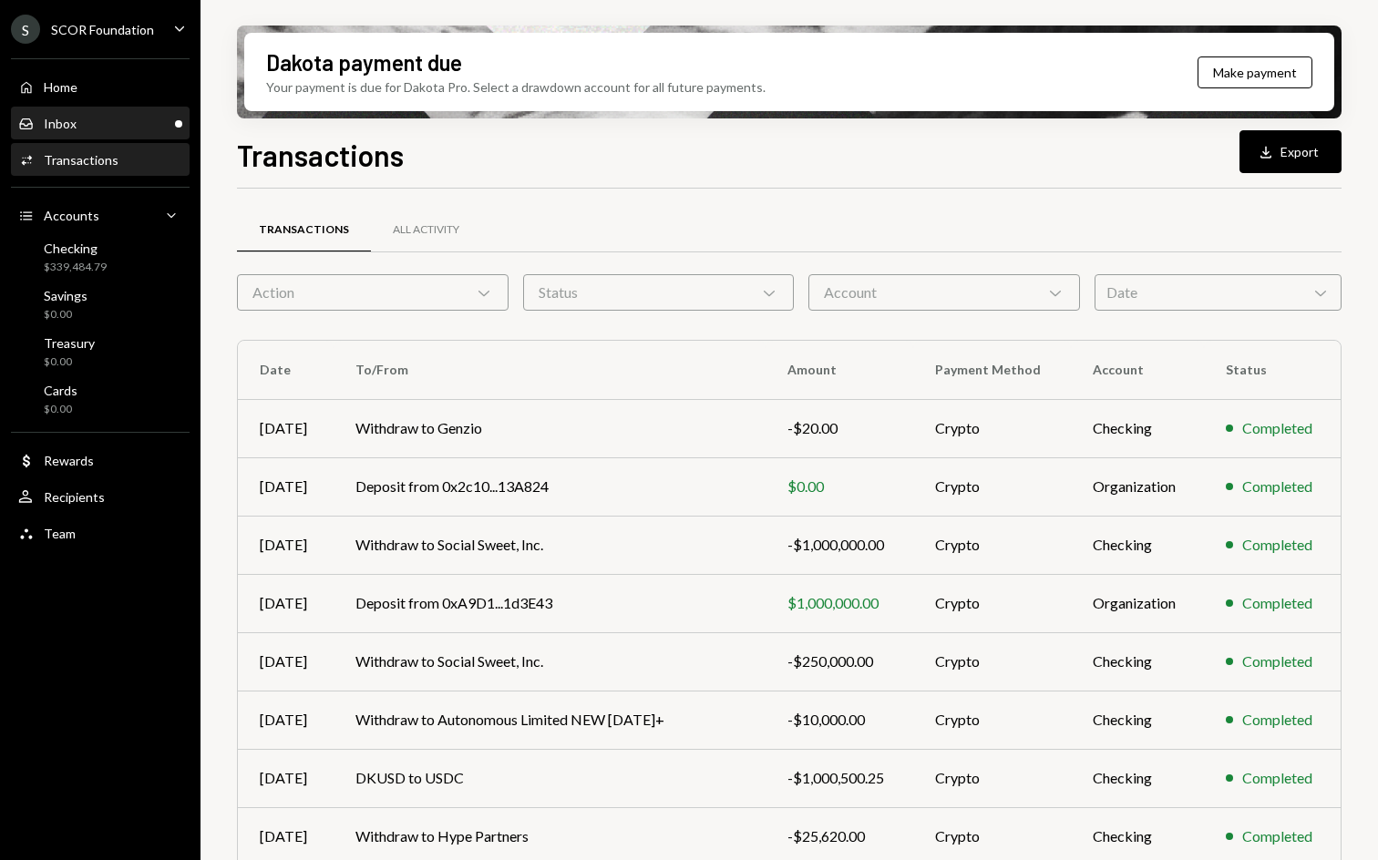
click at [75, 131] on div "Inbox Inbox" at bounding box center [47, 124] width 58 height 16
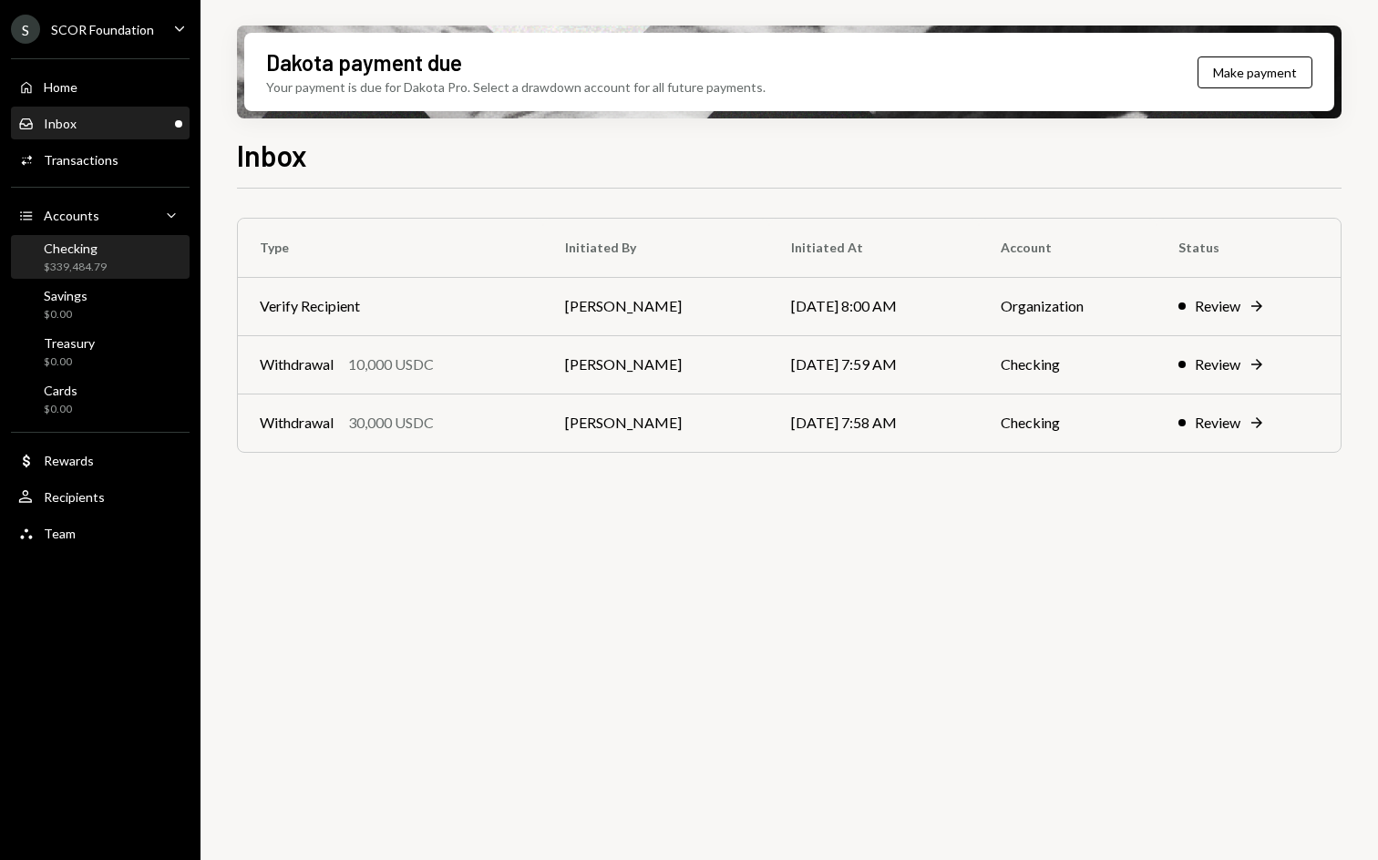
click at [93, 252] on div "Checking" at bounding box center [75, 248] width 63 height 15
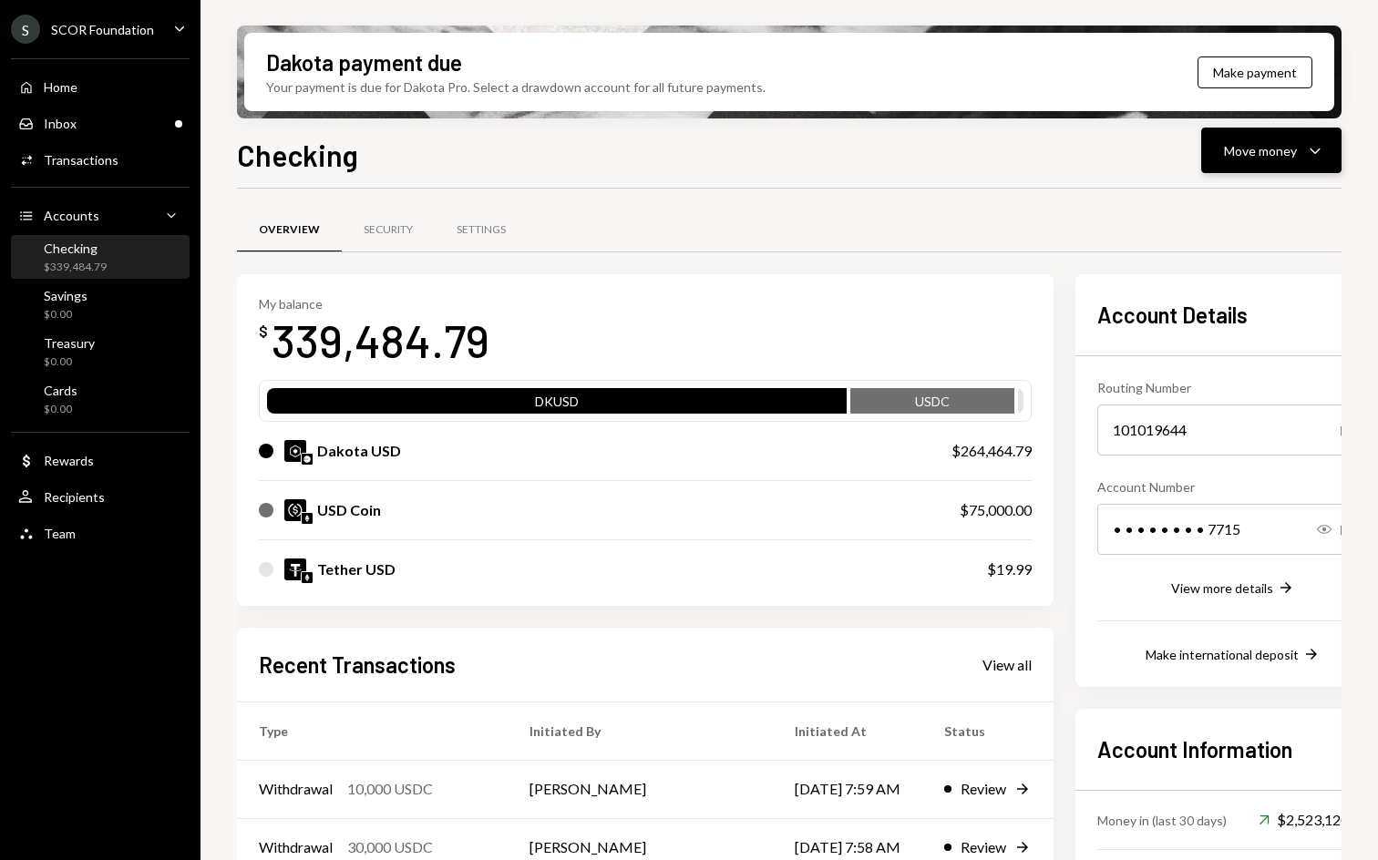
click at [1326, 148] on button "Move money Caret Down" at bounding box center [1271, 151] width 140 height 46
click at [1235, 200] on div "Send" at bounding box center [1256, 205] width 133 height 19
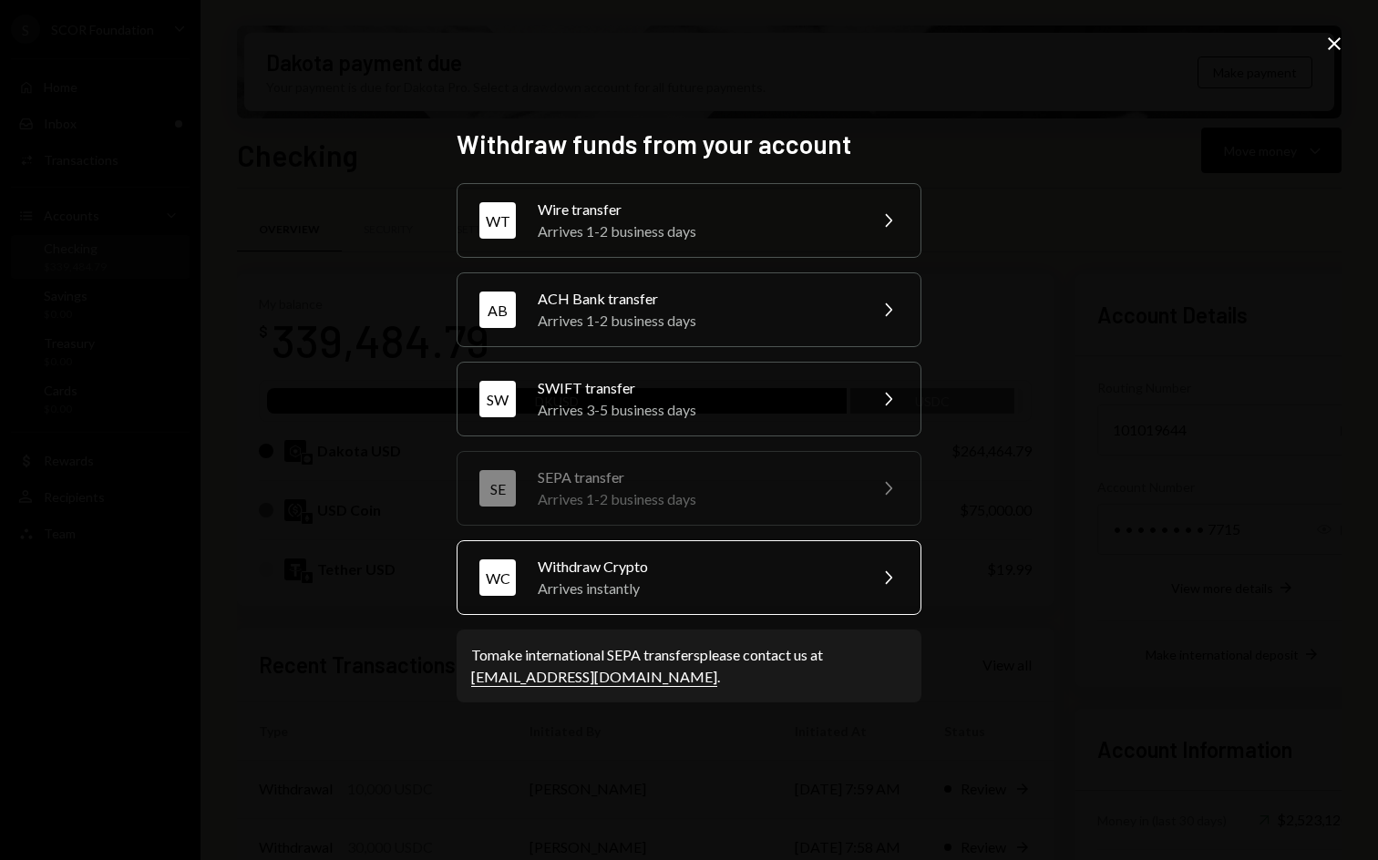
click at [592, 555] on div "WC Withdraw Crypto Arrives instantly Chevron Right" at bounding box center [689, 578] width 465 height 75
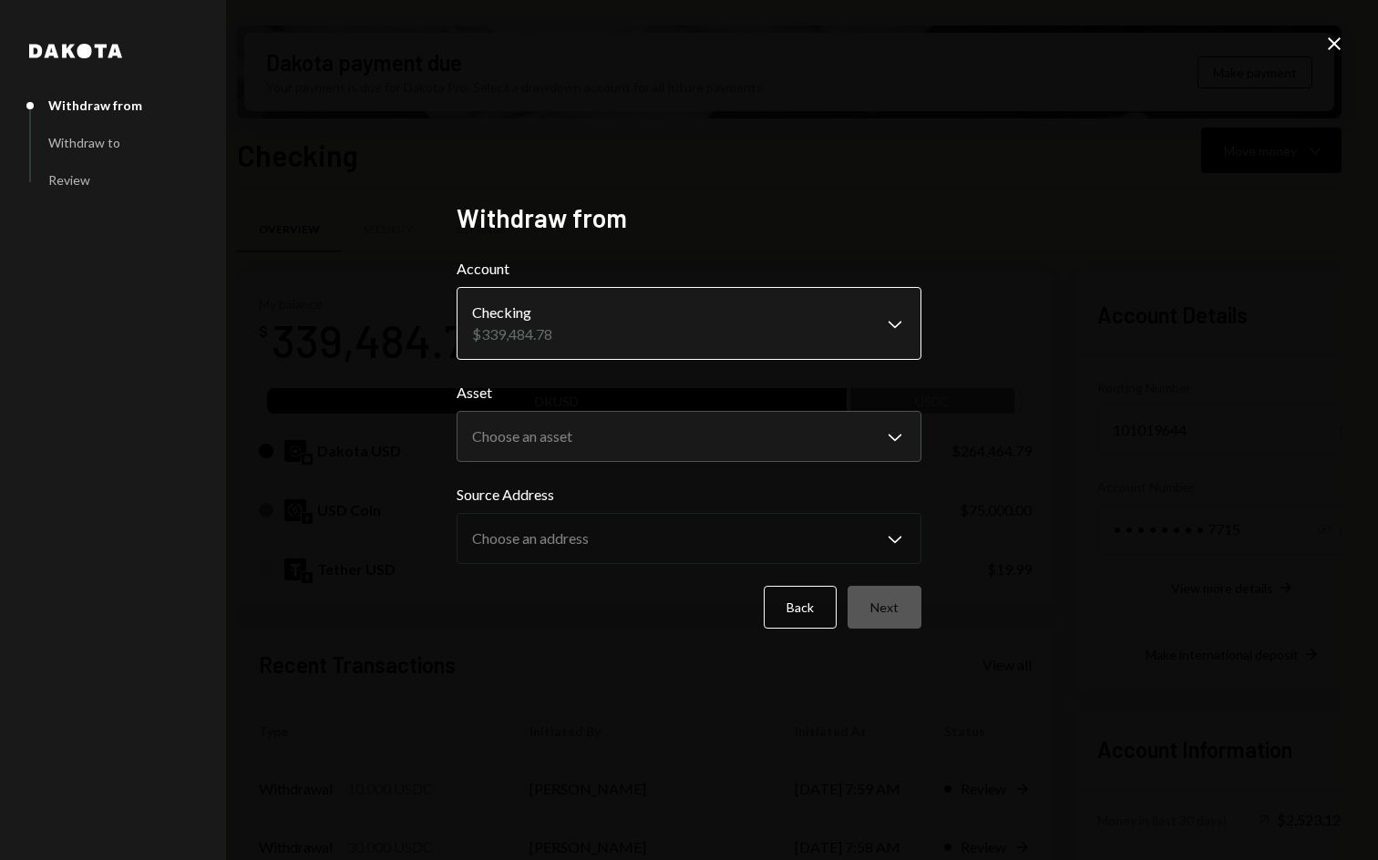
click at [579, 340] on body "S SCOR Foundation Caret Down Home Home Inbox Inbox Activities Transactions Acco…" at bounding box center [689, 430] width 1378 height 860
click at [567, 411] on button "Choose an asset Chevron Down" at bounding box center [689, 436] width 465 height 51
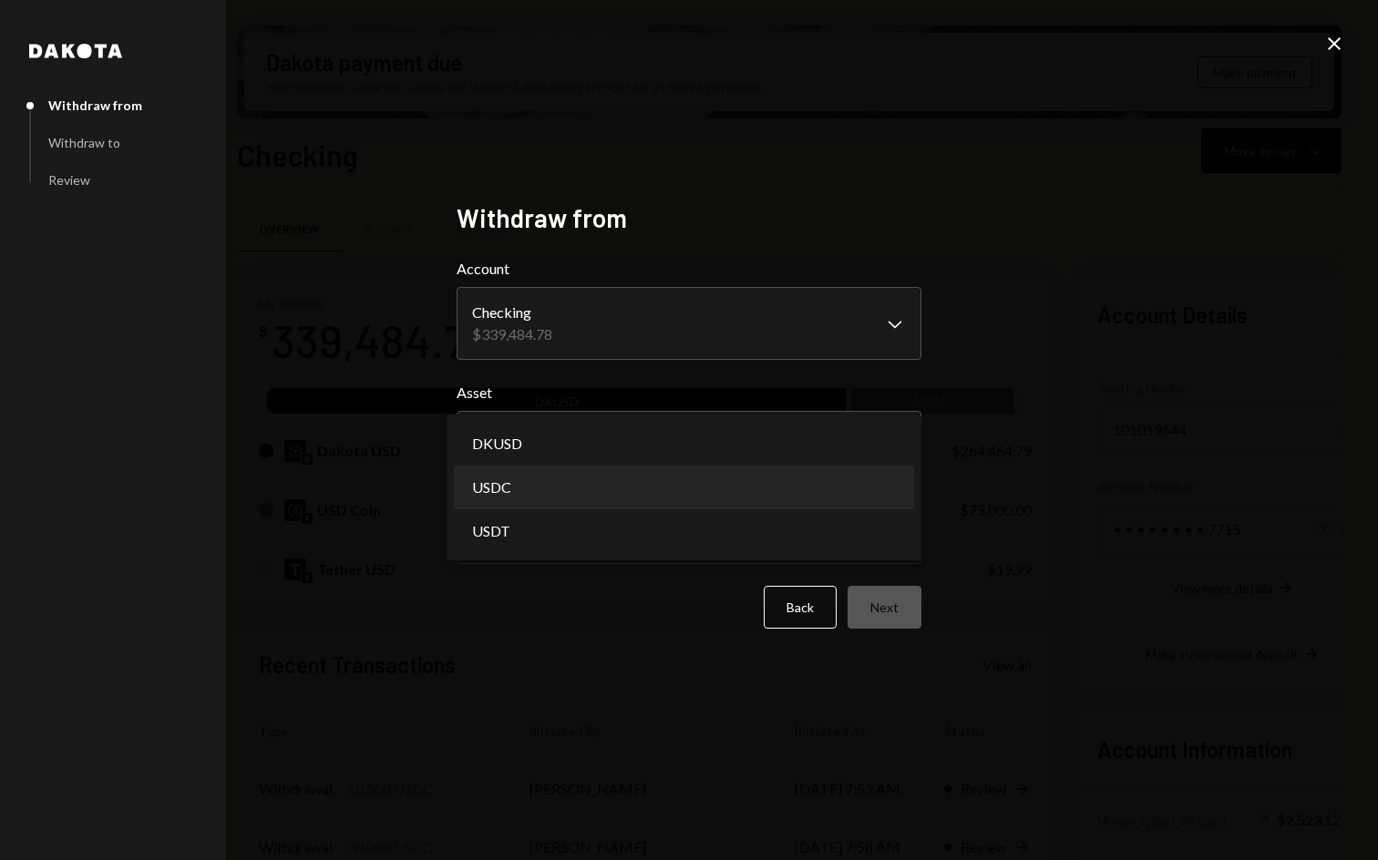
select select "****"
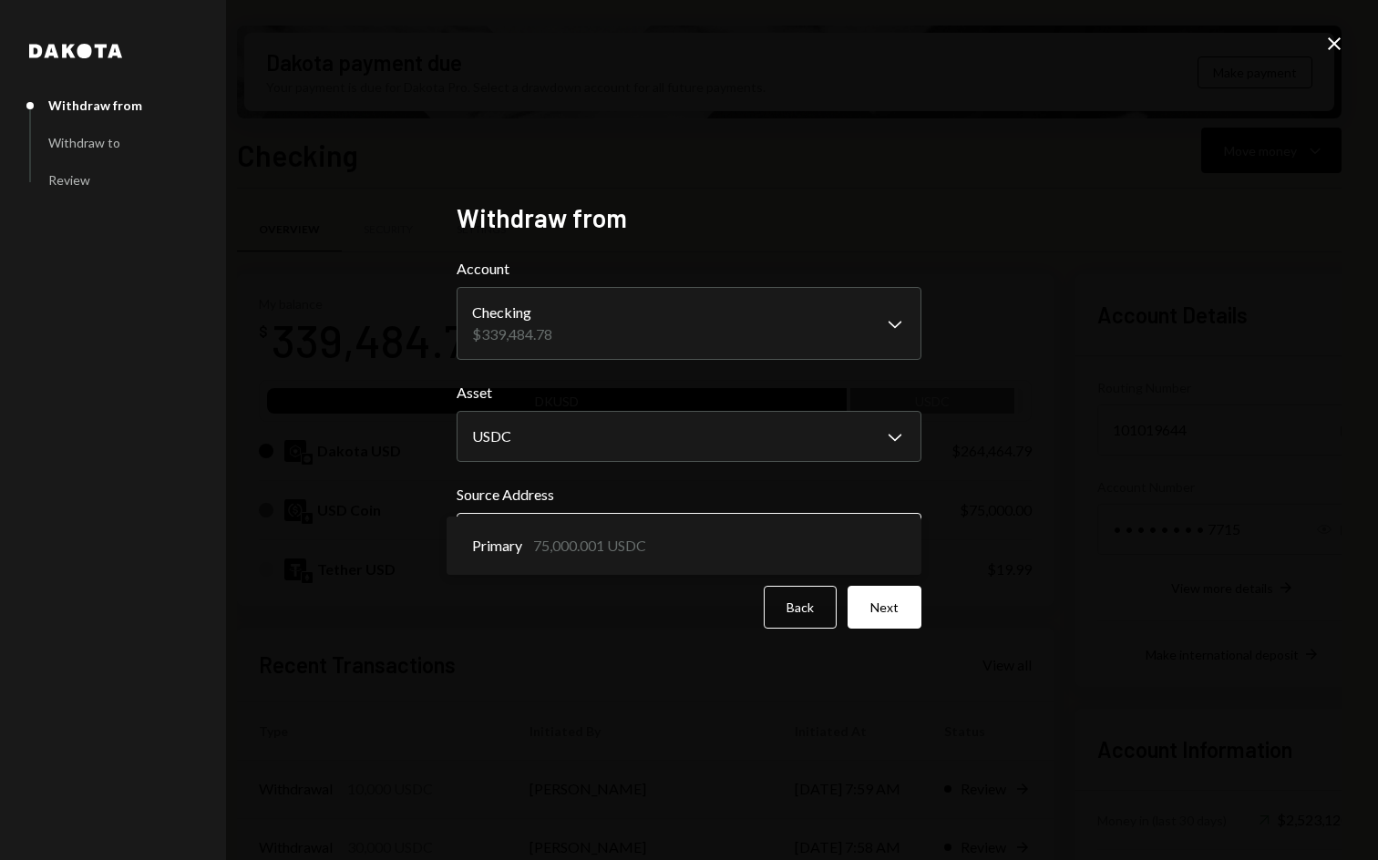
click at [552, 533] on body "S SCOR Foundation Caret Down Home Home Inbox Inbox Activities Transactions Acco…" at bounding box center [689, 430] width 1378 height 860
click at [878, 616] on button "Next" at bounding box center [885, 607] width 74 height 43
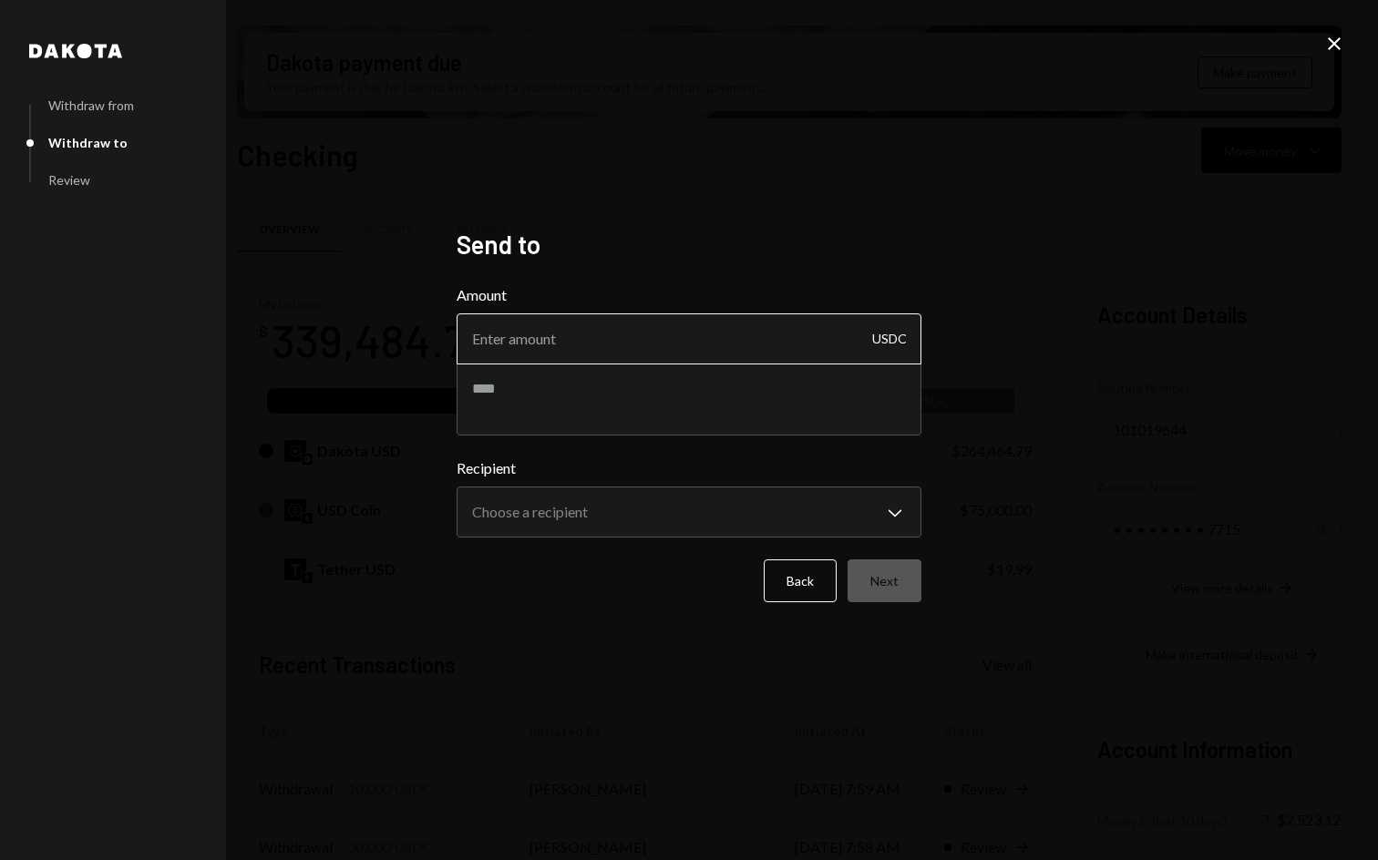
click at [638, 345] on input "Amount" at bounding box center [689, 339] width 465 height 51
type input "10"
type textarea "**********"
click at [618, 500] on body "S SCOR Foundation Caret Down Home Home Inbox Inbox Activities Transactions Acco…" at bounding box center [689, 430] width 1378 height 860
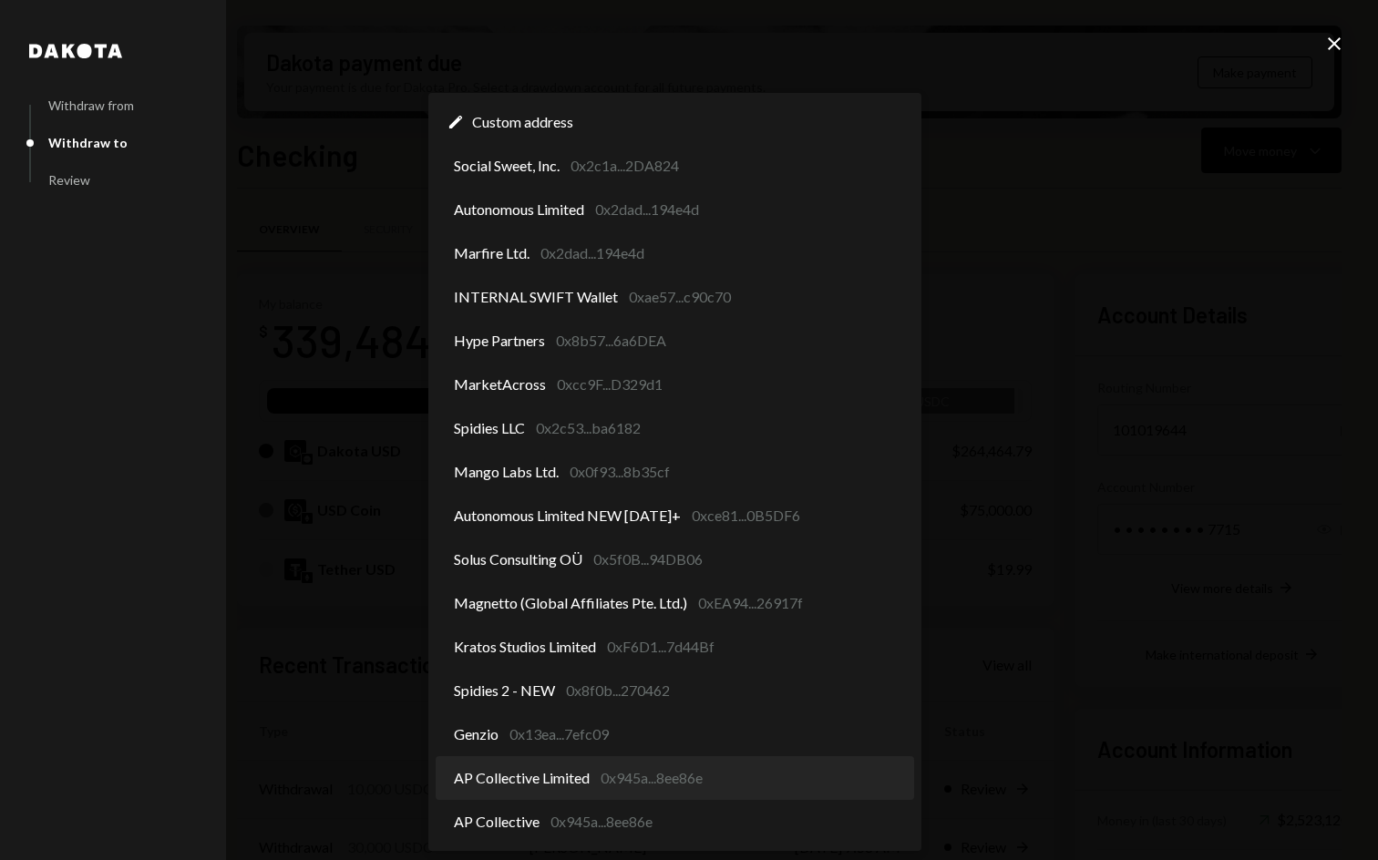
select select "**********"
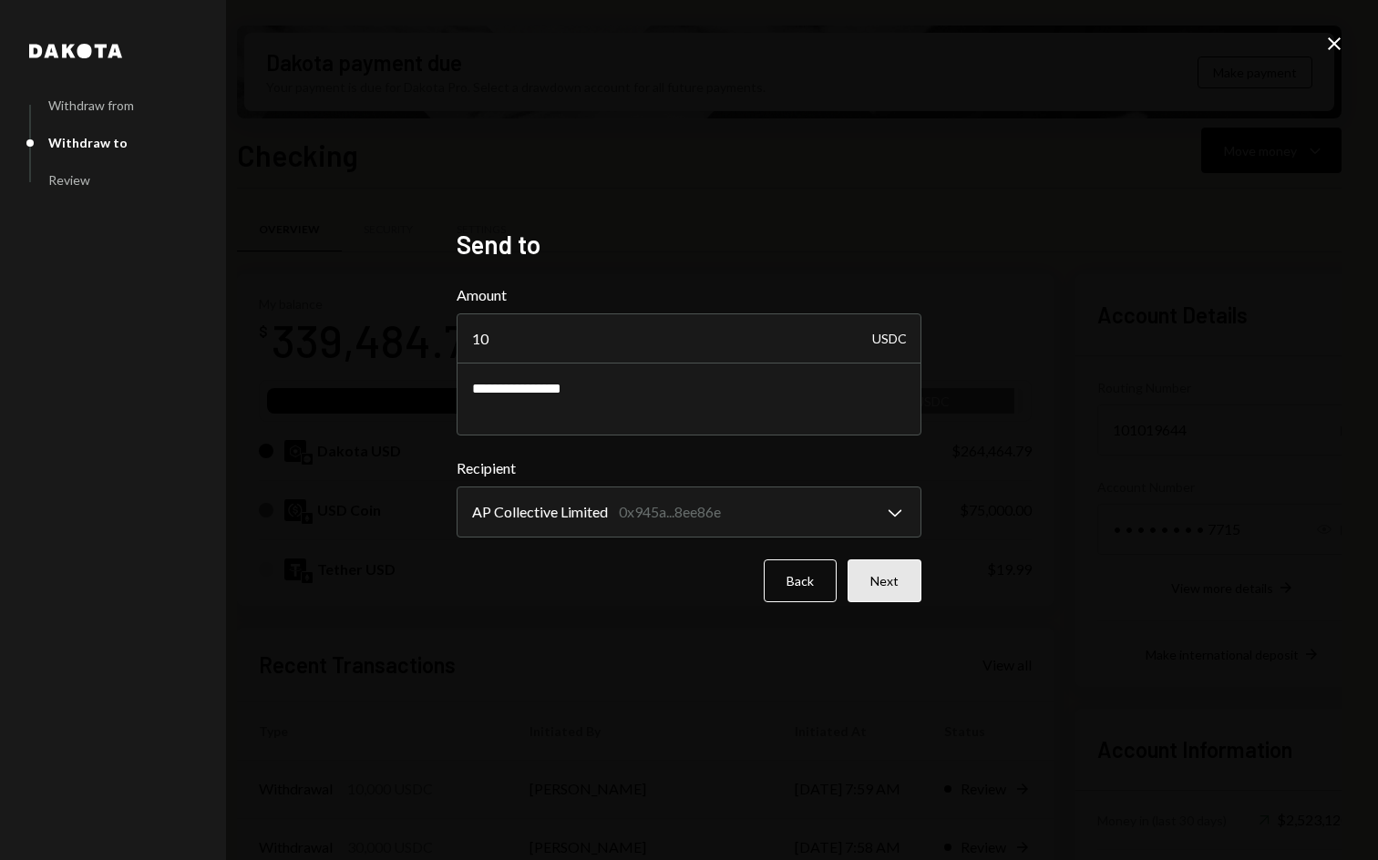
click at [895, 574] on button "Next" at bounding box center [885, 581] width 74 height 43
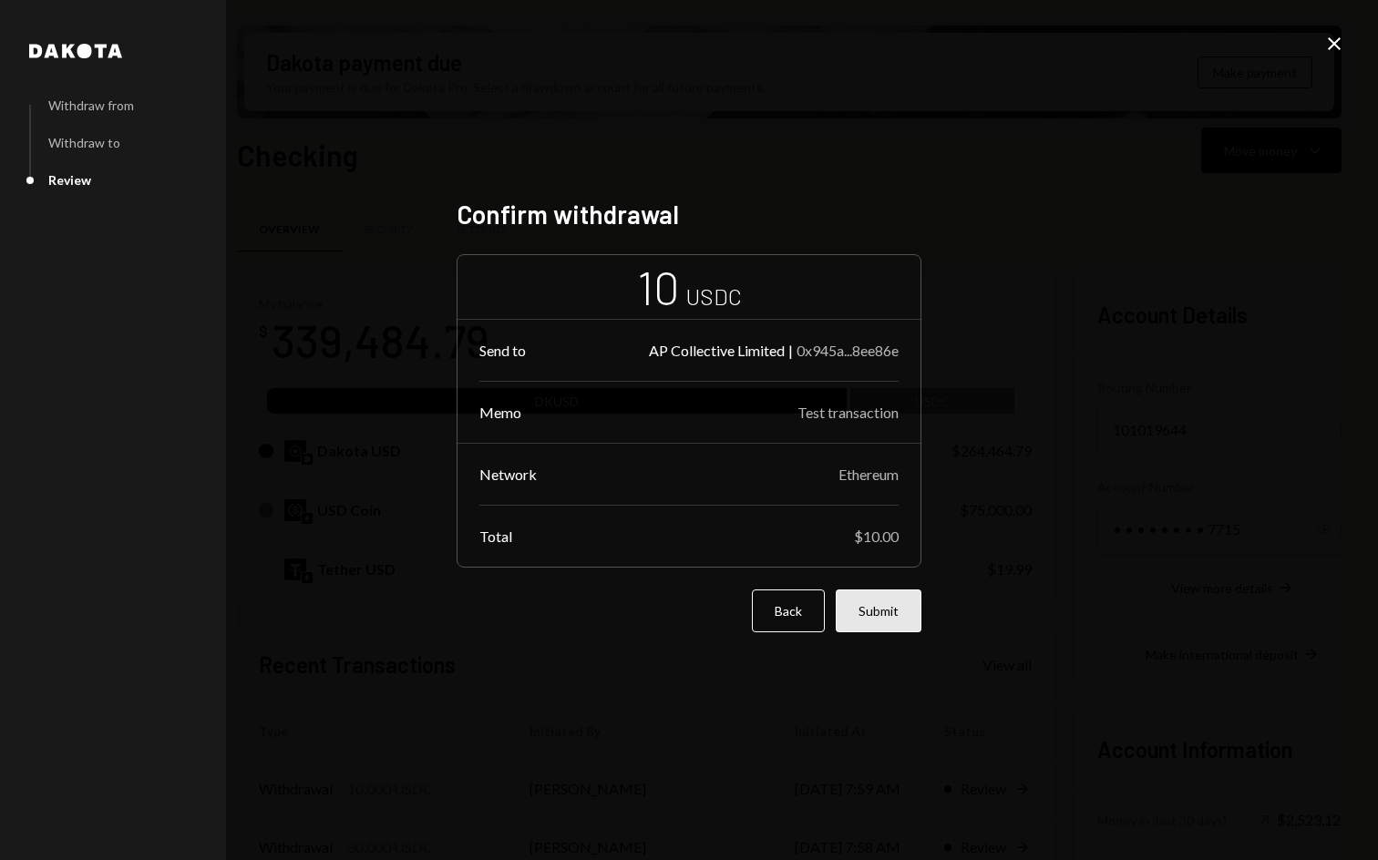
click at [877, 621] on button "Submit" at bounding box center [879, 611] width 86 height 43
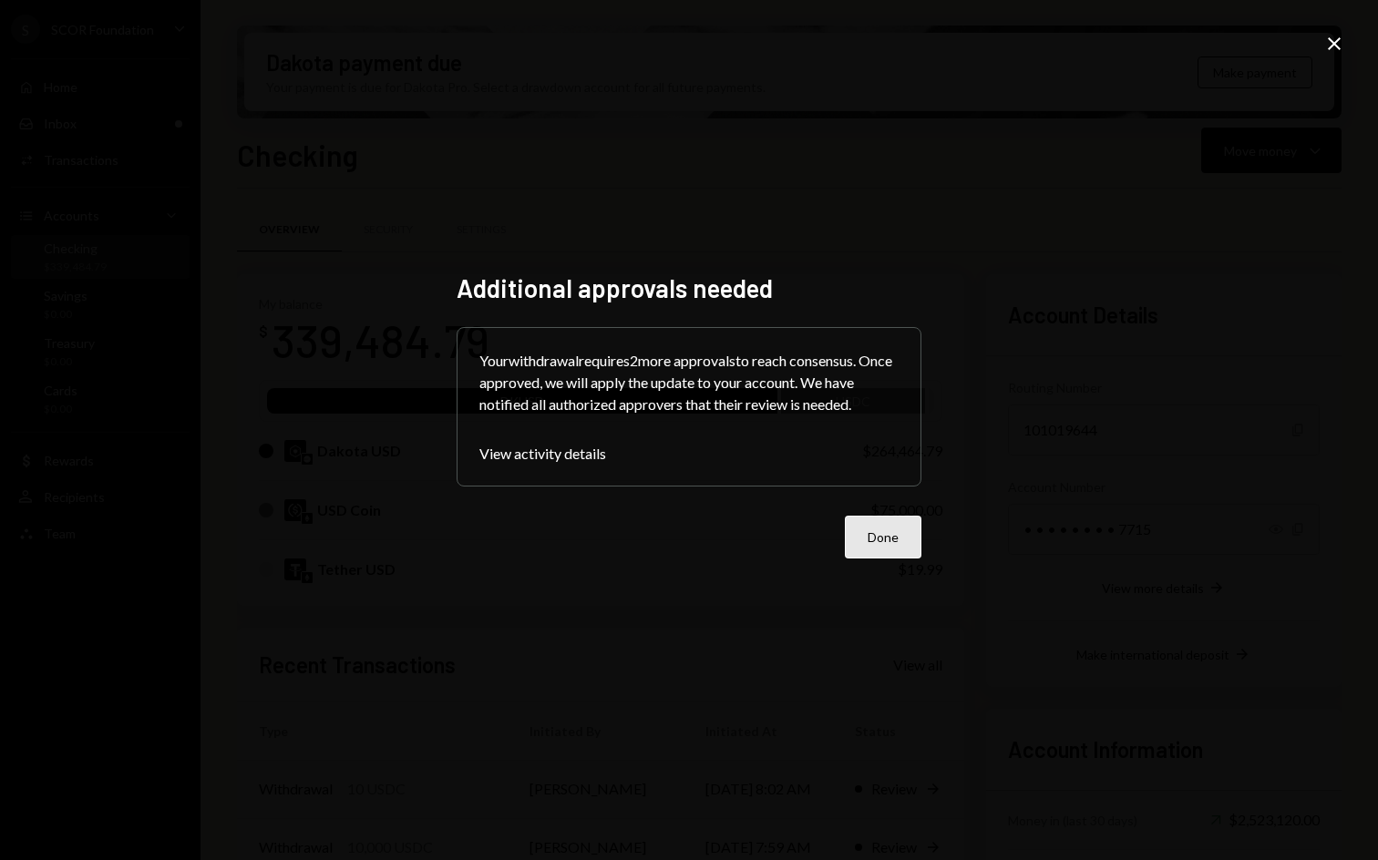
click at [889, 528] on button "Done" at bounding box center [883, 537] width 77 height 43
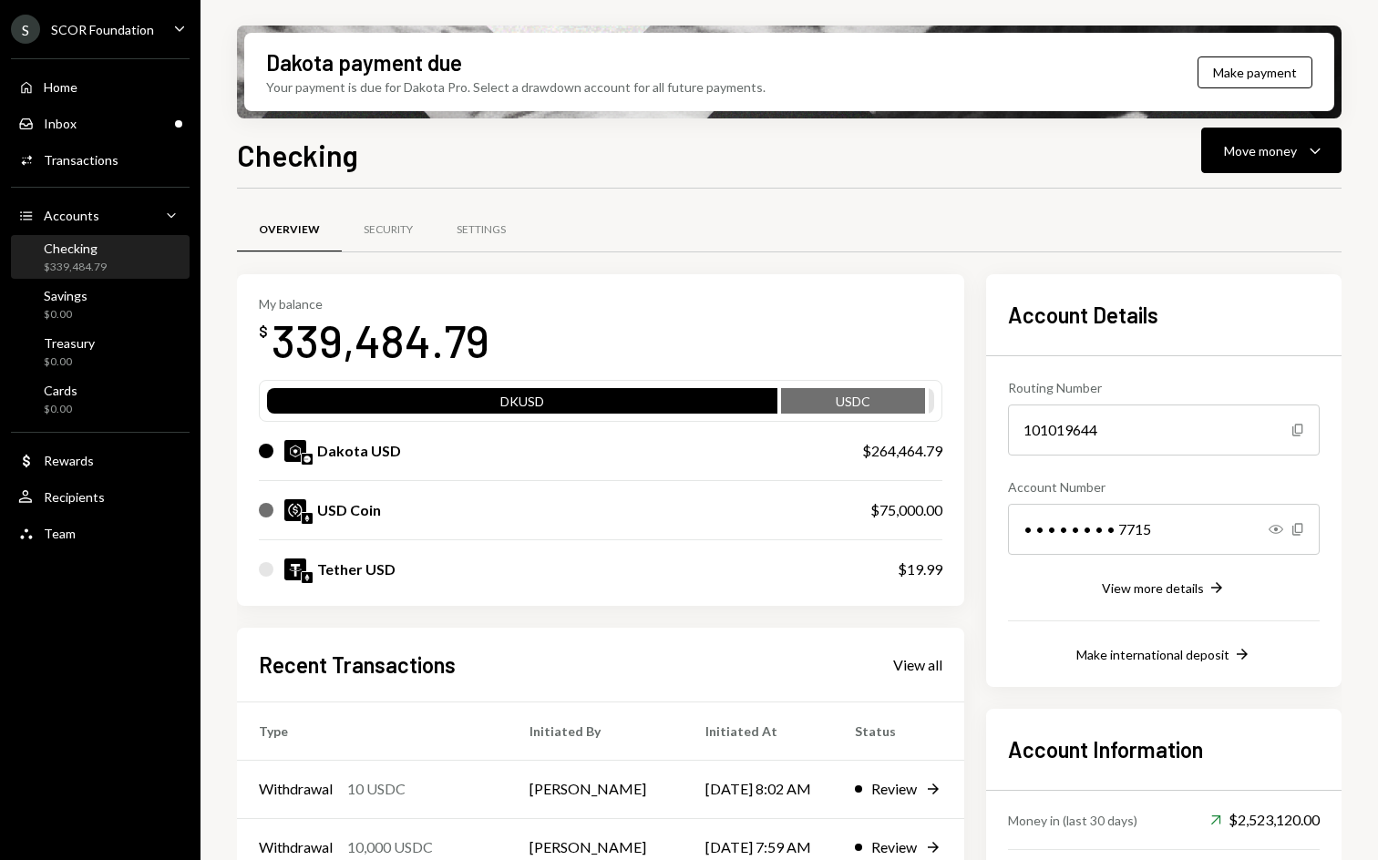
click at [1003, 17] on div "Dakota payment due Your payment is due for Dakota Pro. Select a drawdown accoun…" at bounding box center [790, 430] width 1178 height 860
drag, startPoint x: 846, startPoint y: 195, endPoint x: 839, endPoint y: 170, distance: 25.7
click at [847, 191] on div "Overview Security Settings My balance $ 339,484.79 DKUSD USDC Dakota USD $264,4…" at bounding box center [789, 639] width 1105 height 900
